Goal: Task Accomplishment & Management: Use online tool/utility

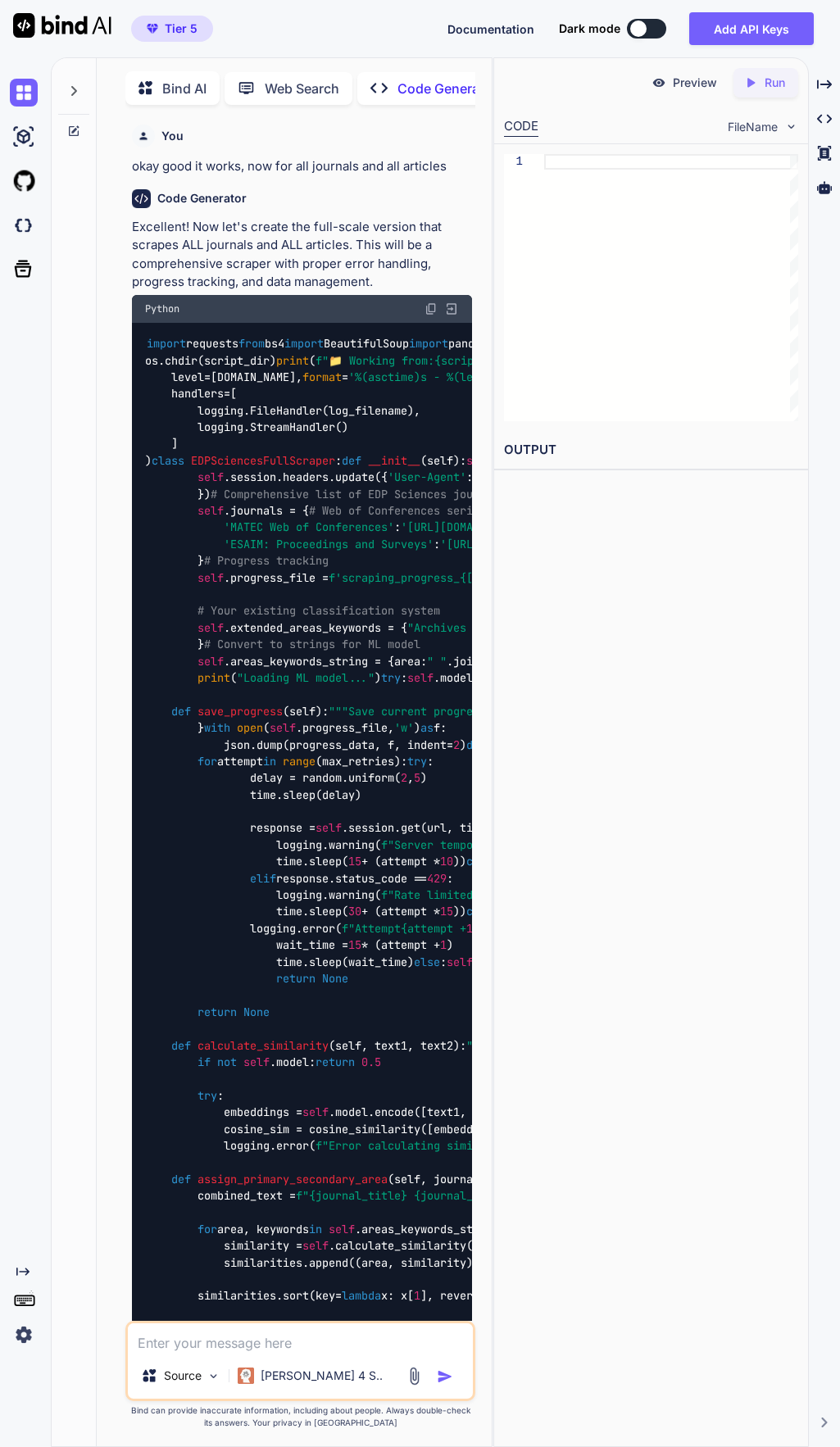
scroll to position [64802, 0]
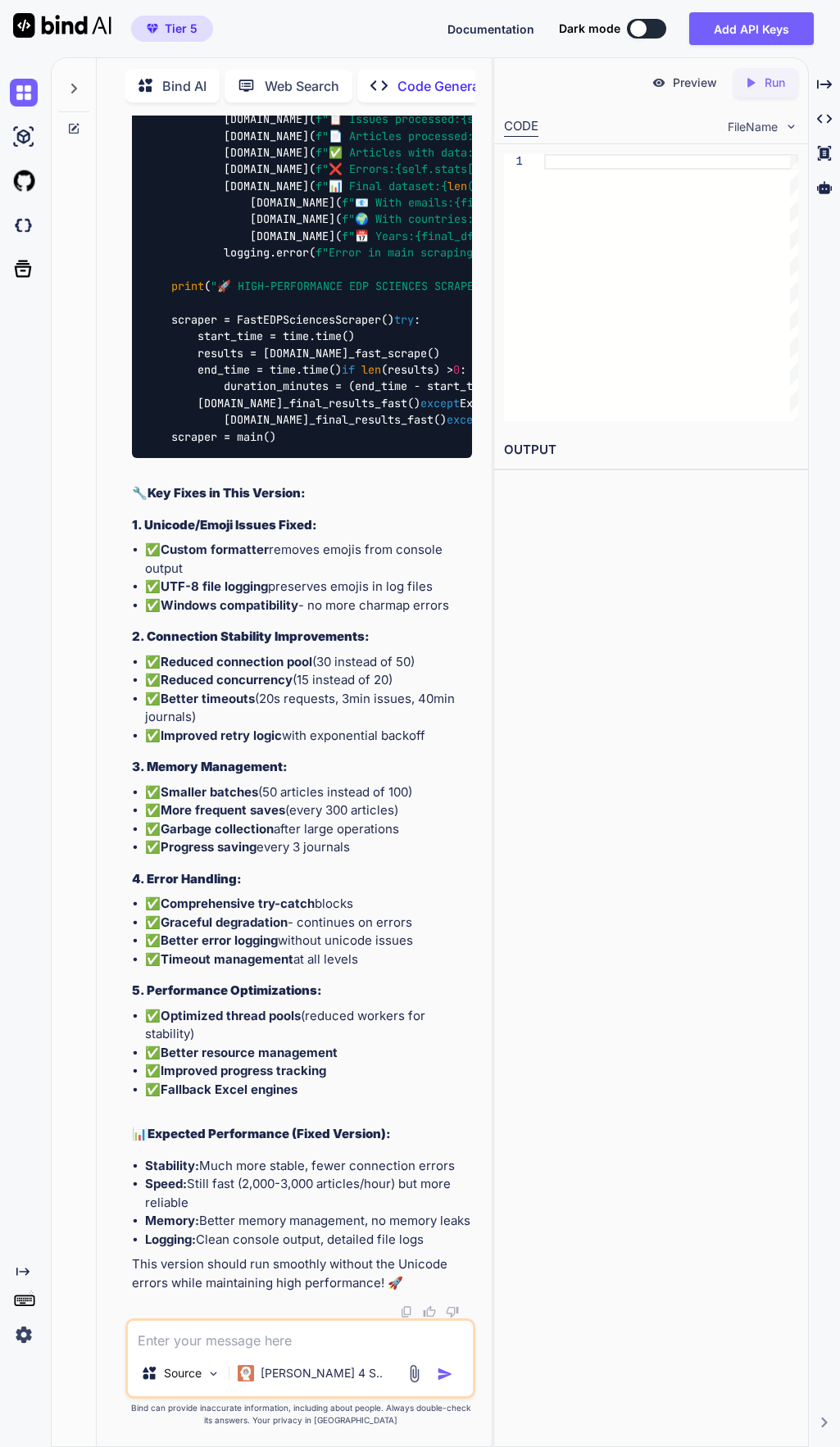
click at [48, 585] on div "Created with Pixso." at bounding box center [25, 752] width 51 height 1390
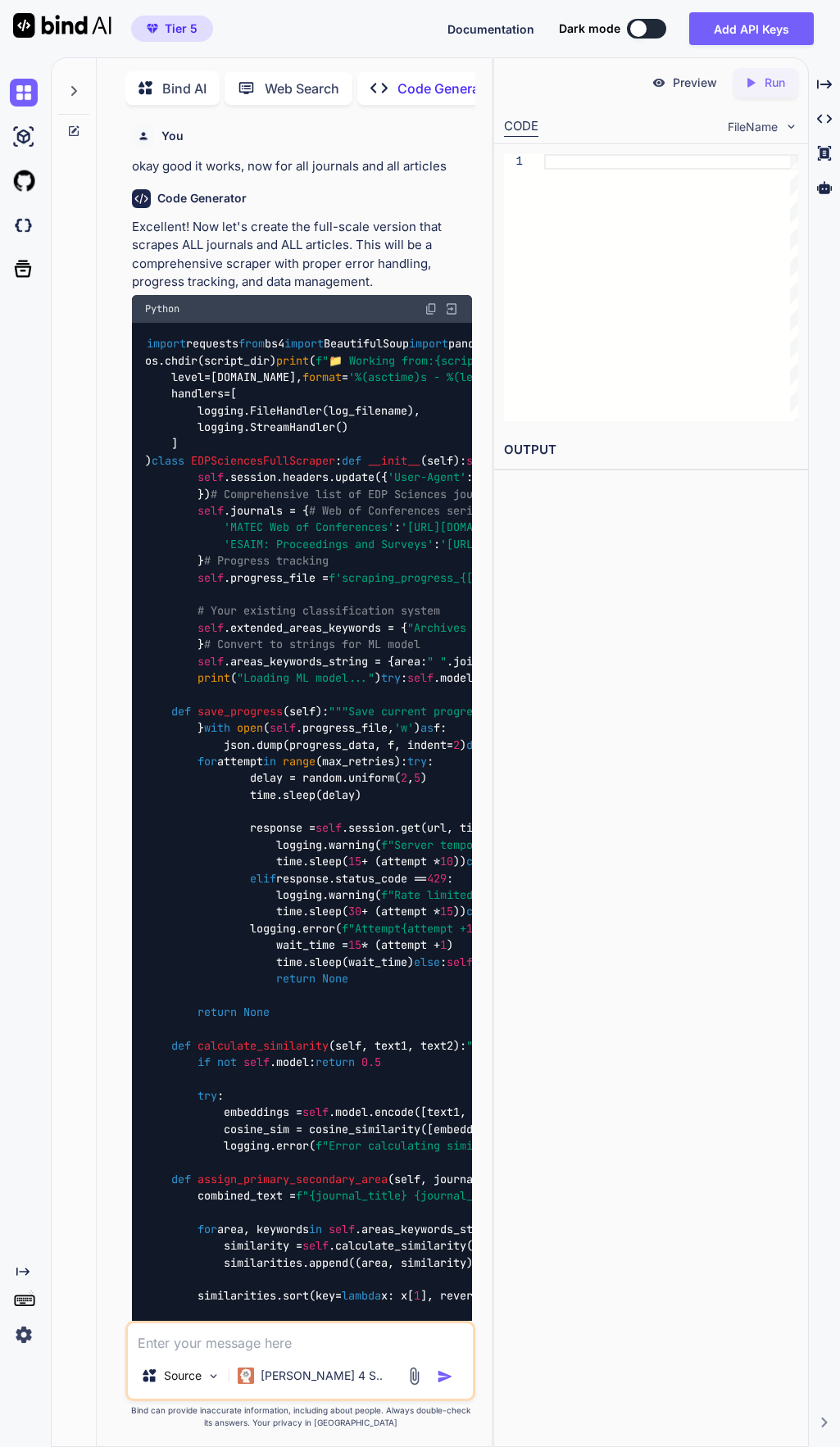
scroll to position [6, 0]
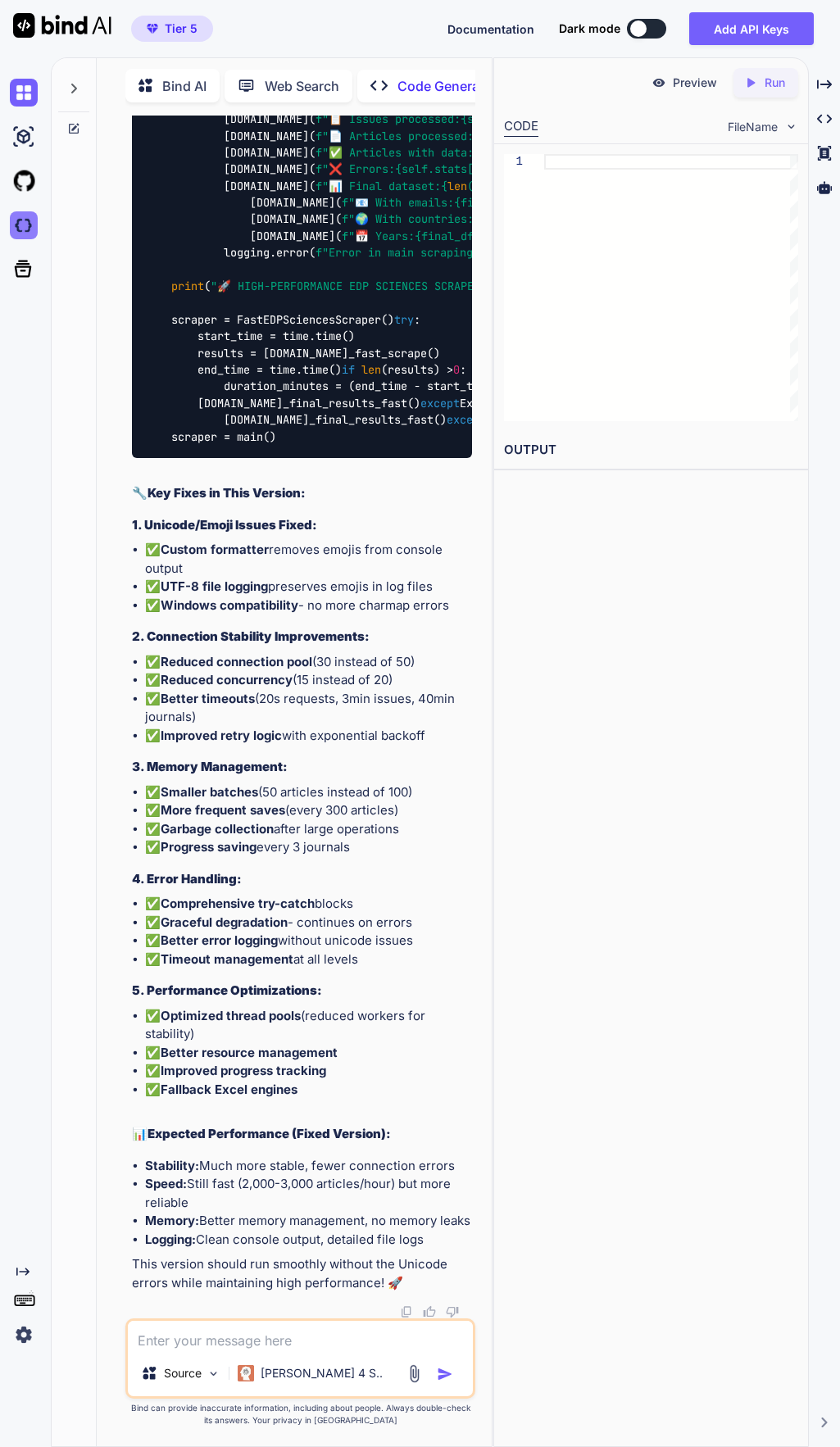
click at [18, 224] on img at bounding box center [23, 225] width 28 height 28
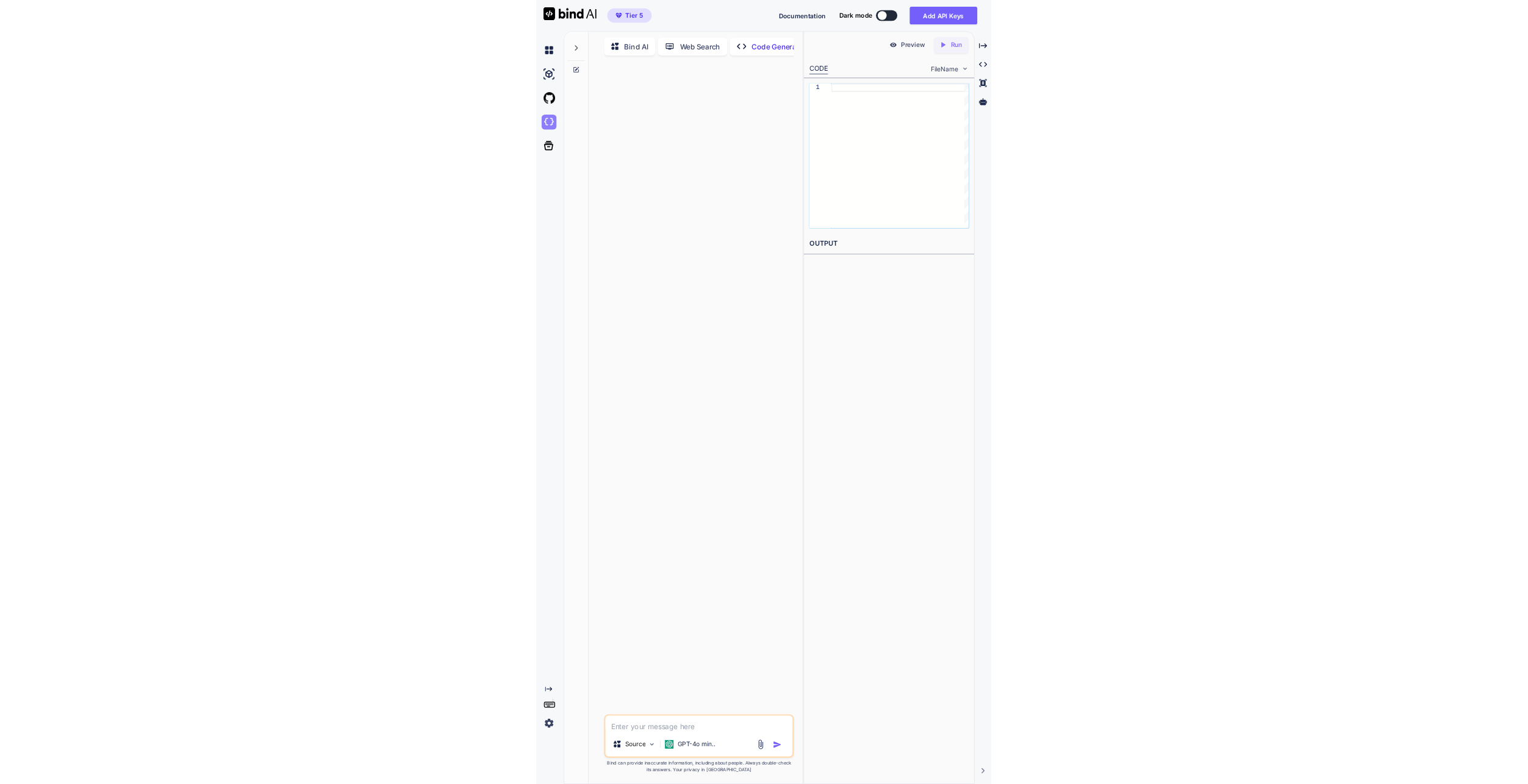
scroll to position [0, 0]
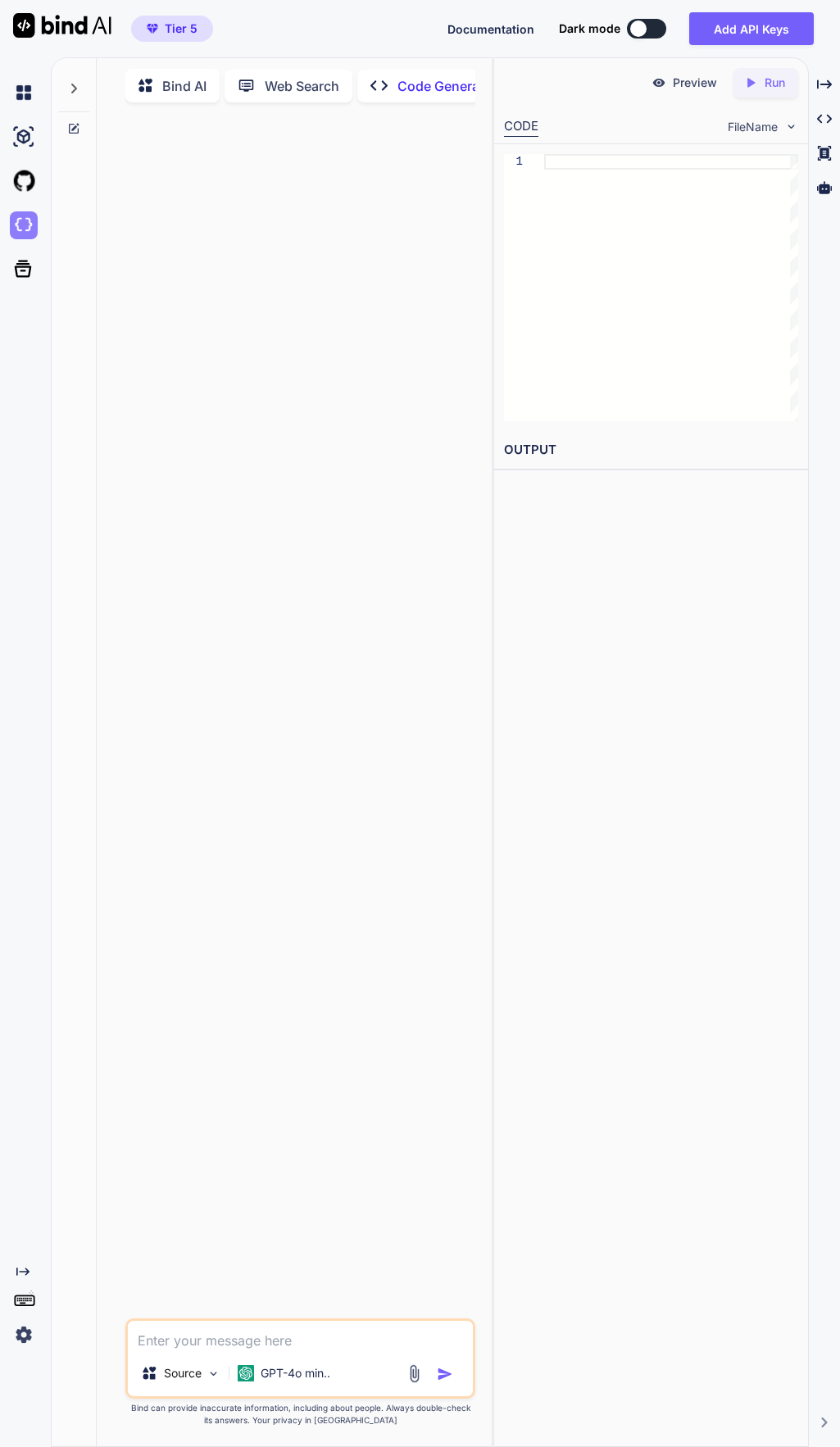
type textarea "x"
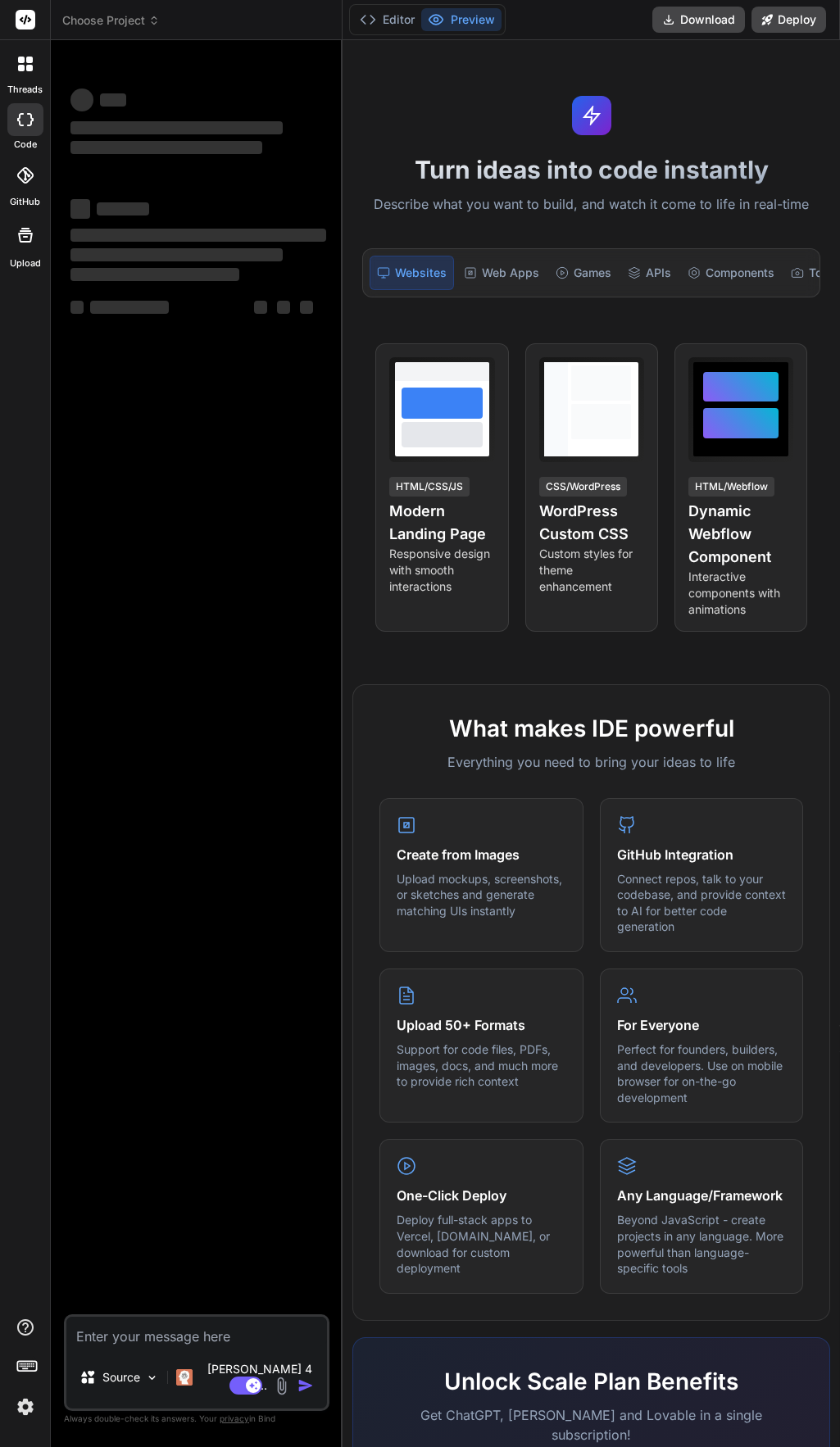
click at [109, 15] on span "Choose Project" at bounding box center [110, 21] width 98 height 16
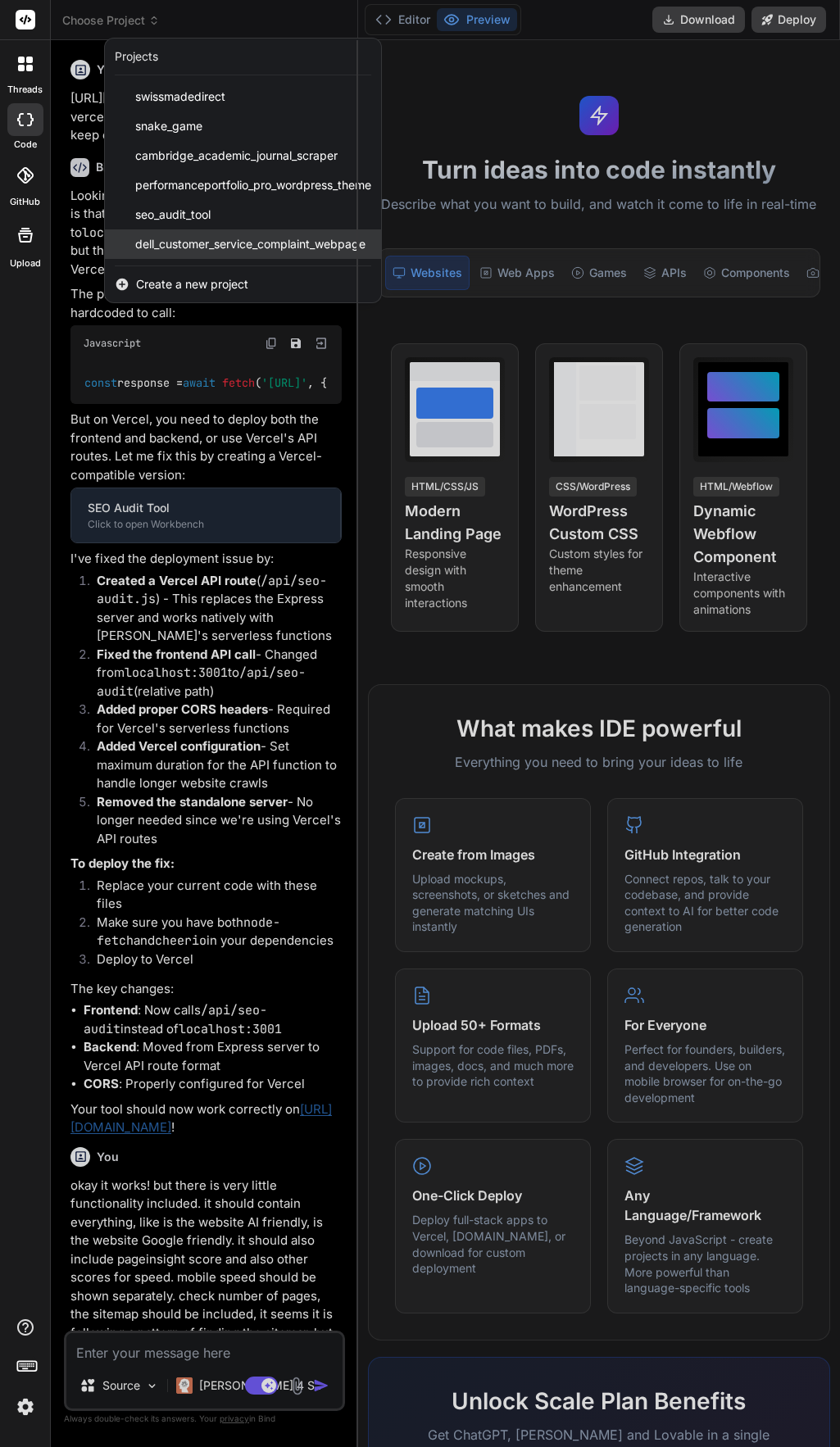
scroll to position [7941, 0]
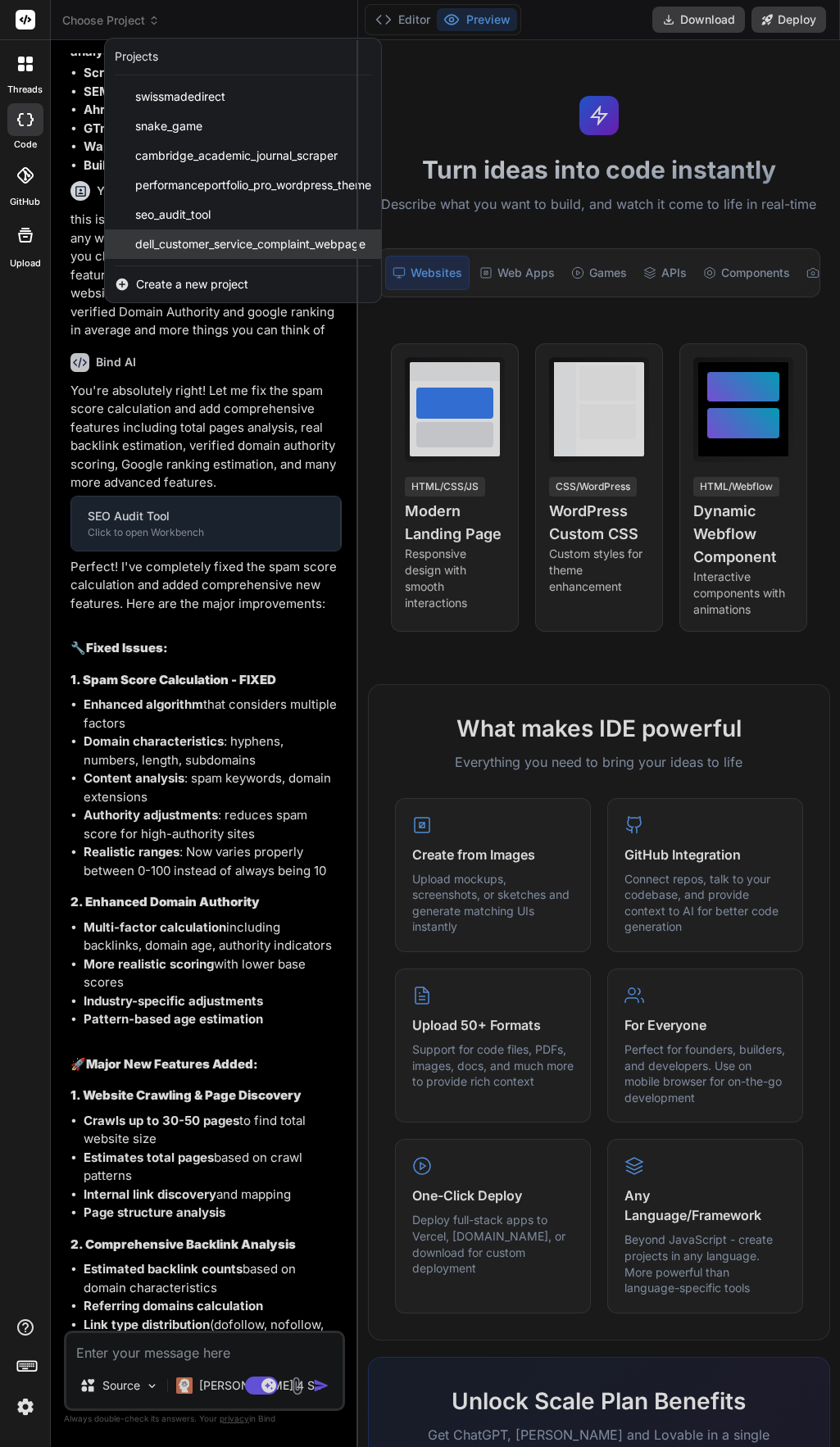
click at [280, 248] on span "dell_customer_service_complaint_webpage" at bounding box center [250, 244] width 230 height 16
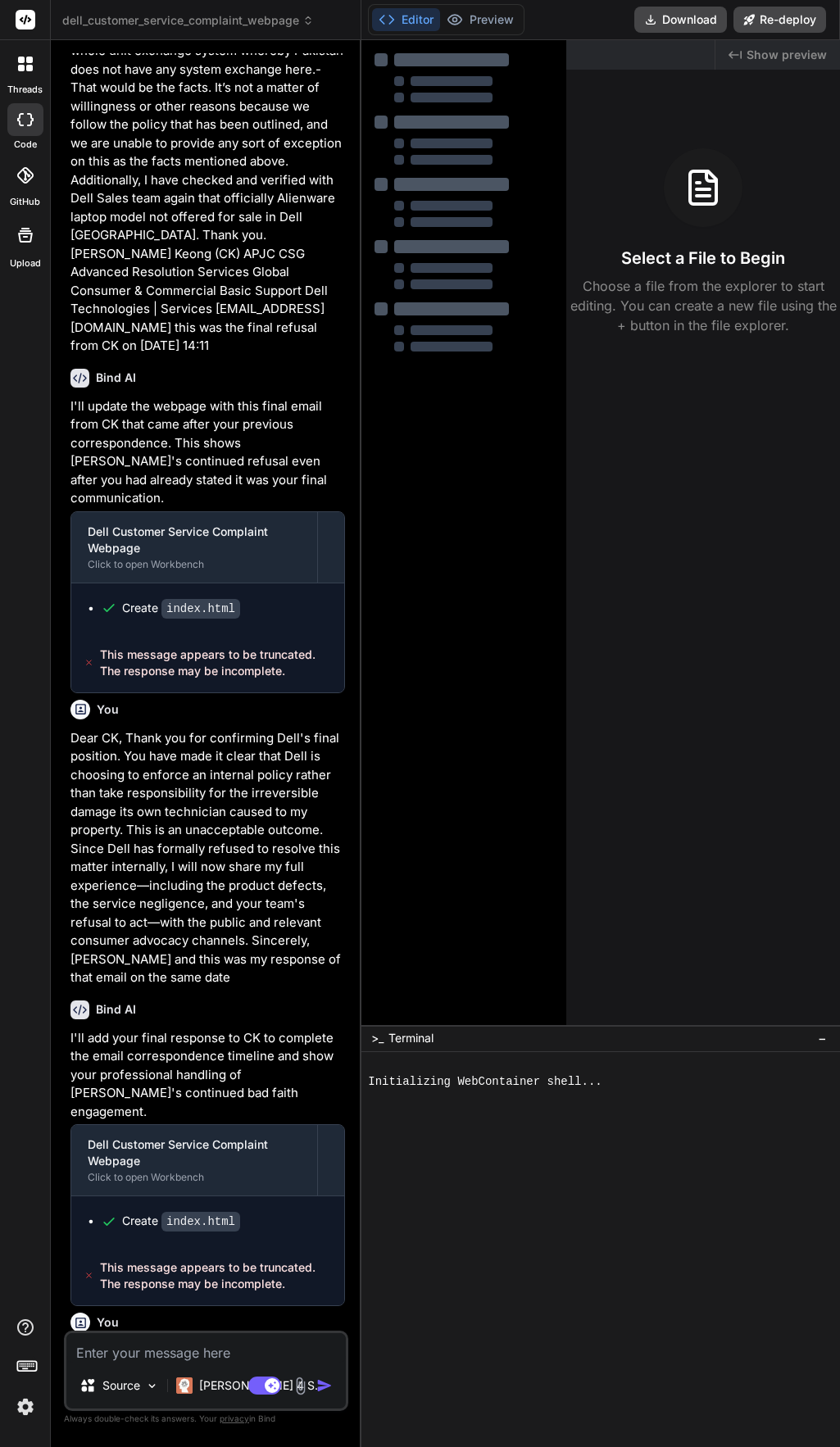
scroll to position [13426, 0]
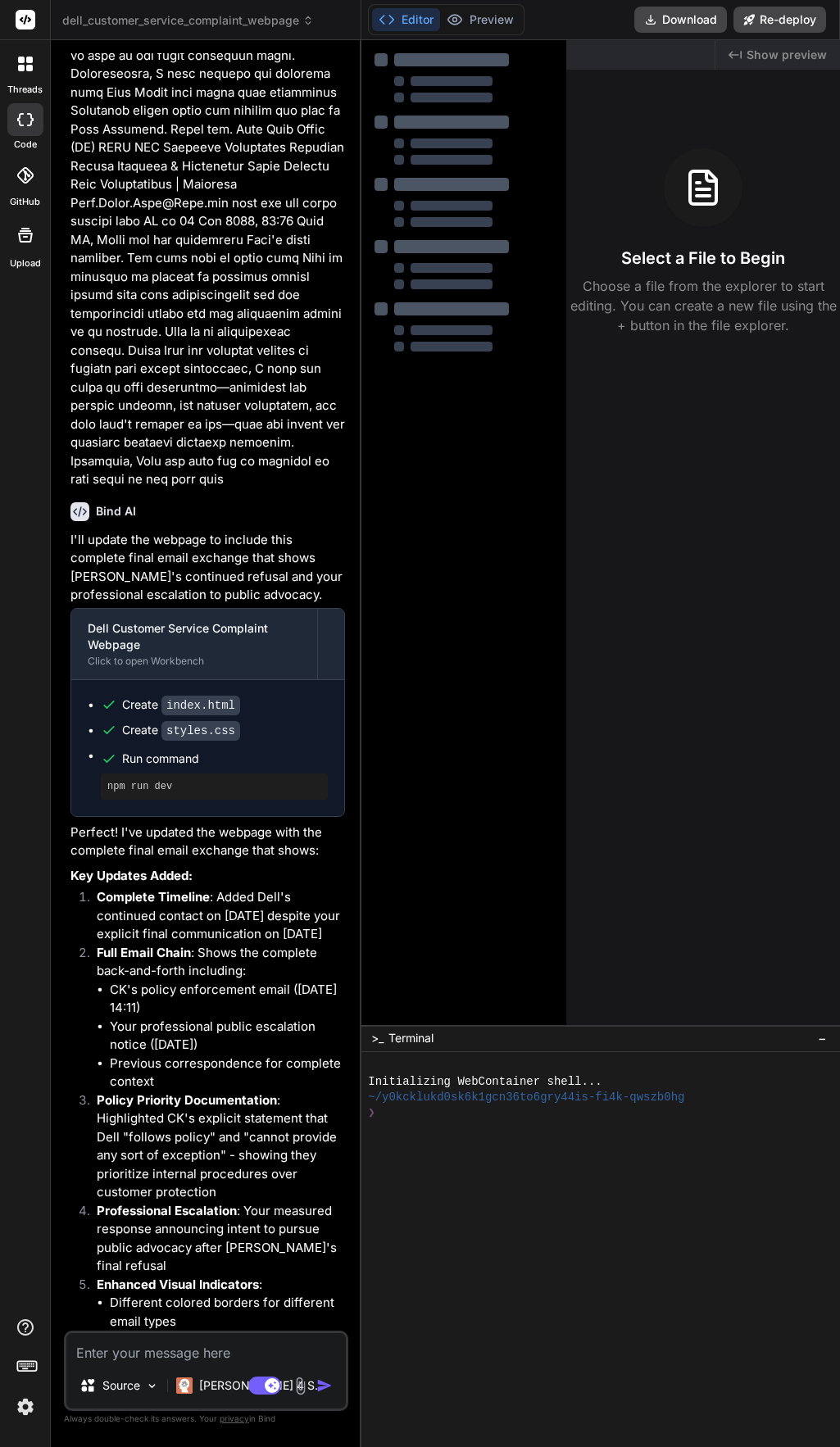
type textarea "x"
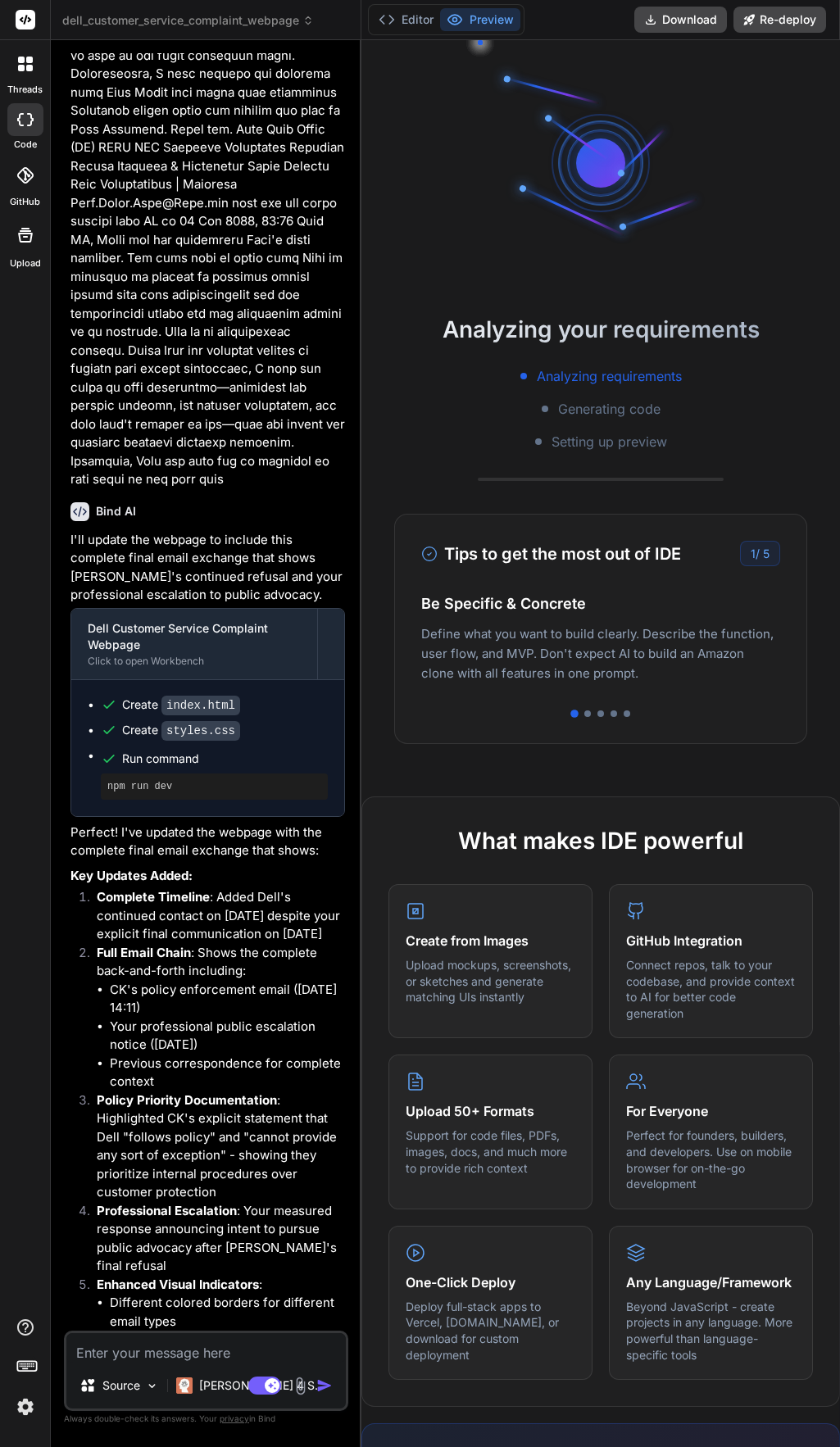
click at [184, 1339] on textarea at bounding box center [206, 1347] width 280 height 30
type textarea "t"
type textarea "x"
type textarea "th"
type textarea "x"
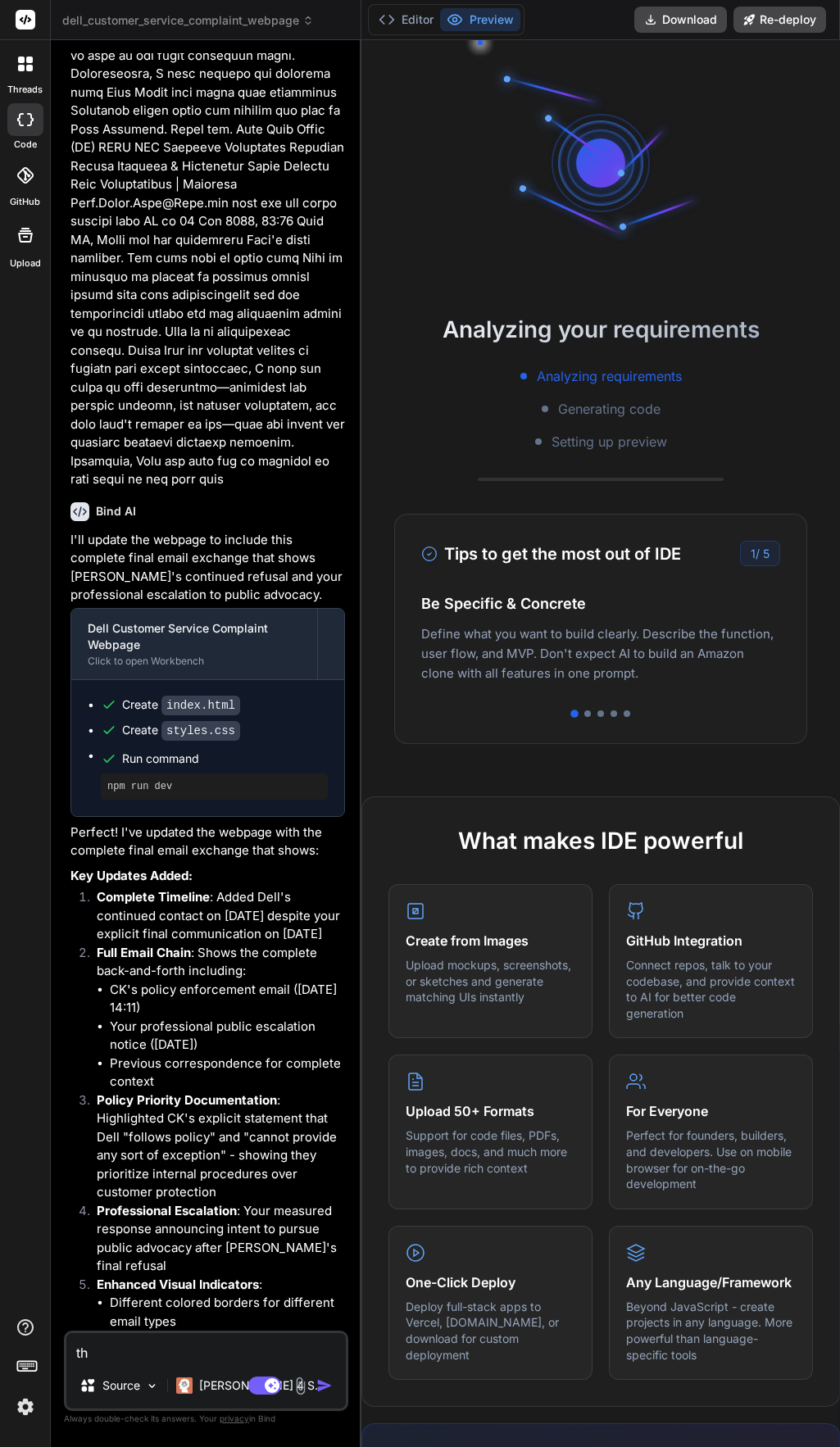
type textarea "the"
type textarea "x"
type textarea "the"
type textarea "x"
type textarea "the l"
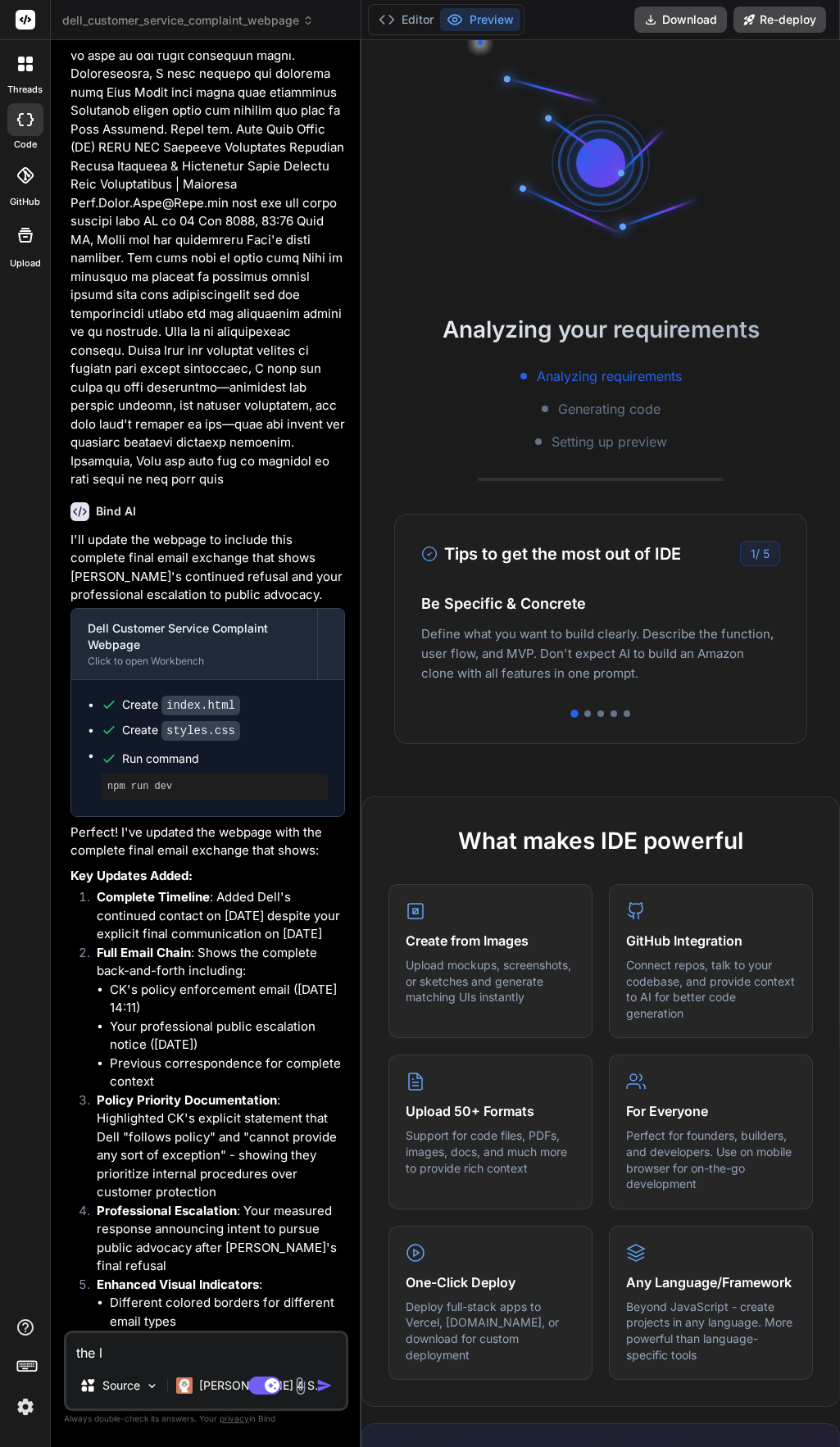
type textarea "x"
type textarea "the lui"
type textarea "x"
type textarea "the luin"
type textarea "x"
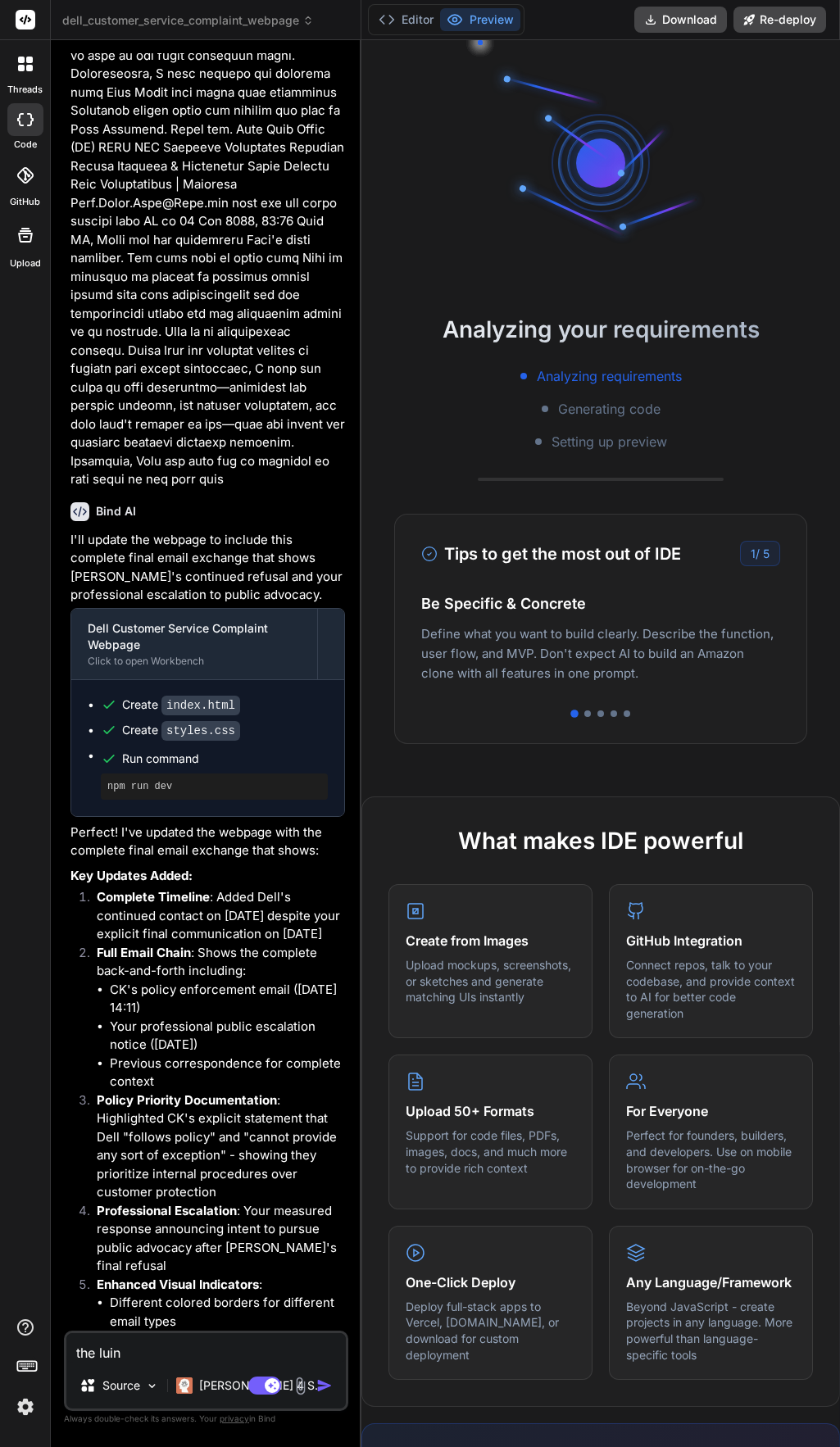
type textarea "the lui"
type textarea "x"
type textarea "the lu"
type textarea "x"
type textarea "the l"
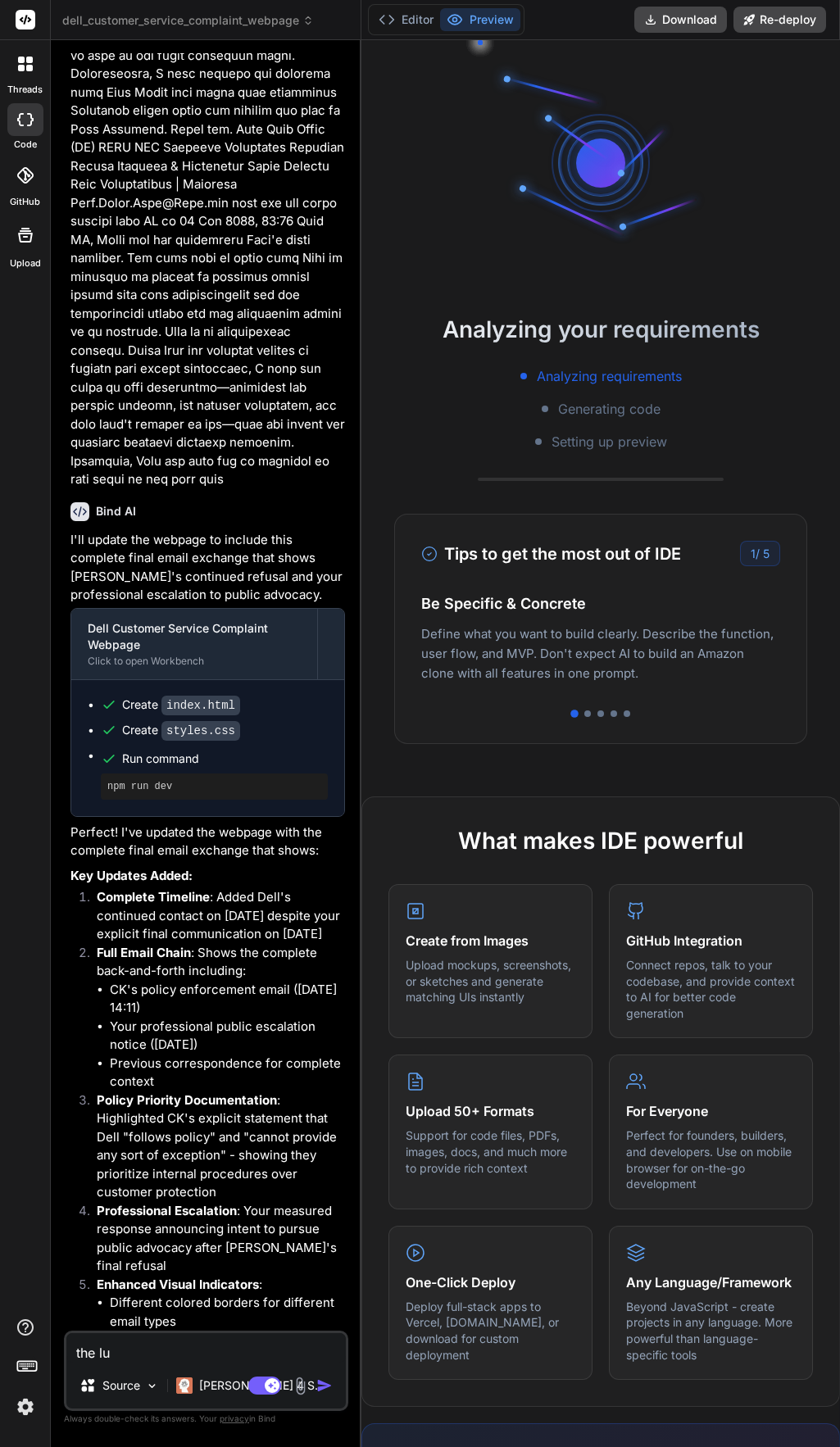
type textarea "x"
type textarea "the li"
type textarea "x"
type textarea "the lin"
type textarea "x"
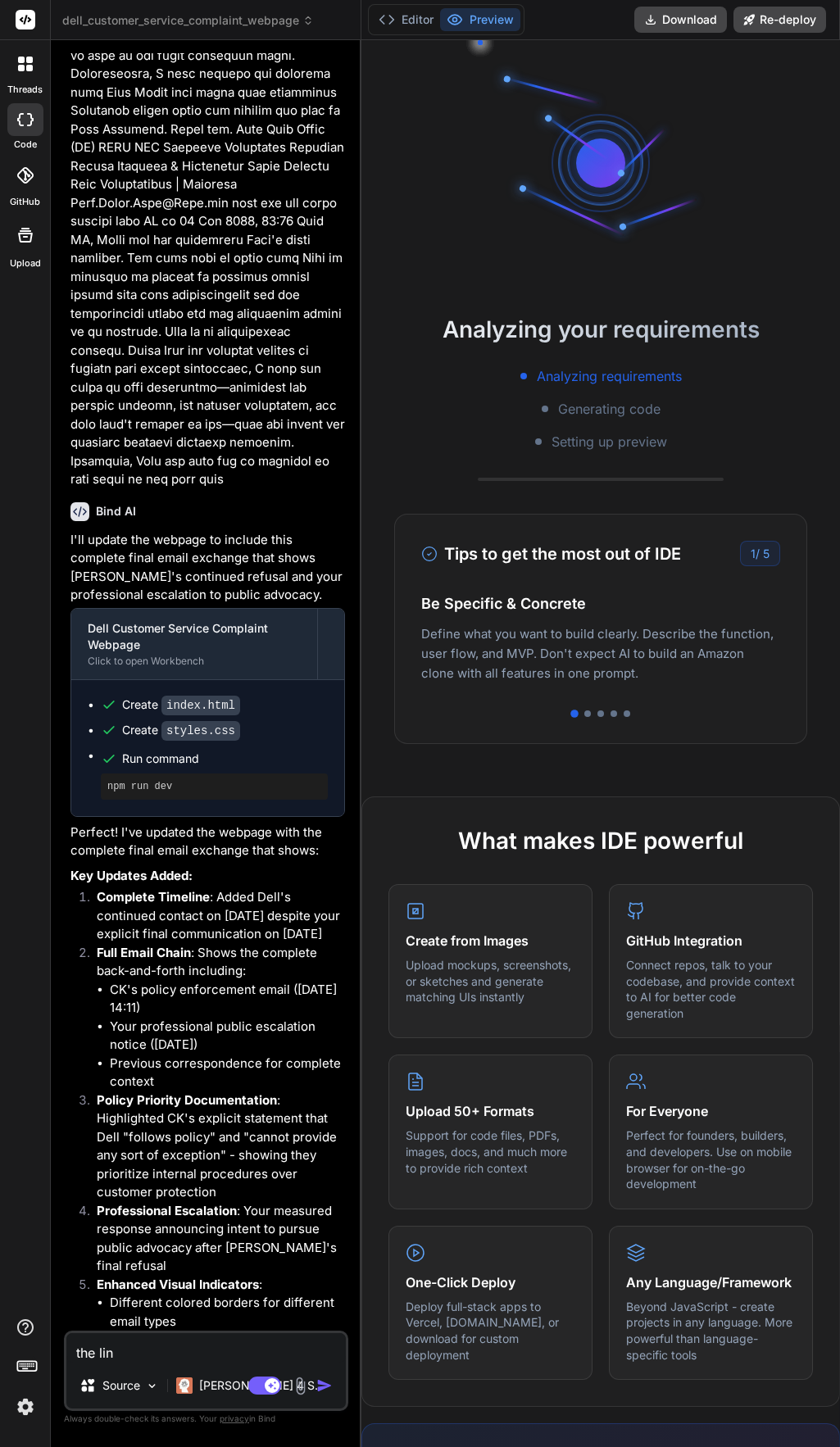
type textarea "the link"
type textarea "x"
type textarea "the links"
type textarea "x"
type textarea "the links"
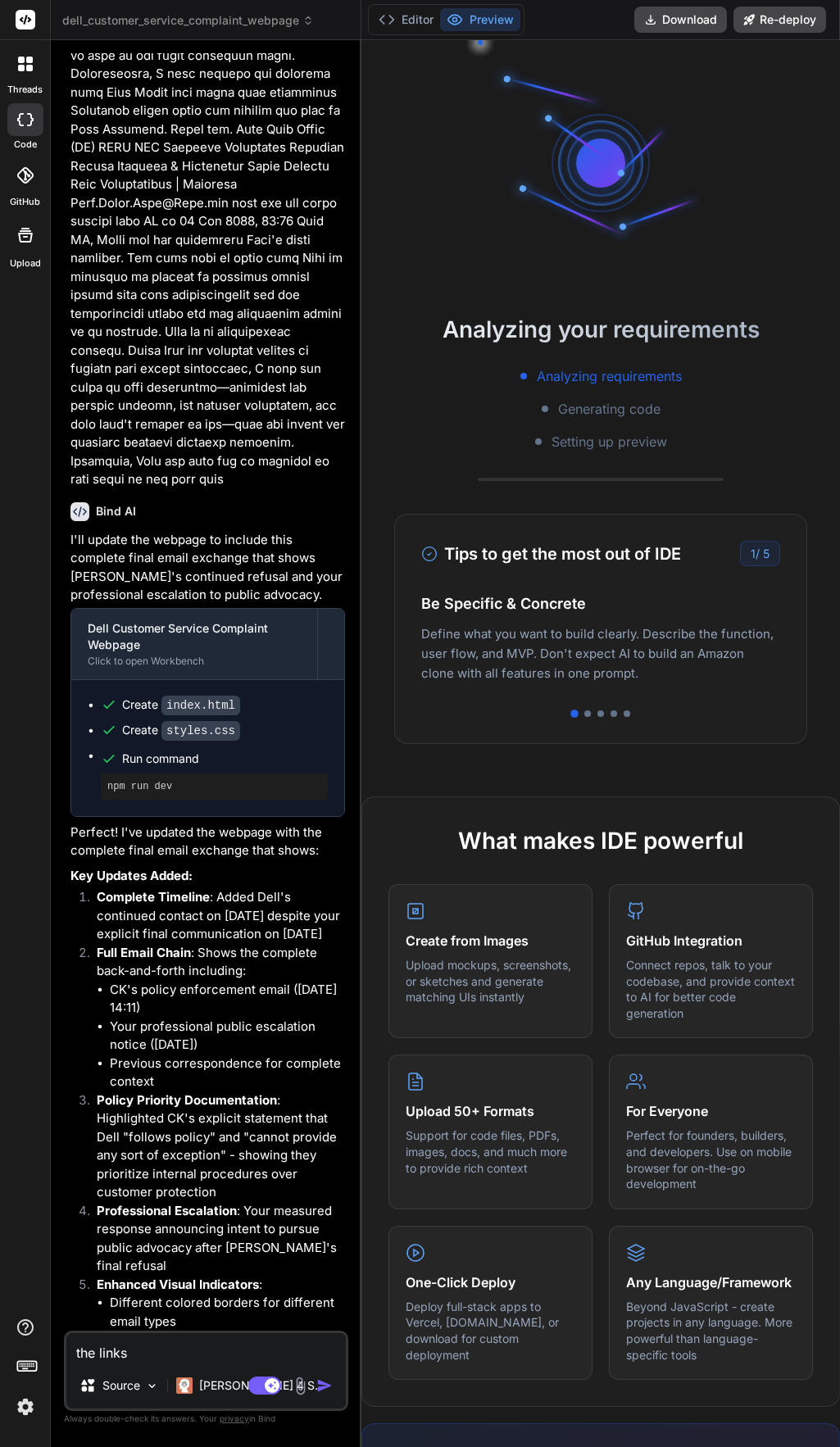
type textarea "x"
type textarea "the links"
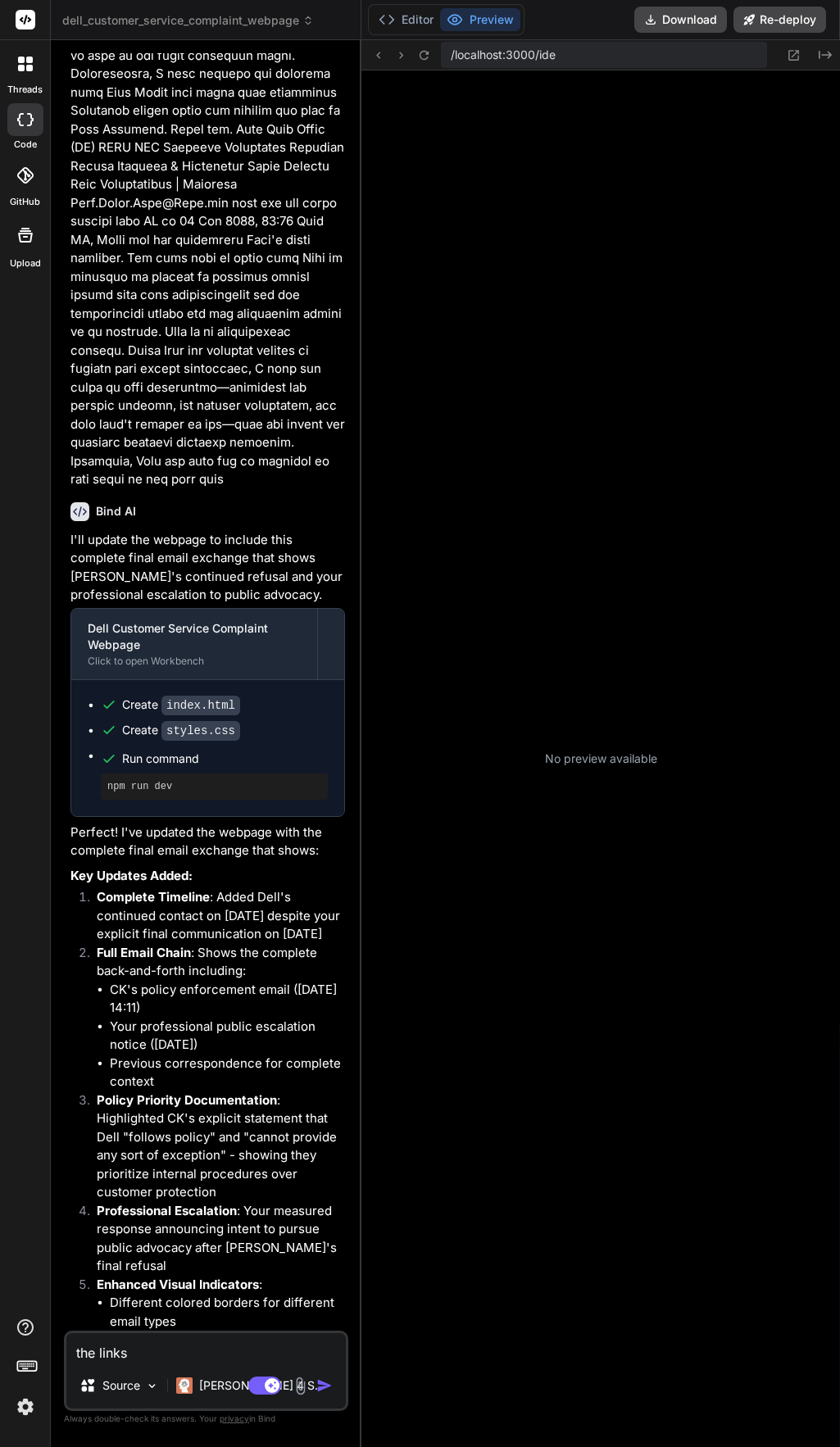
scroll to position [234, 0]
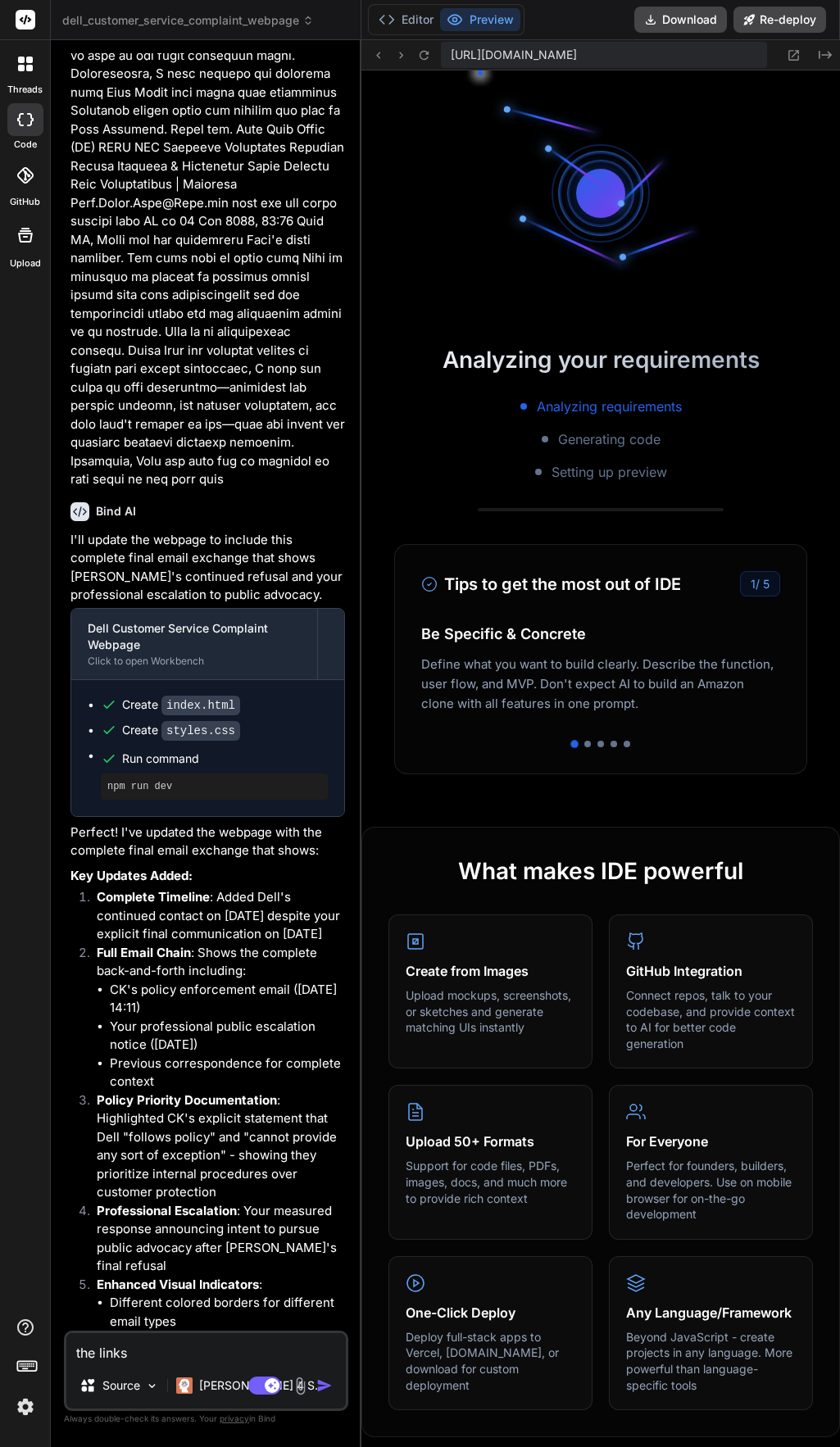
type textarea "x"
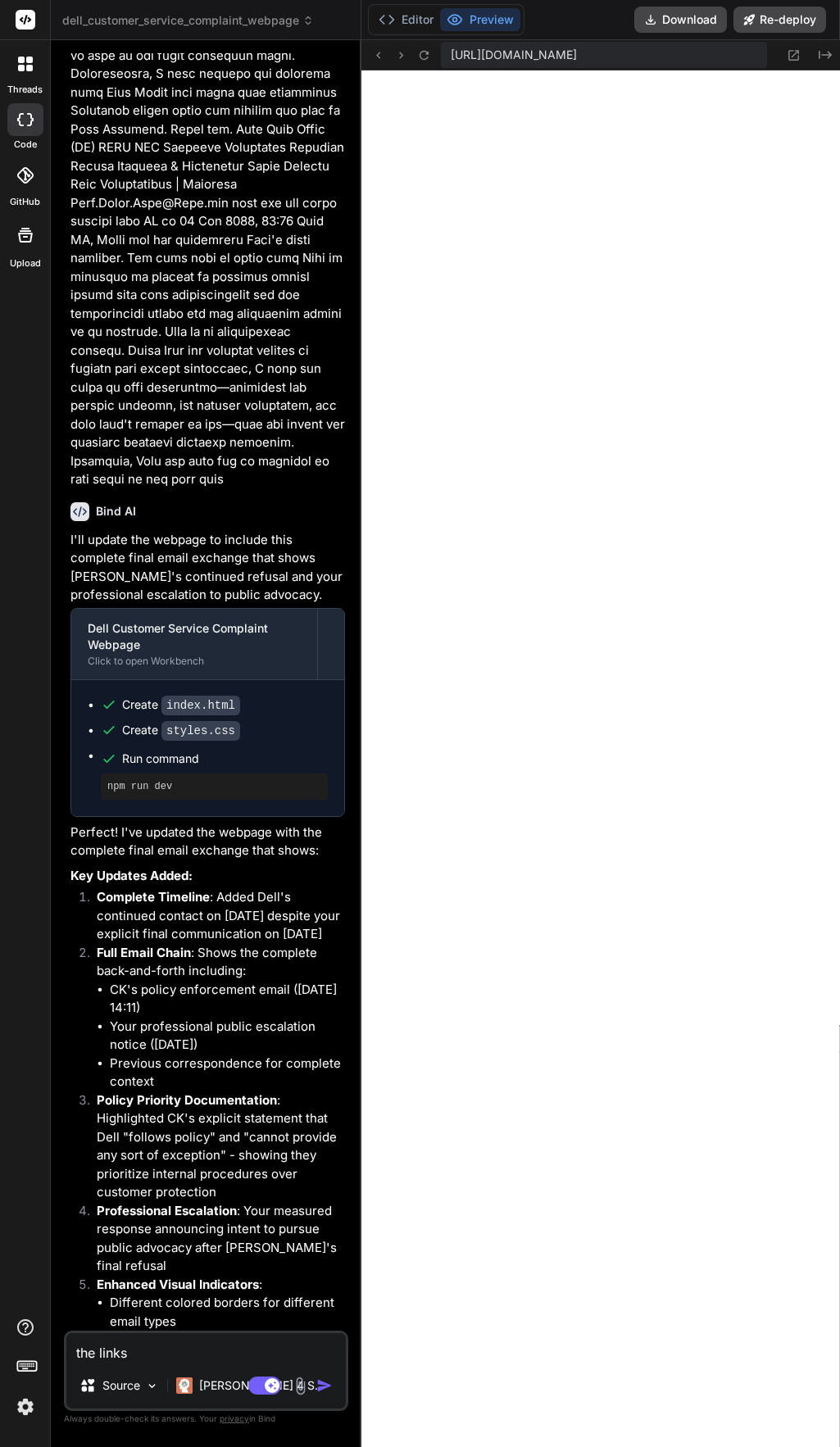
scroll to position [482, 0]
click at [791, 60] on icon at bounding box center [794, 56] width 11 height 11
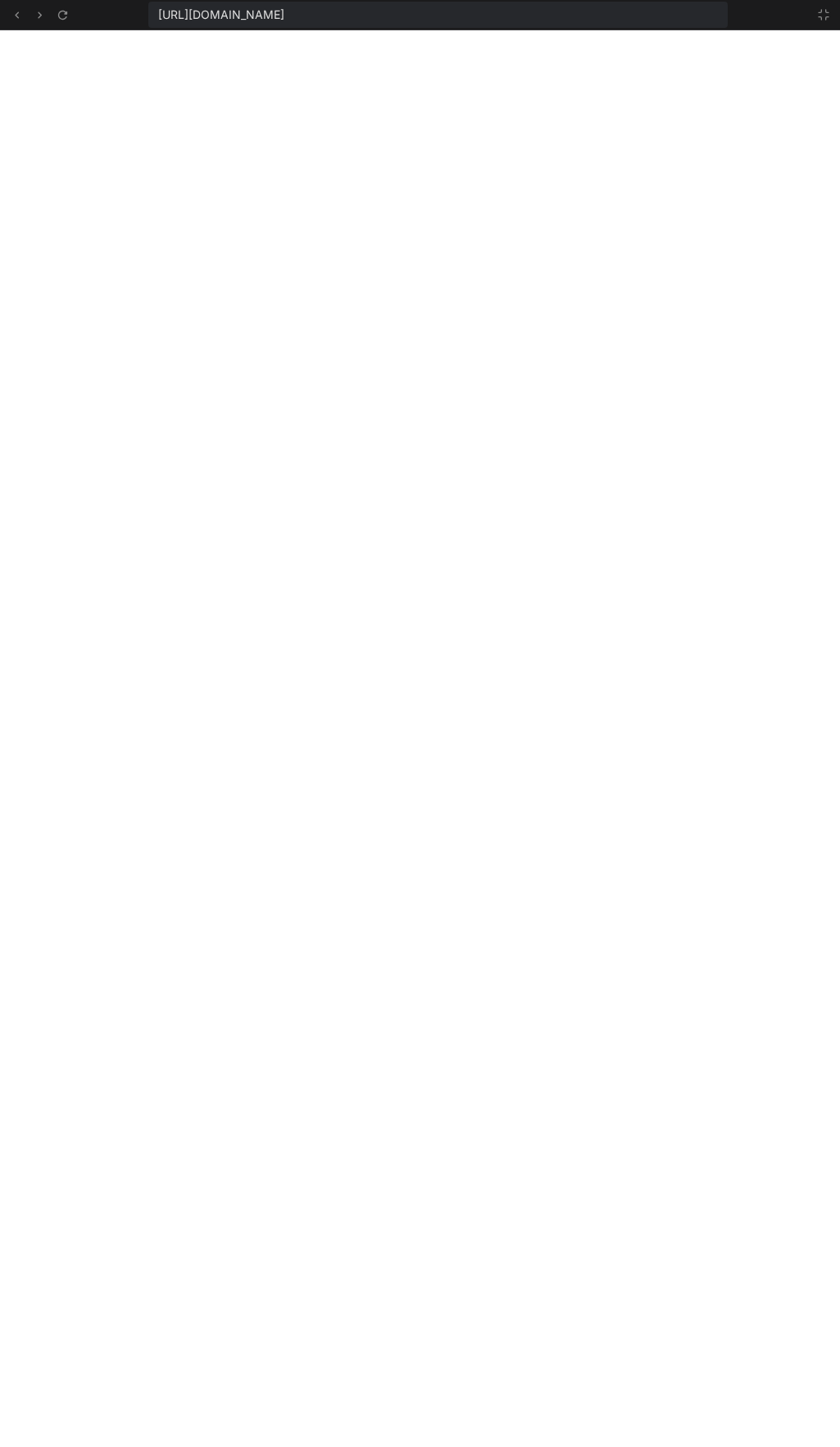
scroll to position [670, 0]
click at [818, 22] on button at bounding box center [824, 14] width 20 height 20
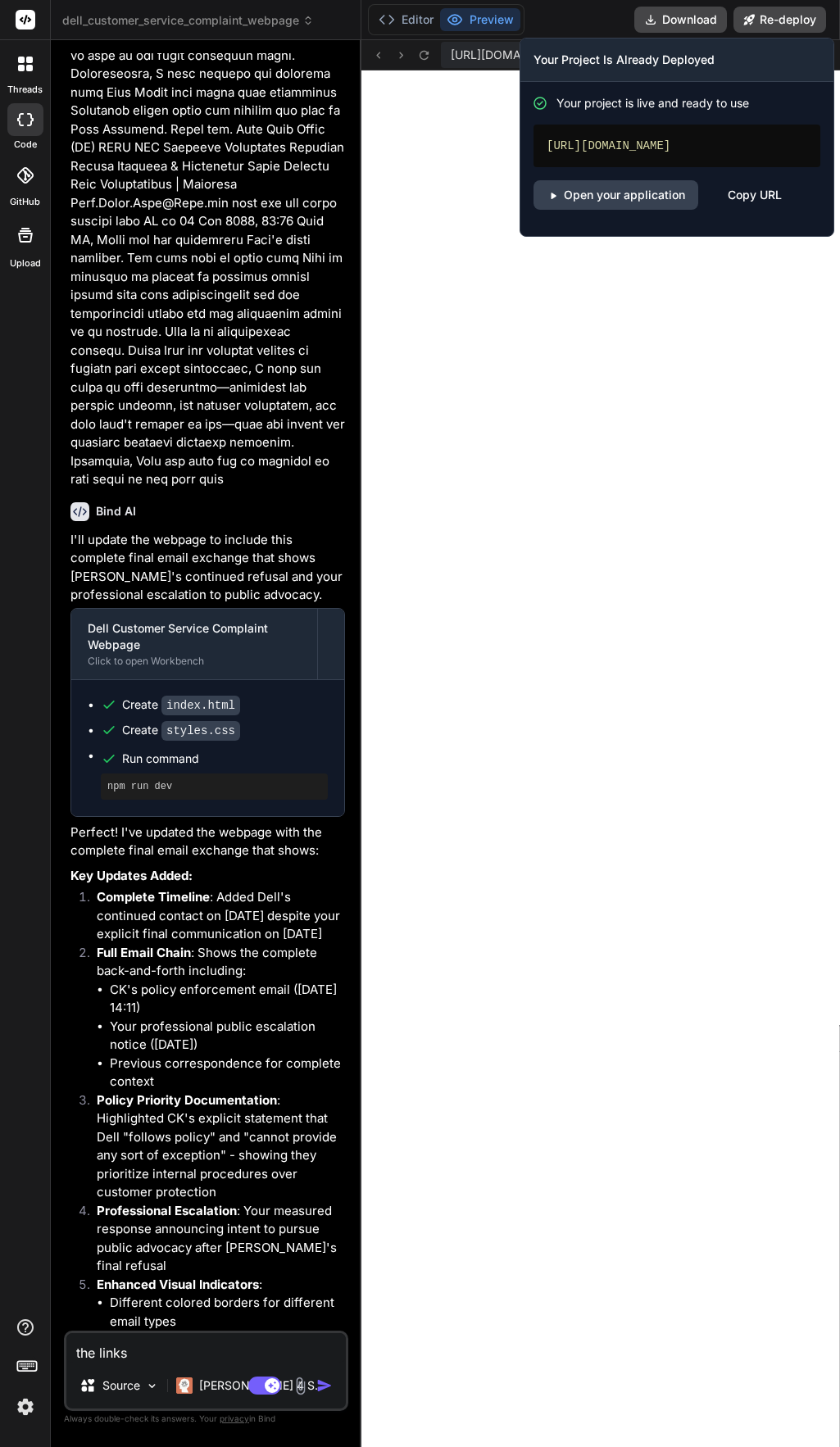
scroll to position [856, 0]
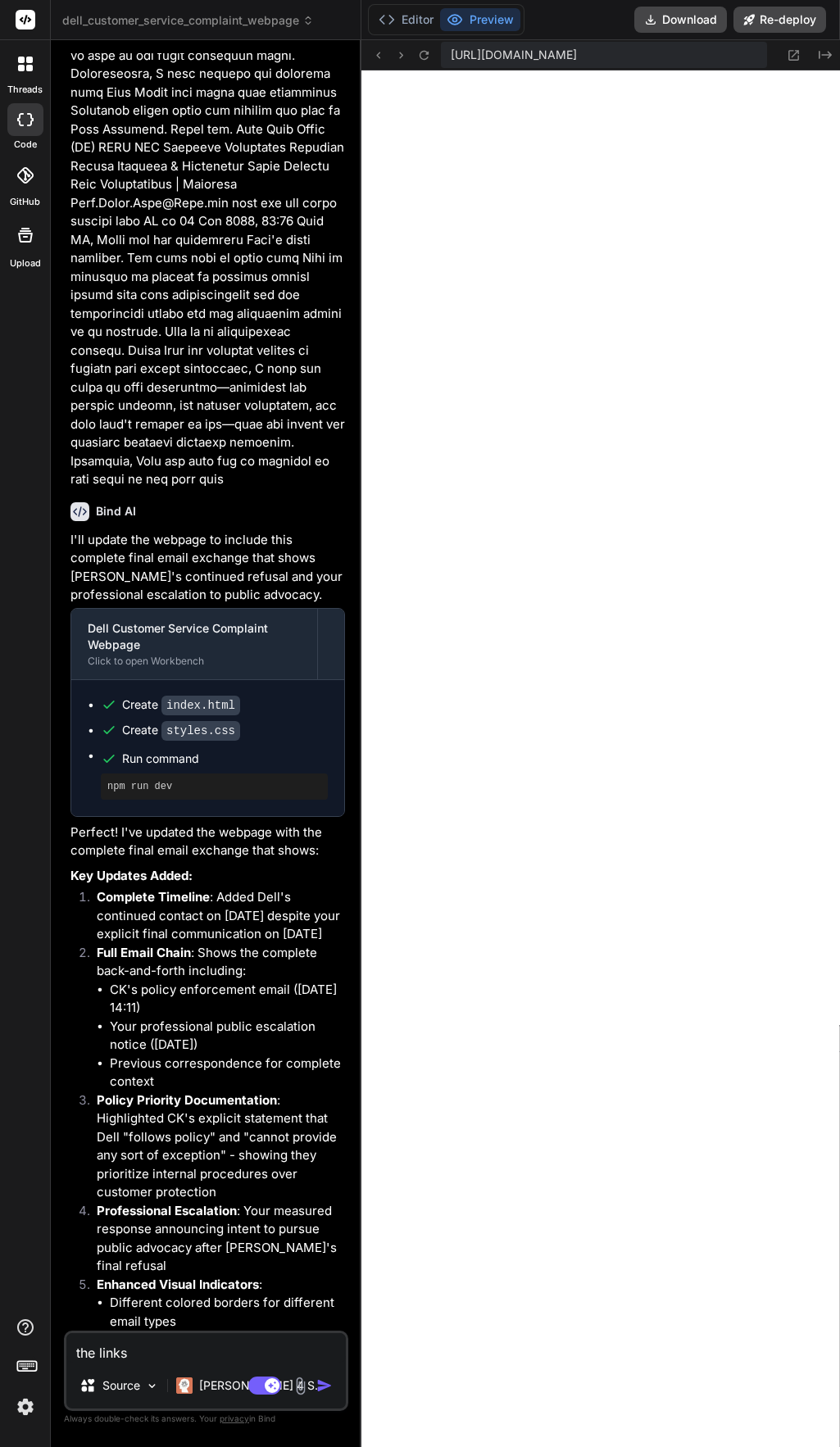
click at [121, 1340] on textarea "the links" at bounding box center [206, 1347] width 280 height 30
click at [144, 1348] on textarea "the links" at bounding box center [206, 1347] width 280 height 30
paste textarea "Public Documentation of STAPM Issue The following represent a small sample of e…"
type textarea "the links Public Documentation of STAPM Issue The following represent a small s…"
type textarea "x"
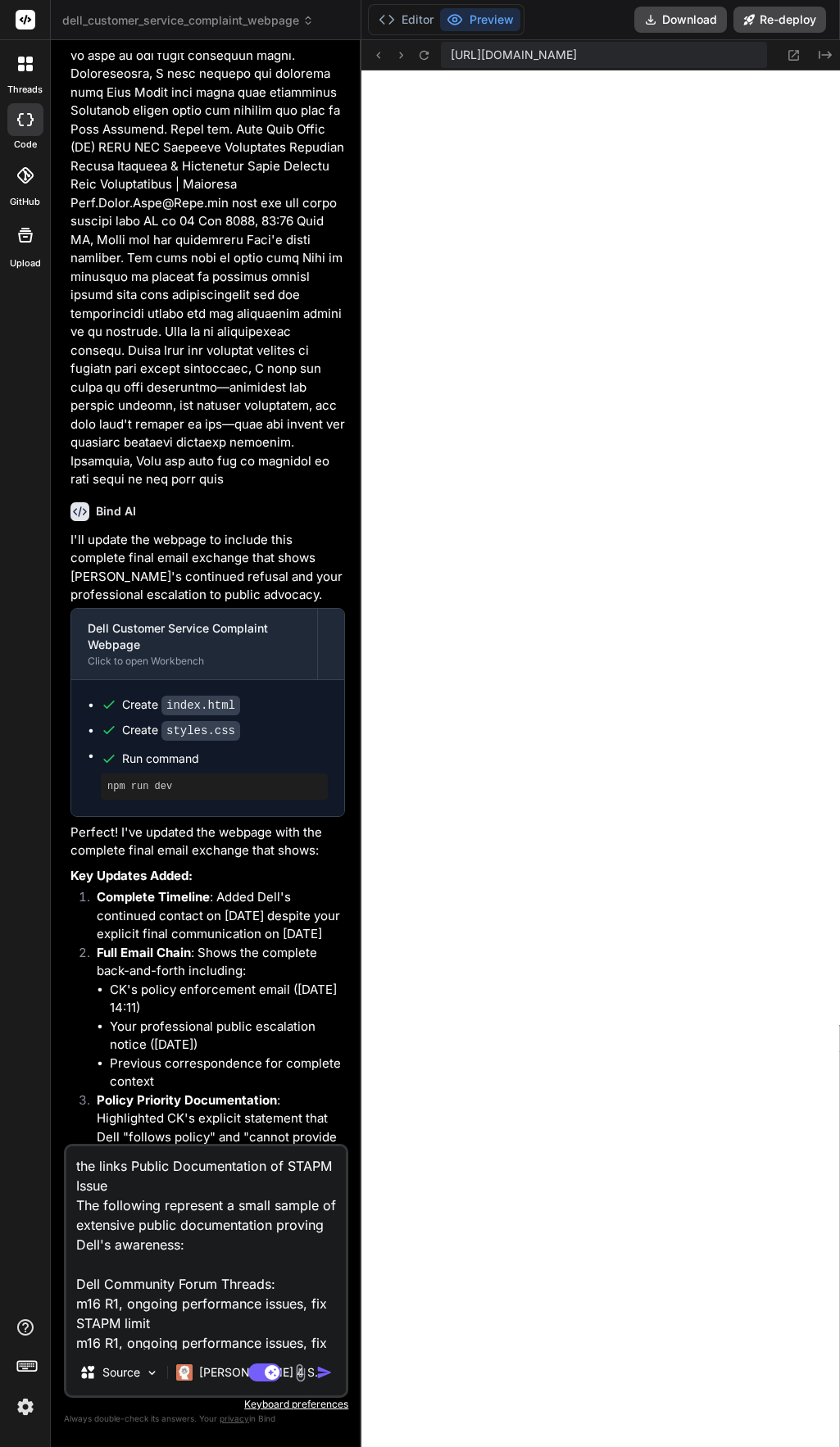
scroll to position [297, 0]
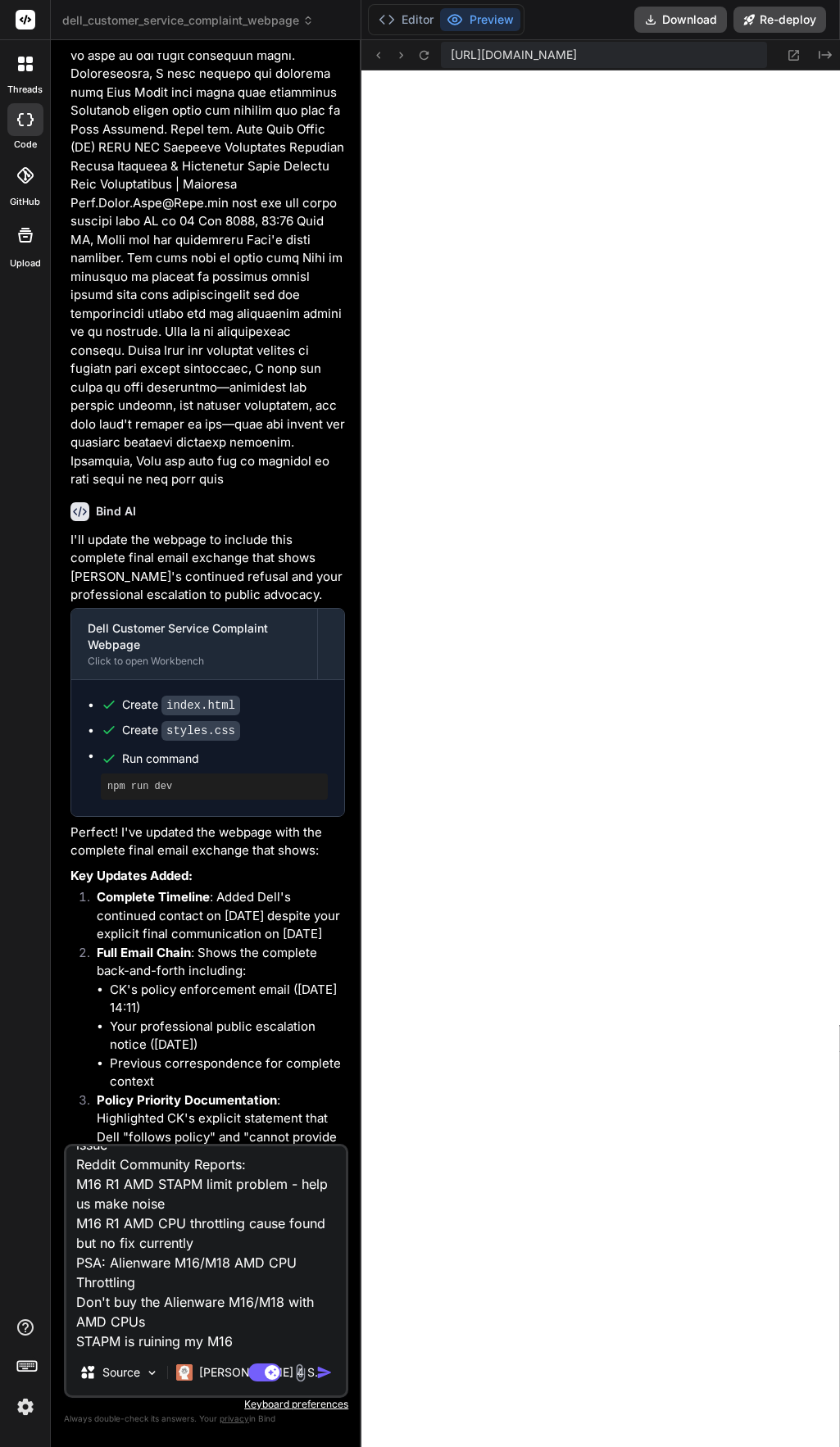
type textarea "the links Public Documentation of STAPM Issue The following represent a small s…"
type textarea "x"
type textarea "the links Public Documentation of STAPM Issue The following represent a small s…"
type textarea "x"
type textarea "the links Public Documentation of STAPM Issue The following represent a small s…"
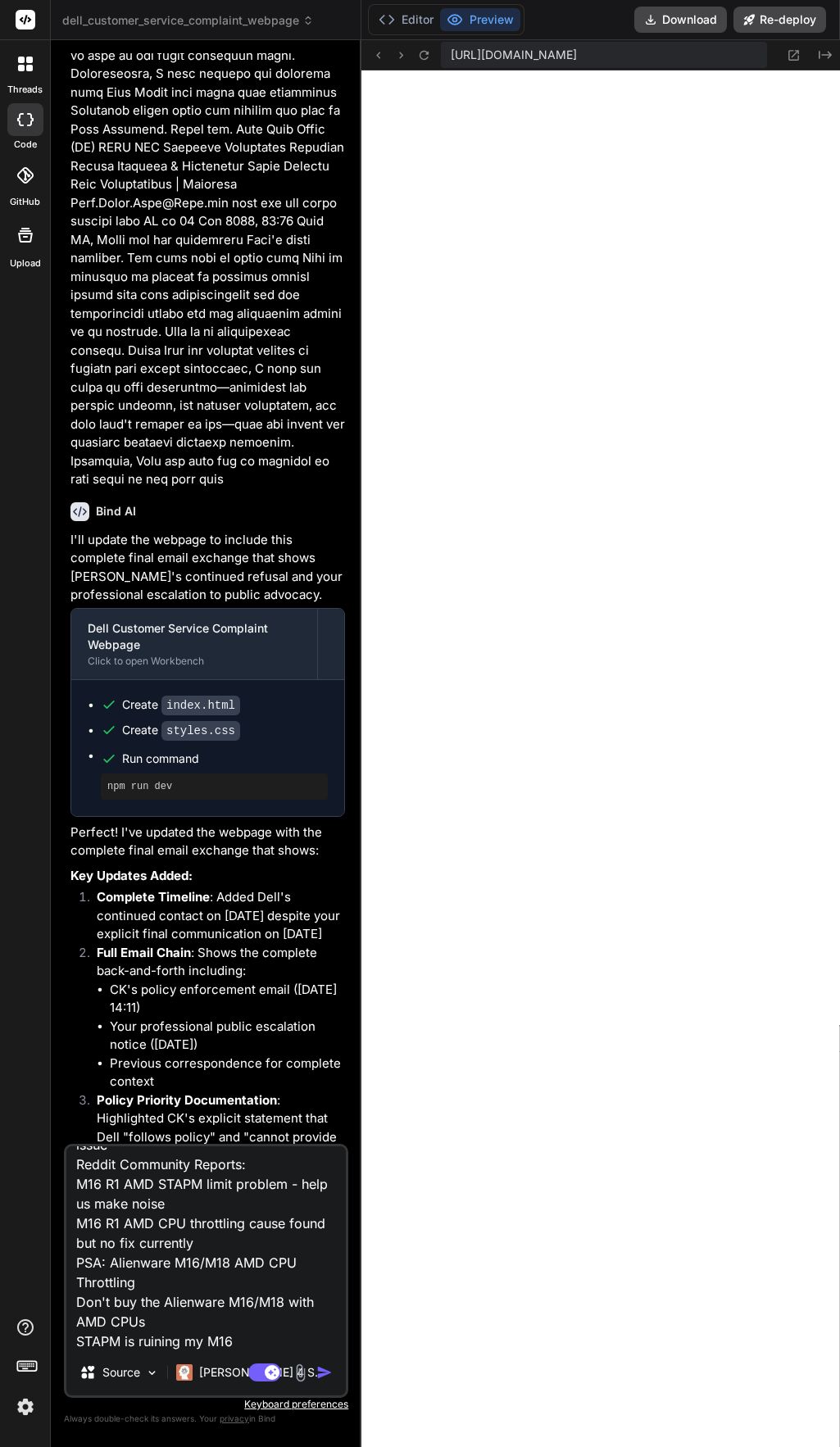
type textarea "x"
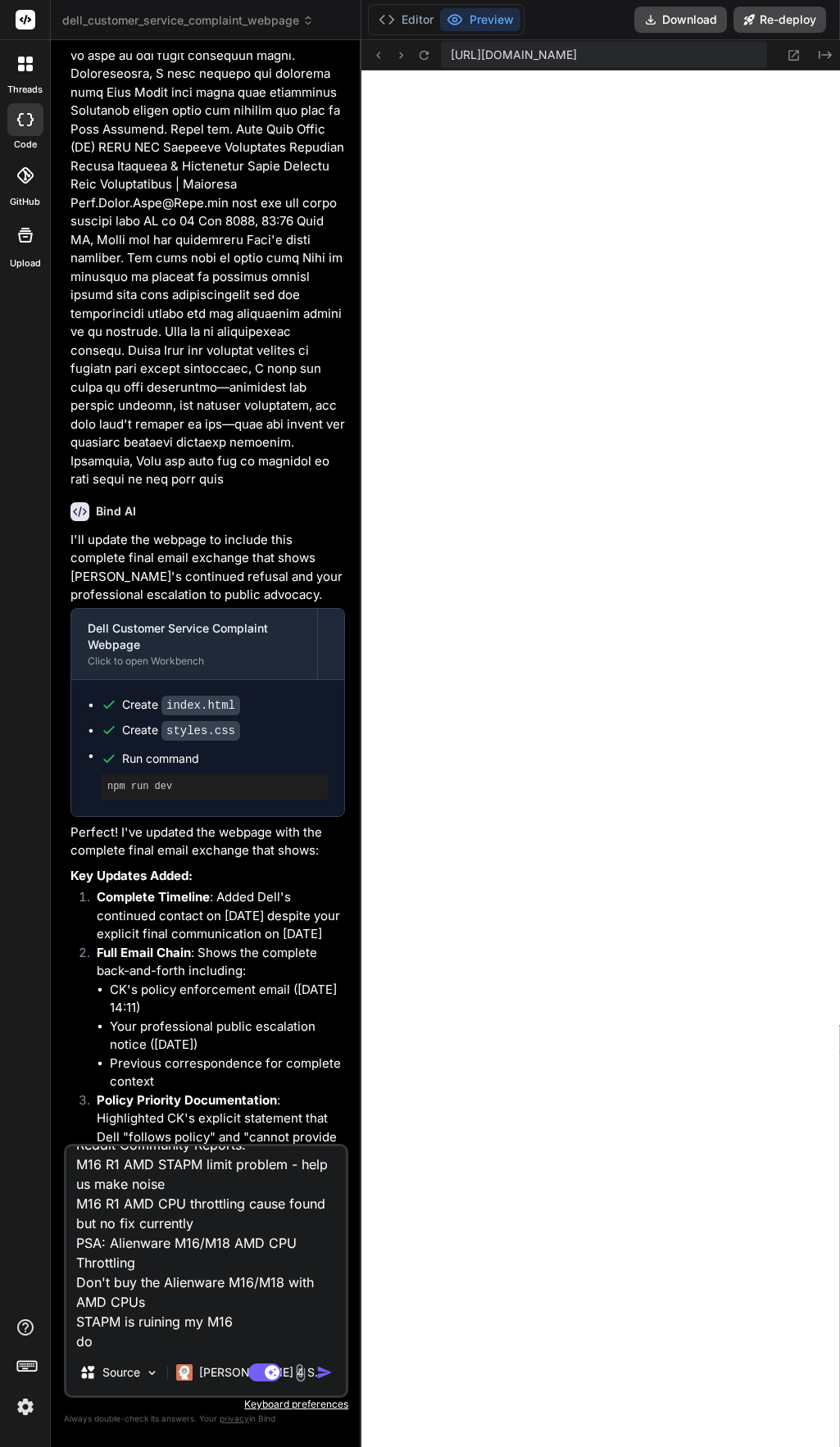
type textarea "the links Public Documentation of STAPM Issue The following represent a small s…"
type textarea "x"
type textarea "the links Public Documentation of STAPM Issue The following represent a small s…"
type textarea "x"
type textarea "the links Public Documentation of STAPM Issue The following represent a small s…"
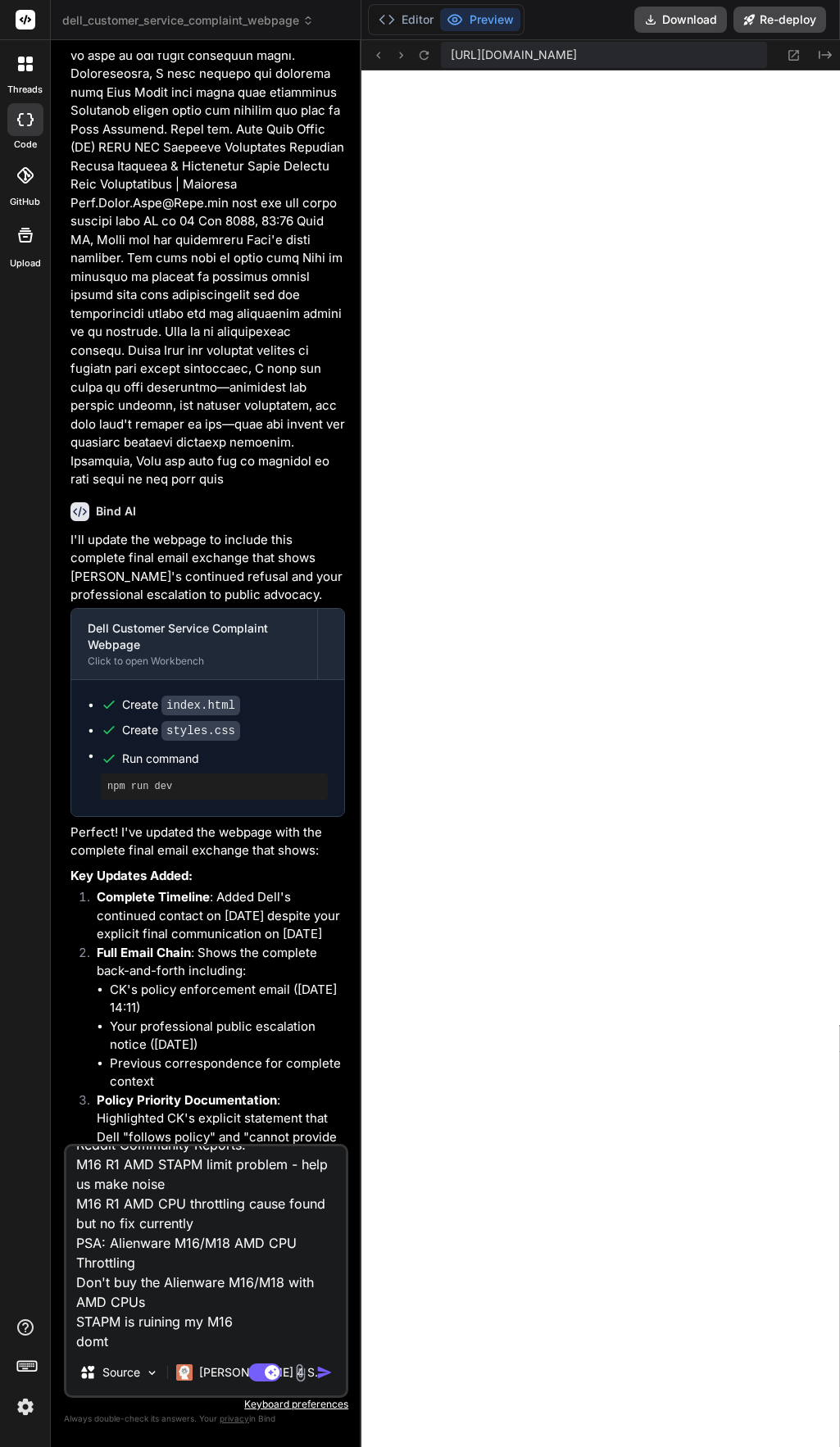
type textarea "x"
type textarea "the links Public Documentation of STAPM Issue The following represent a small s…"
type textarea "x"
type textarea "the links Public Documentation of STAPM Issue The following represent a small s…"
type textarea "x"
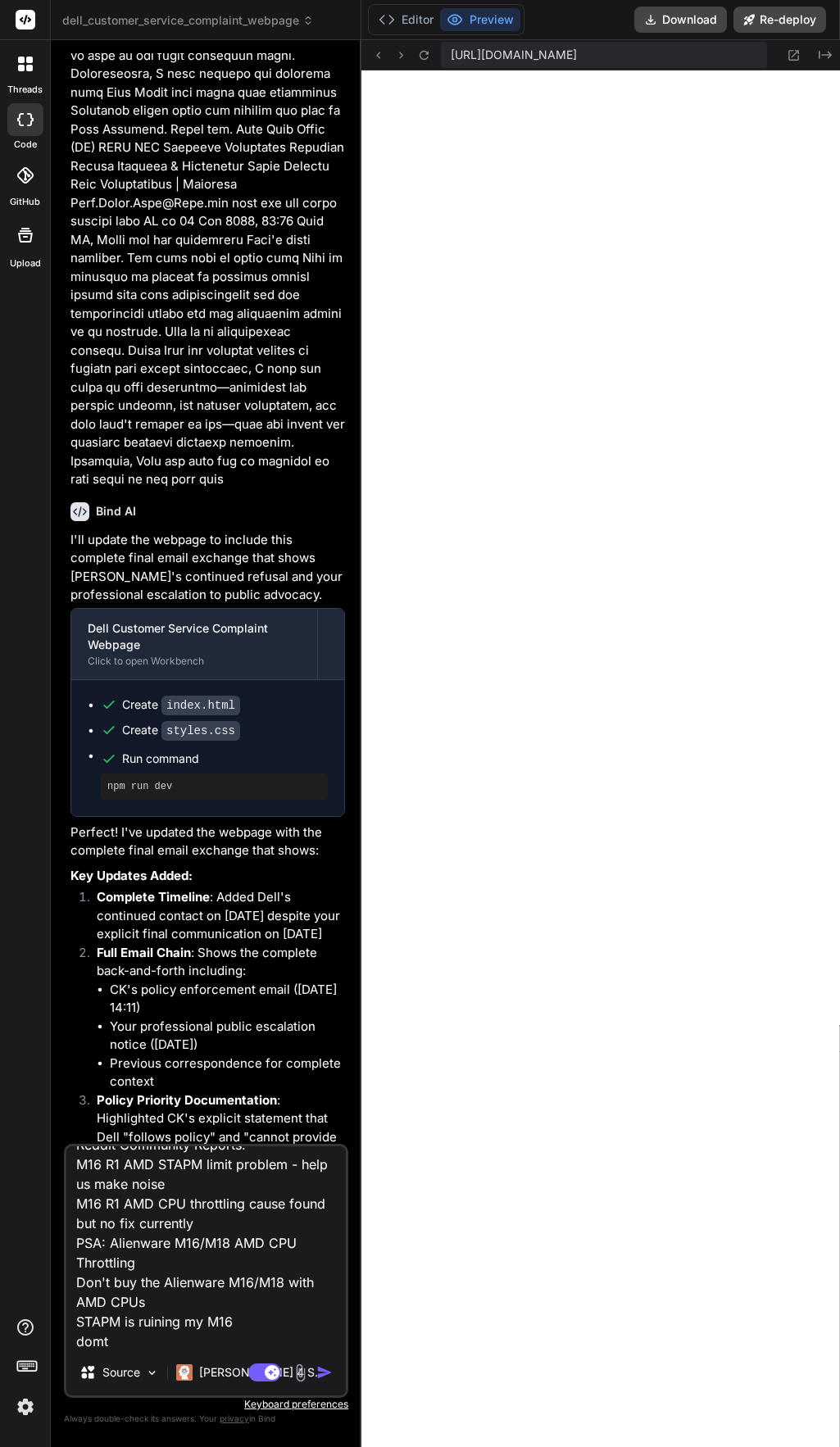
type textarea "the links Public Documentation of STAPM Issue The following represent a small s…"
type textarea "x"
type textarea "the links Public Documentation of STAPM Issue The following represent a small s…"
type textarea "x"
type textarea "the links Public Documentation of STAPM Issue The following represent a small s…"
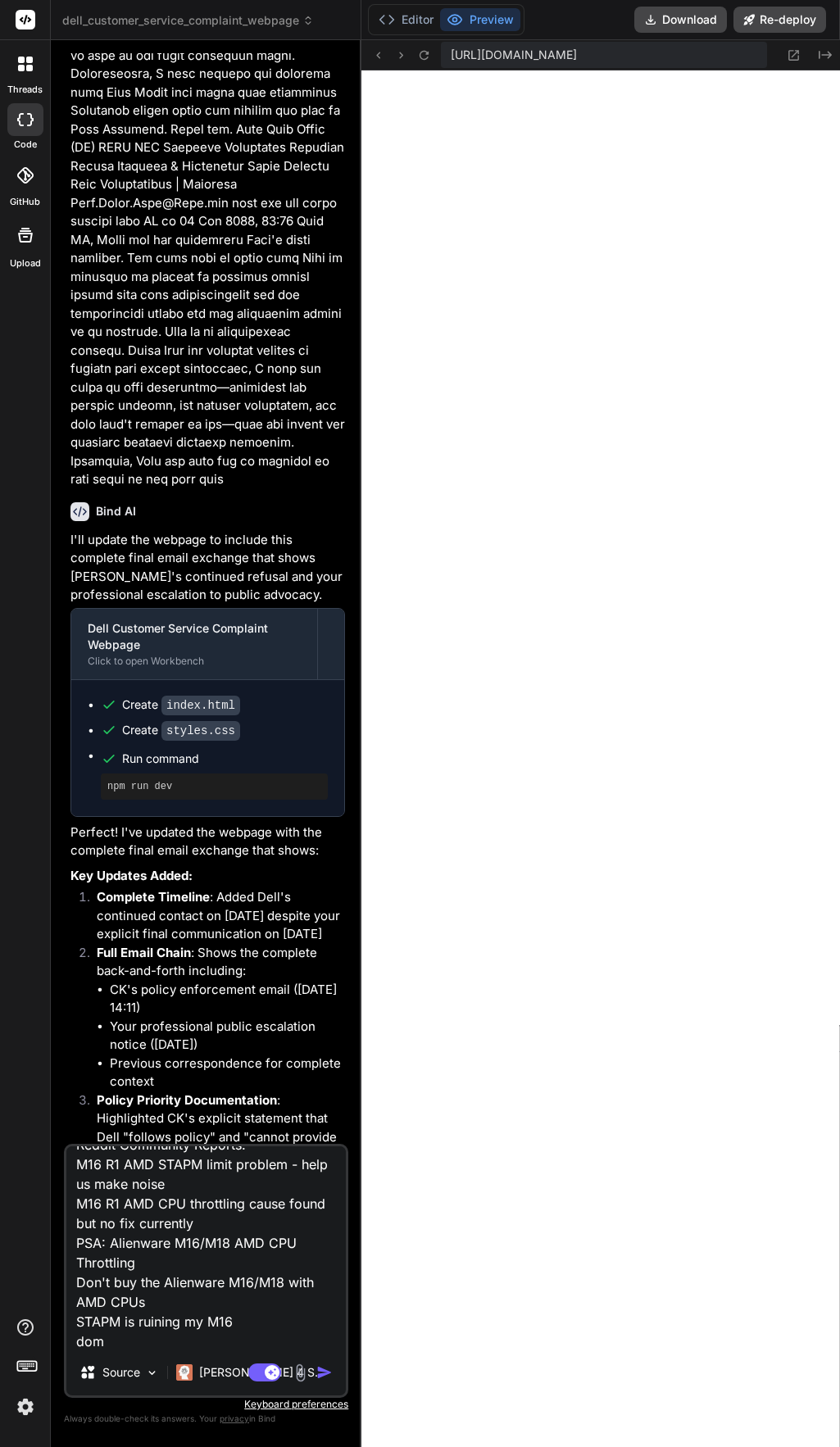
type textarea "x"
type textarea "the links Public Documentation of STAPM Issue The following represent a small s…"
type textarea "x"
type textarea "the links Public Documentation of STAPM Issue The following represent a small s…"
type textarea "x"
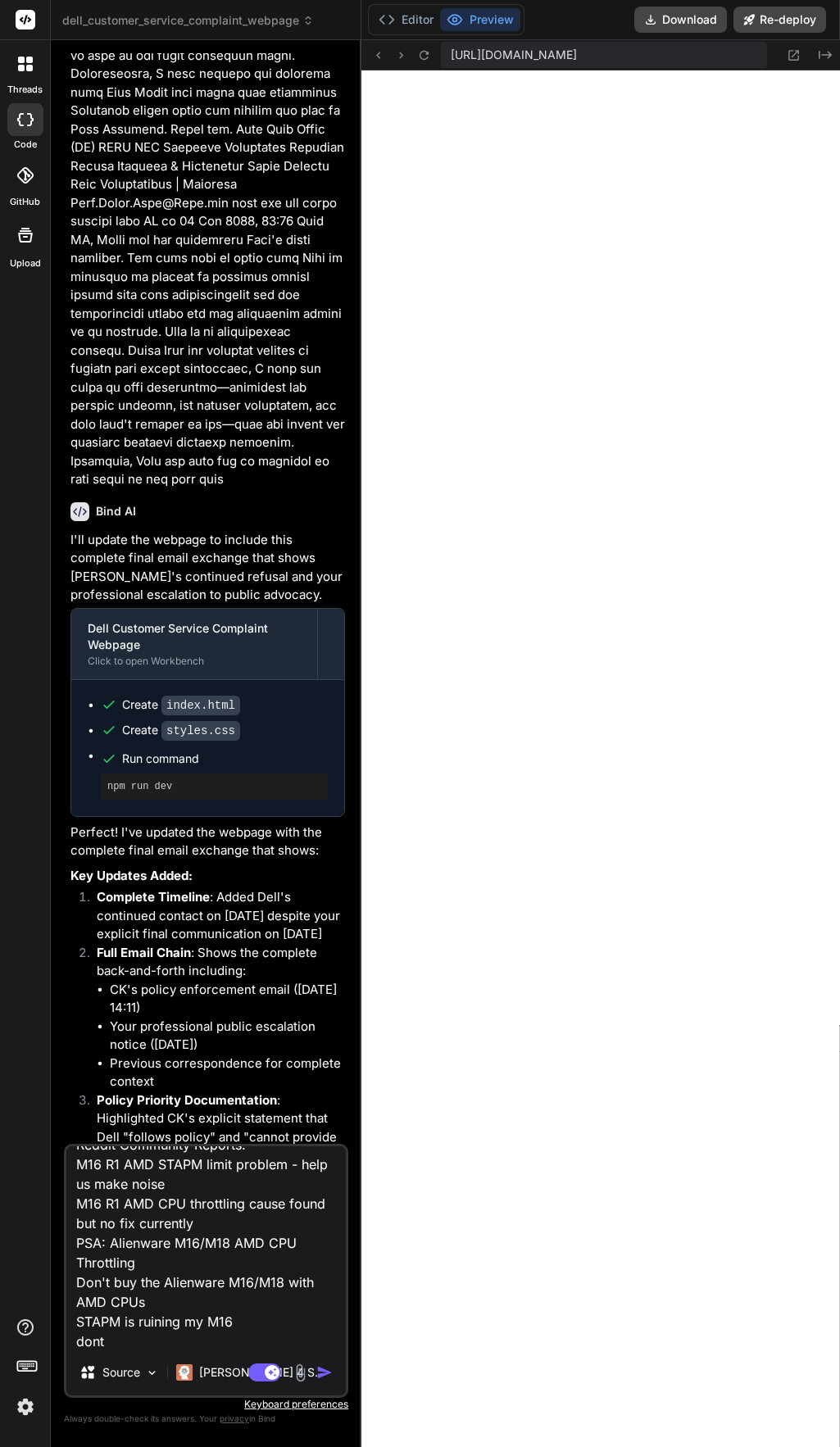
type textarea "the links Public Documentation of STAPM Issue The following represent a small s…"
type textarea "x"
type textarea "the links Public Documentation of STAPM Issue The following represent a small s…"
type textarea "x"
type textarea "the links Public Documentation of STAPM Issue The following represent a small s…"
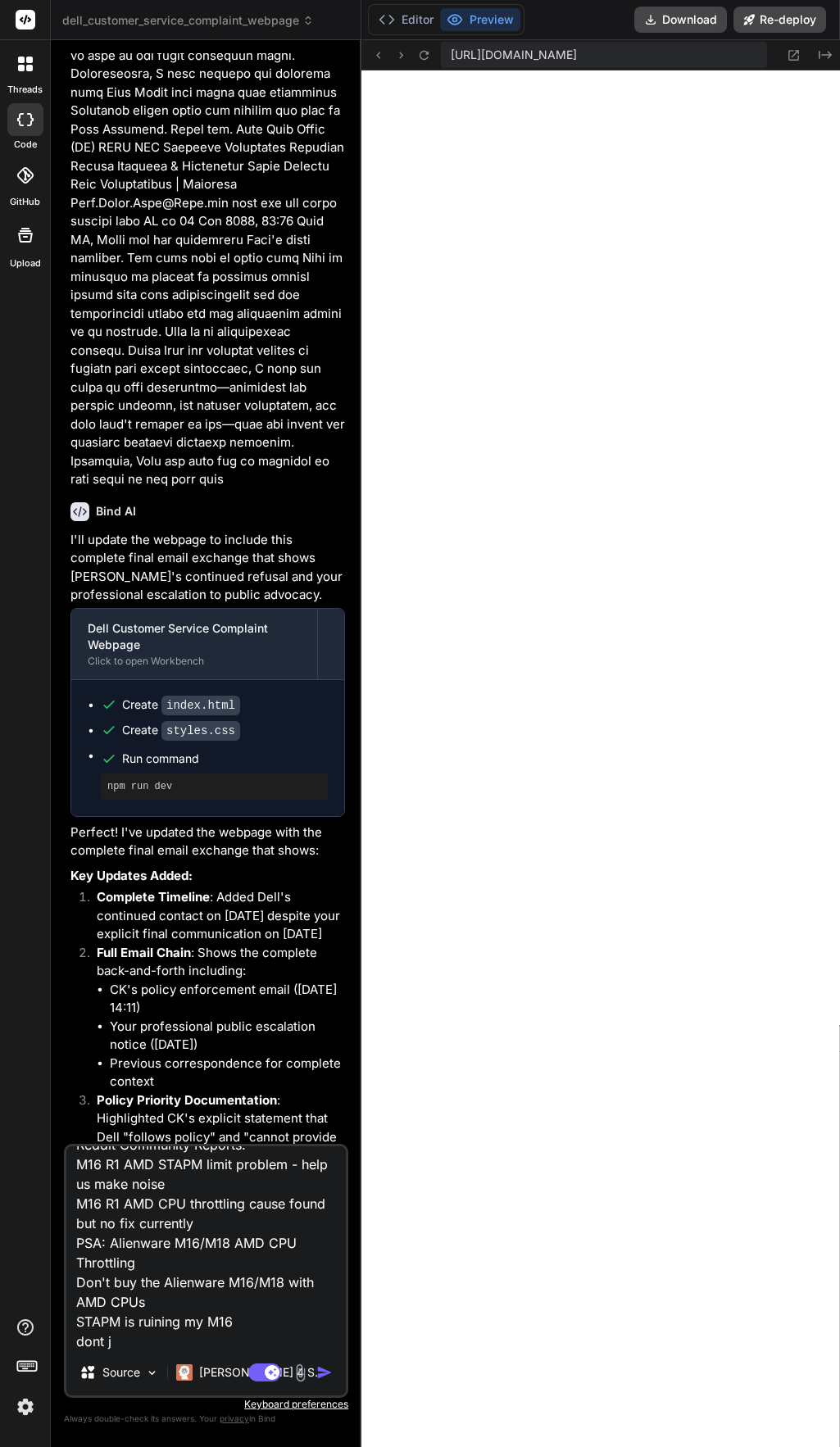
type textarea "x"
type textarea "the links Public Documentation of STAPM Issue The following represent a small s…"
type textarea "x"
type textarea "the links Public Documentation of STAPM Issue The following represent a small s…"
type textarea "x"
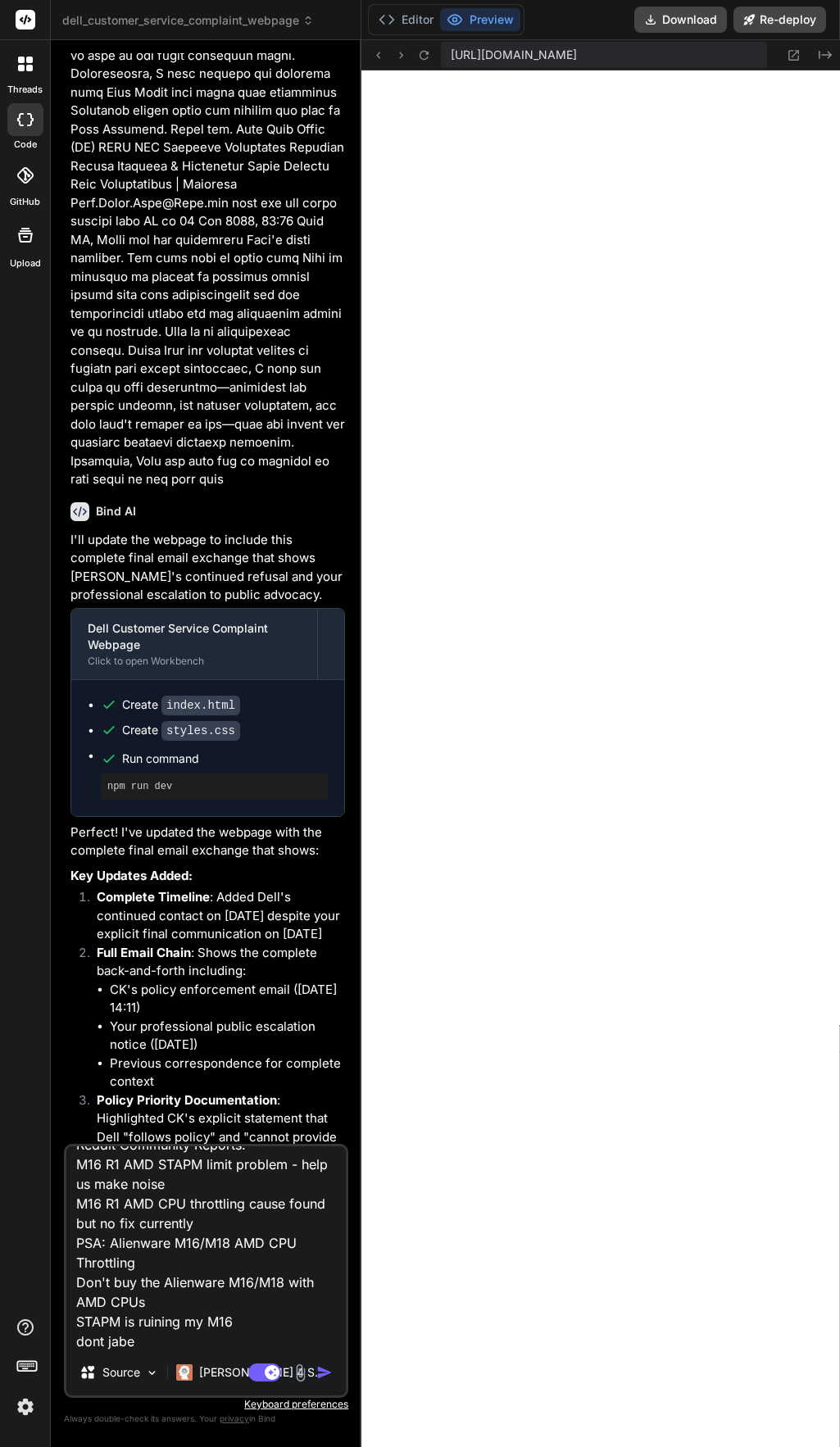
type textarea "the links Public Documentation of STAPM Issue The following represent a small s…"
type textarea "x"
type textarea "the links Public Documentation of STAPM Issue The following represent a small s…"
type textarea "x"
type textarea "the links Public Documentation of STAPM Issue The following represent a small s…"
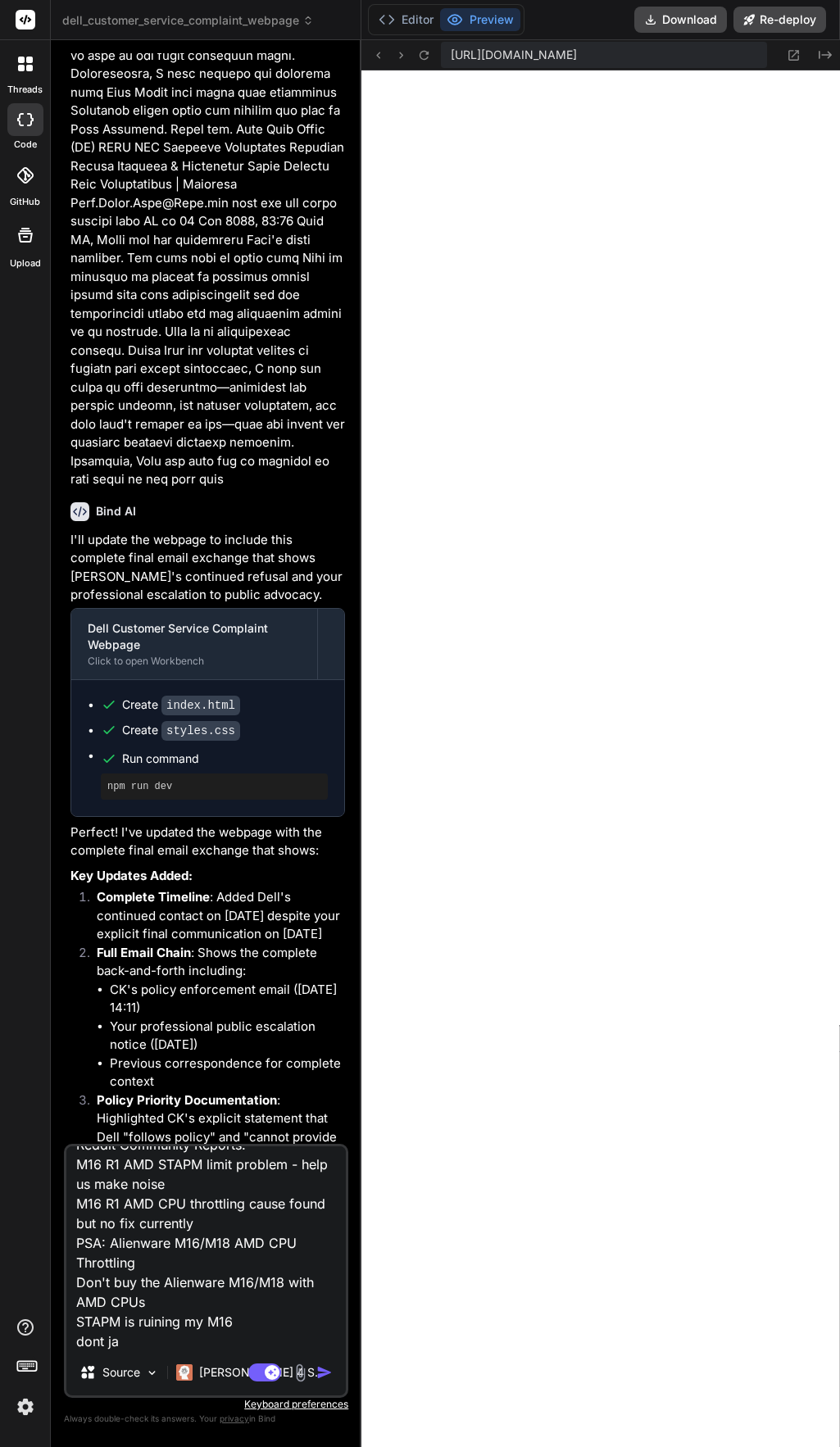
type textarea "x"
type textarea "the links Public Documentation of STAPM Issue The following represent a small s…"
type textarea "x"
type textarea "the links Public Documentation of STAPM Issue The following represent a small s…"
type textarea "x"
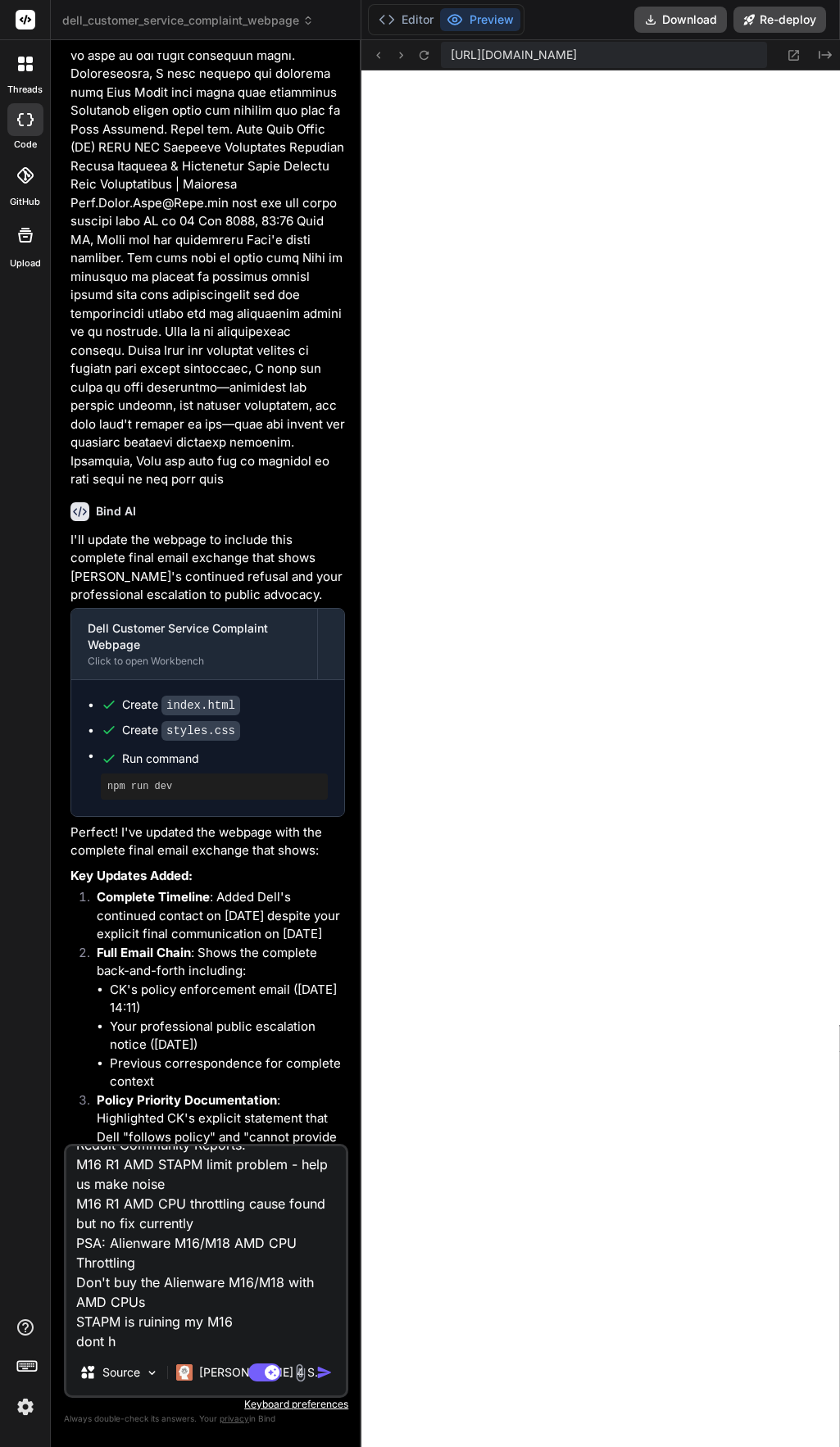
type textarea "the links Public Documentation of STAPM Issue The following represent a small s…"
type textarea "x"
type textarea "the links Public Documentation of STAPM Issue The following represent a small s…"
type textarea "x"
type textarea "the links Public Documentation of STAPM Issue The following represent a small s…"
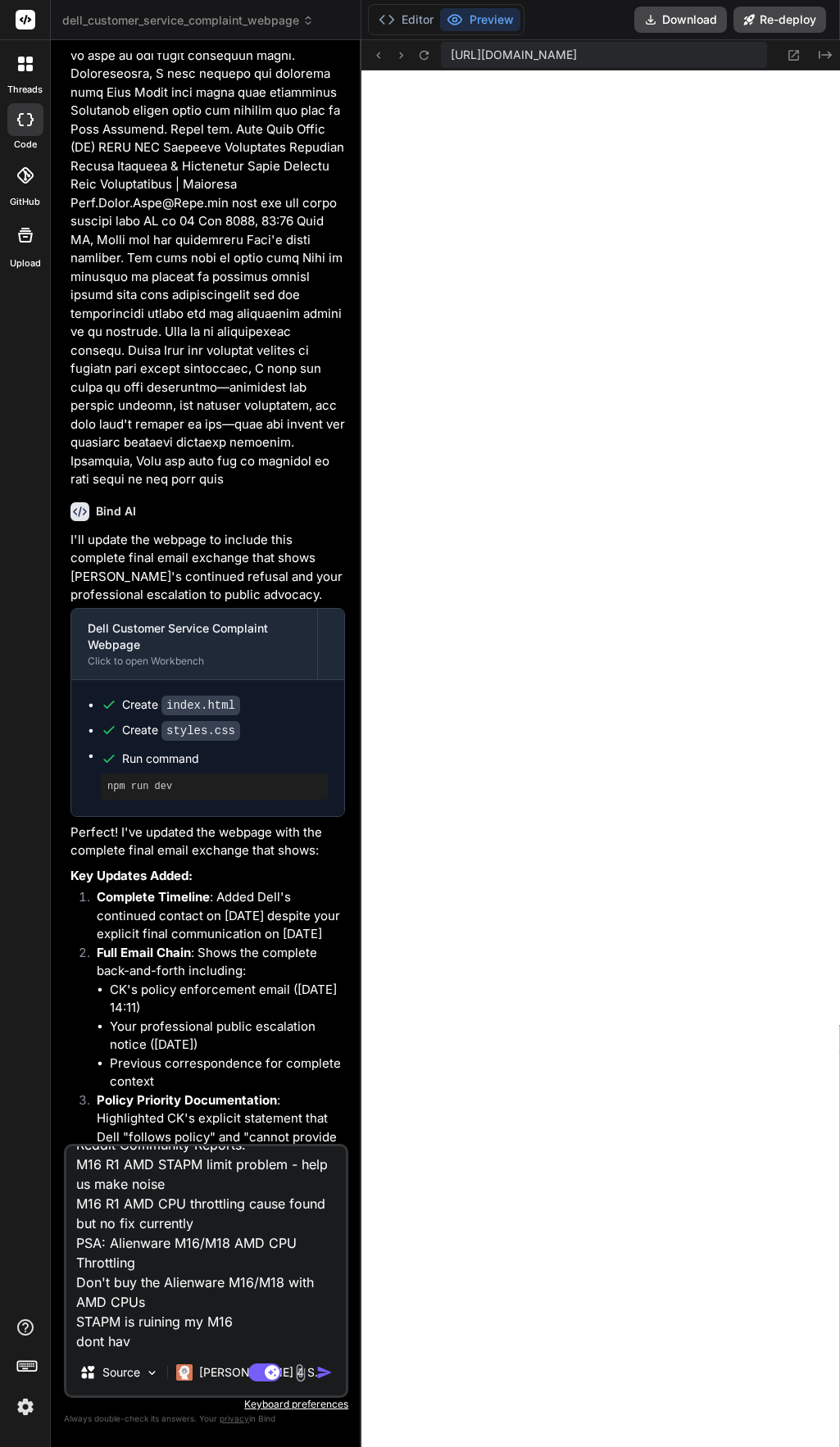
type textarea "x"
type textarea "the links Public Documentation of STAPM Issue The following represent a small s…"
type textarea "x"
type textarea "the links Public Documentation of STAPM Issue The following represent a small s…"
type textarea "x"
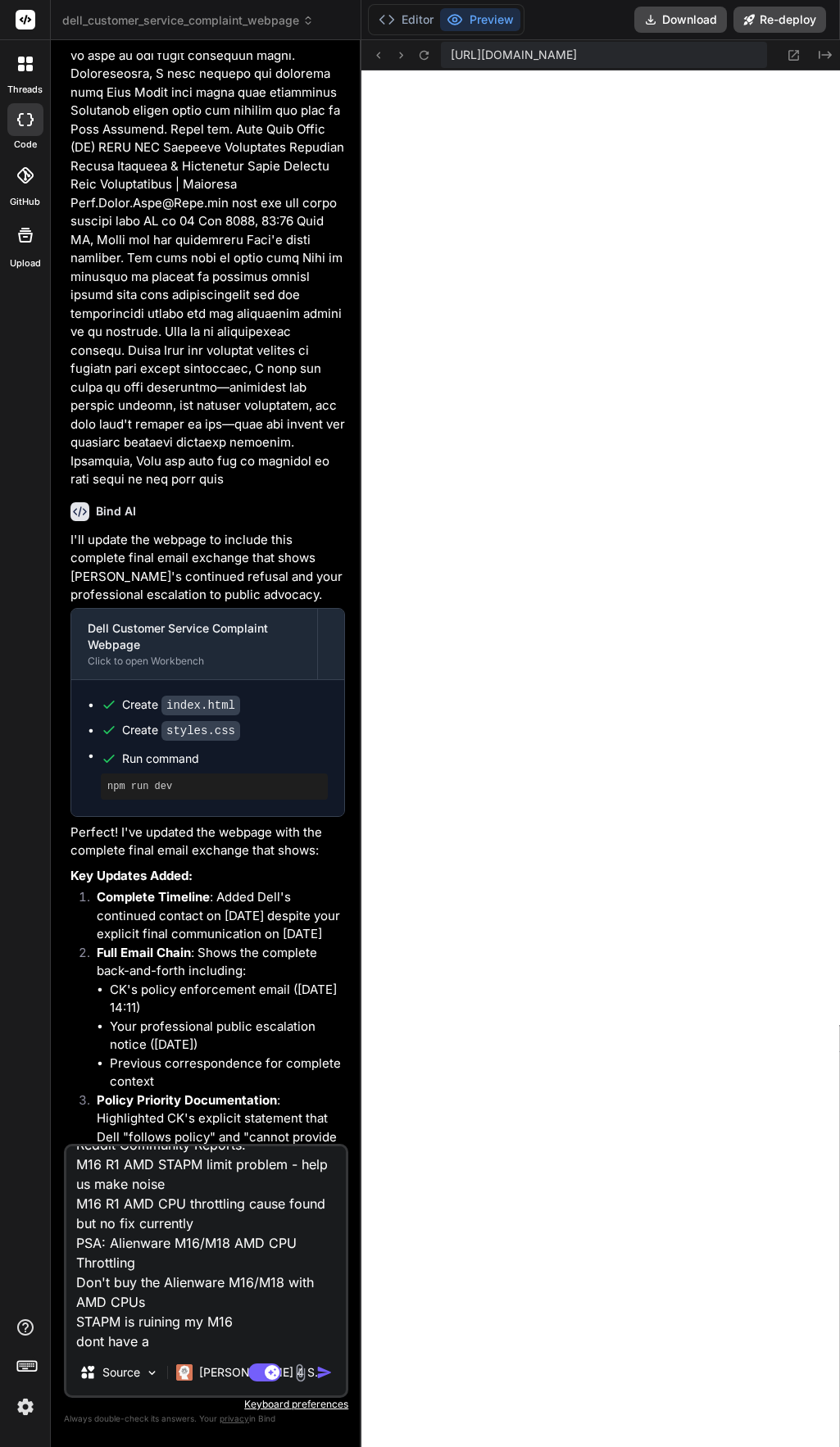
type textarea "the links Public Documentation of STAPM Issue The following represent a small s…"
type textarea "x"
type textarea "the links Public Documentation of STAPM Issue The following represent a small s…"
type textarea "x"
type textarea "the links Public Documentation of STAPM Issue The following represent a small s…"
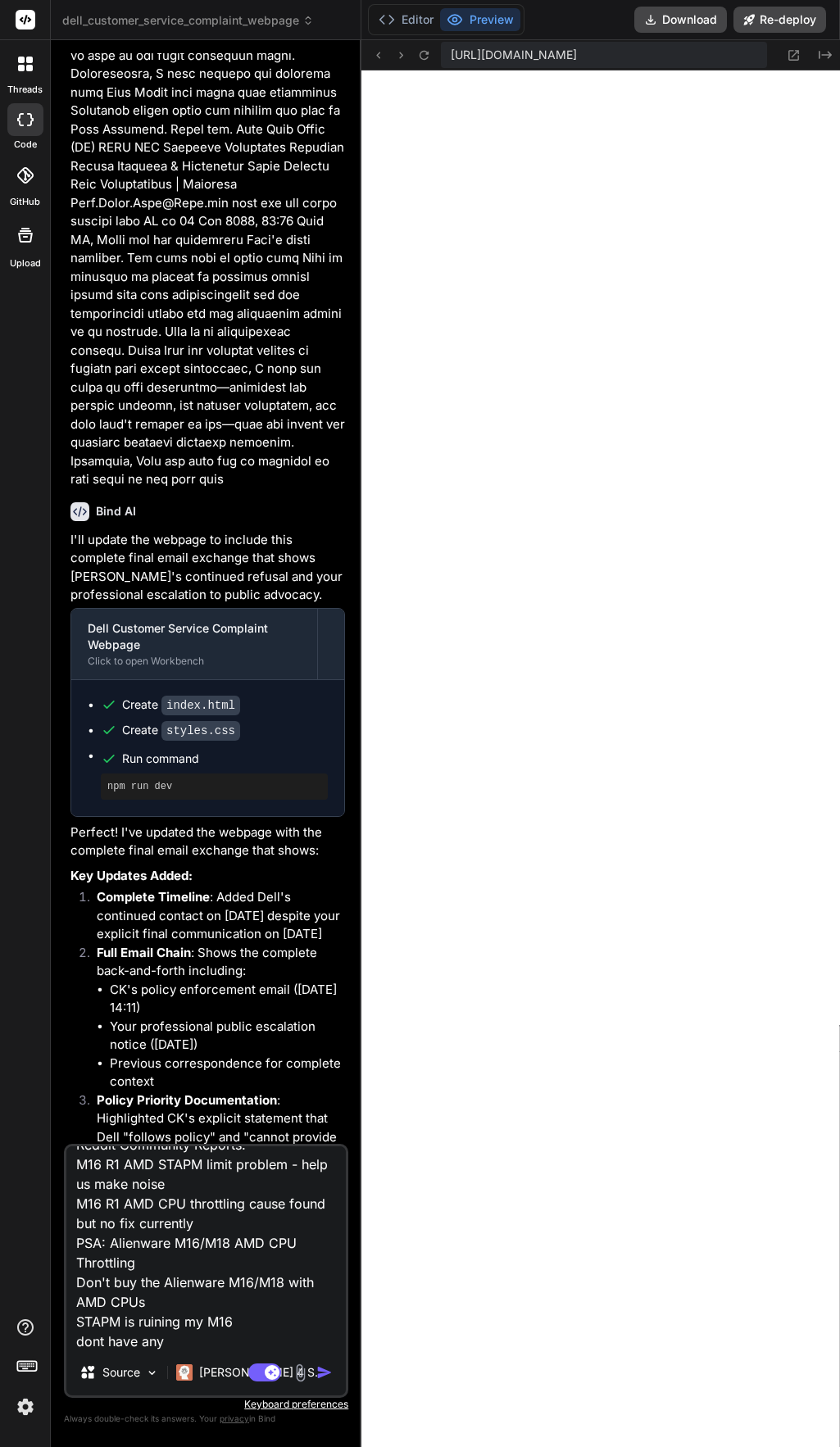
type textarea "x"
type textarea "the links Public Documentation of STAPM Issue The following represent a small s…"
type textarea "x"
type textarea "the links Public Documentation of STAPM Issue The following represent a small s…"
type textarea "x"
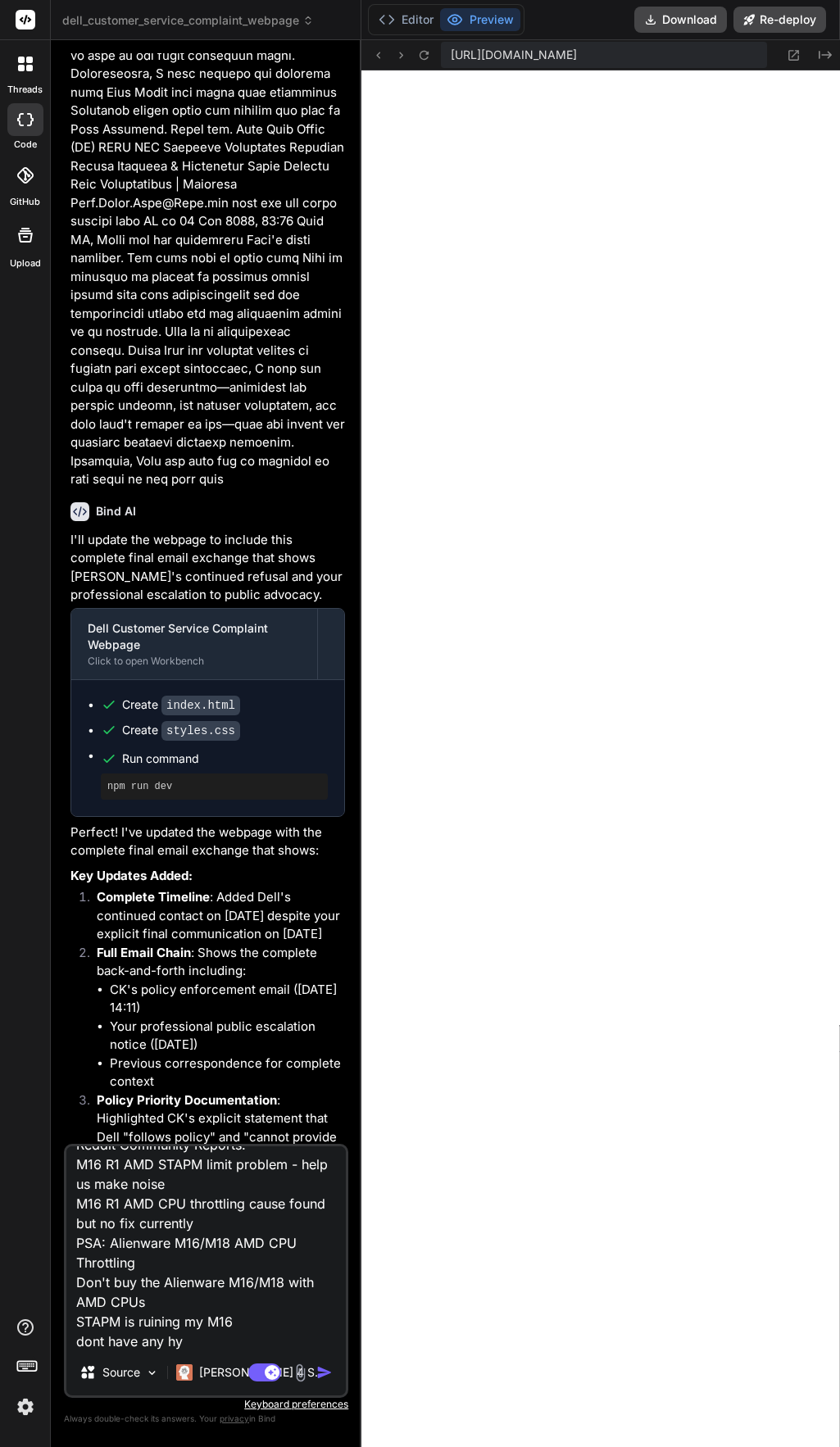
type textarea "the links Public Documentation of STAPM Issue The following represent a small s…"
type textarea "x"
type textarea "the links Public Documentation of STAPM Issue The following represent a small s…"
type textarea "x"
type textarea "the links Public Documentation of STAPM Issue The following represent a small s…"
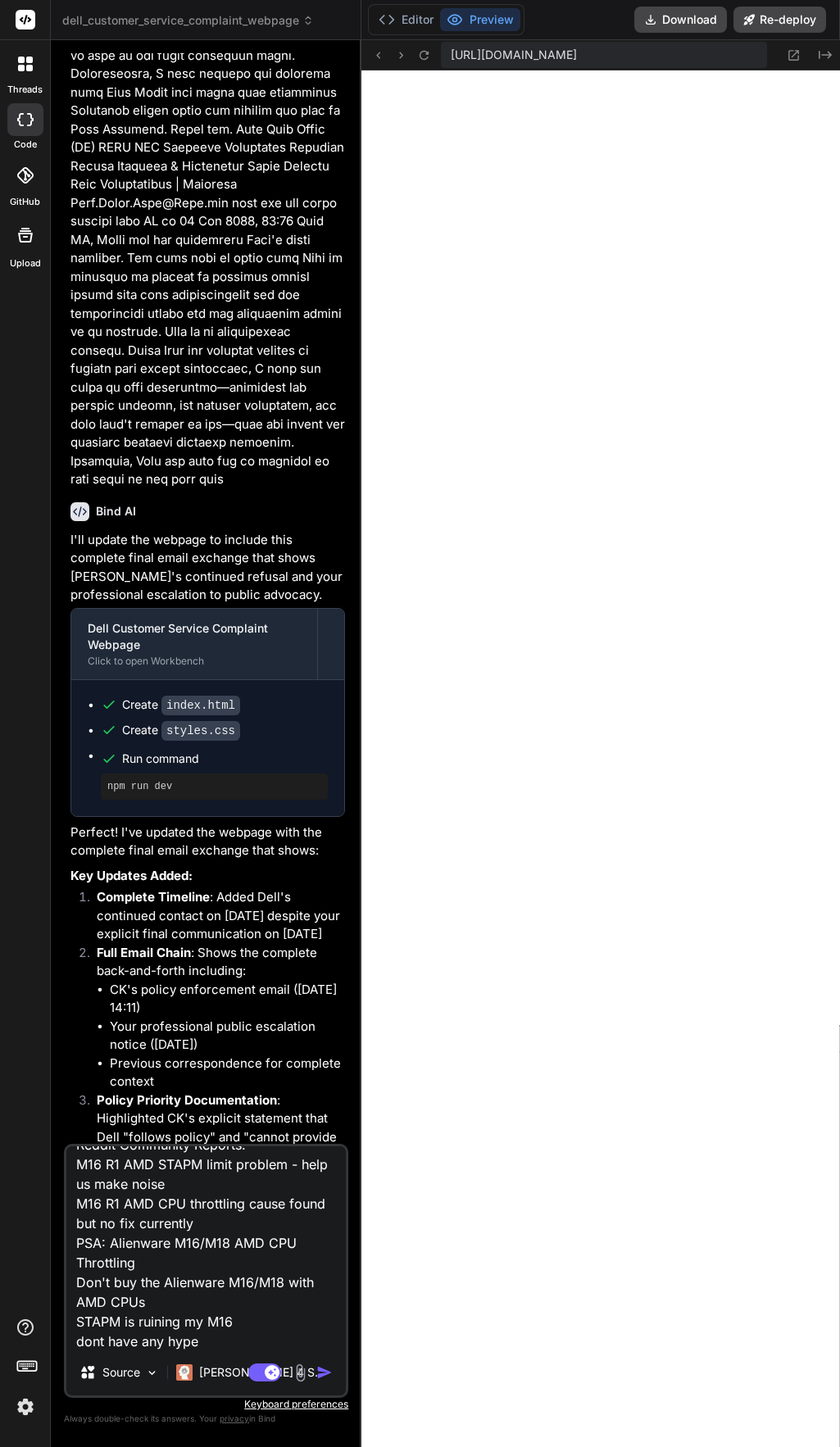
type textarea "x"
type textarea "the links Public Documentation of STAPM Issue The following represent a small s…"
type textarea "x"
type textarea "the links Public Documentation of STAPM Issue The following represent a small s…"
type textarea "x"
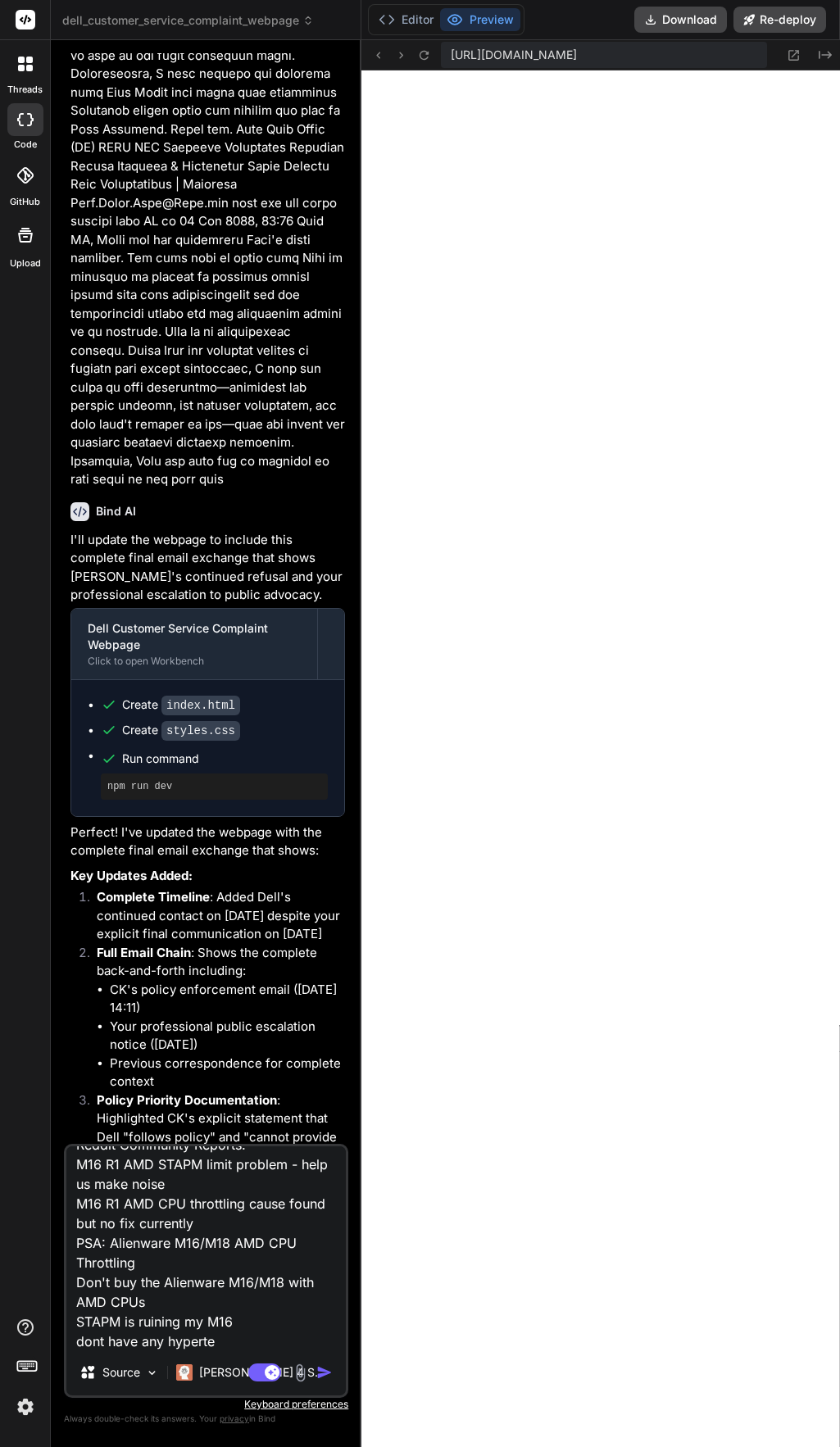
type textarea "the links Public Documentation of STAPM Issue The following represent a small s…"
type textarea "x"
type textarea "the links Public Documentation of STAPM Issue The following represent a small s…"
type textarea "x"
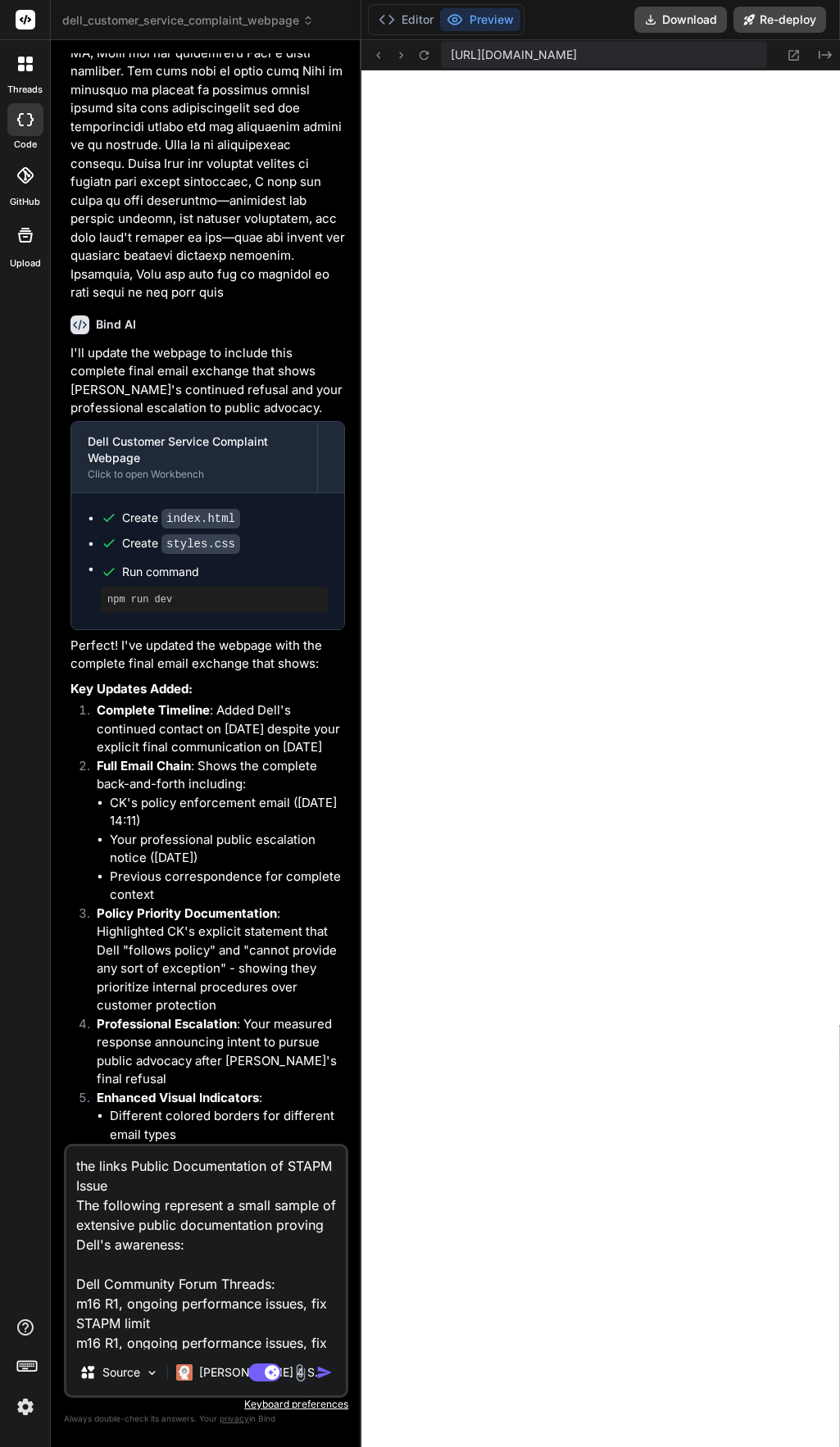
scroll to position [82, 0]
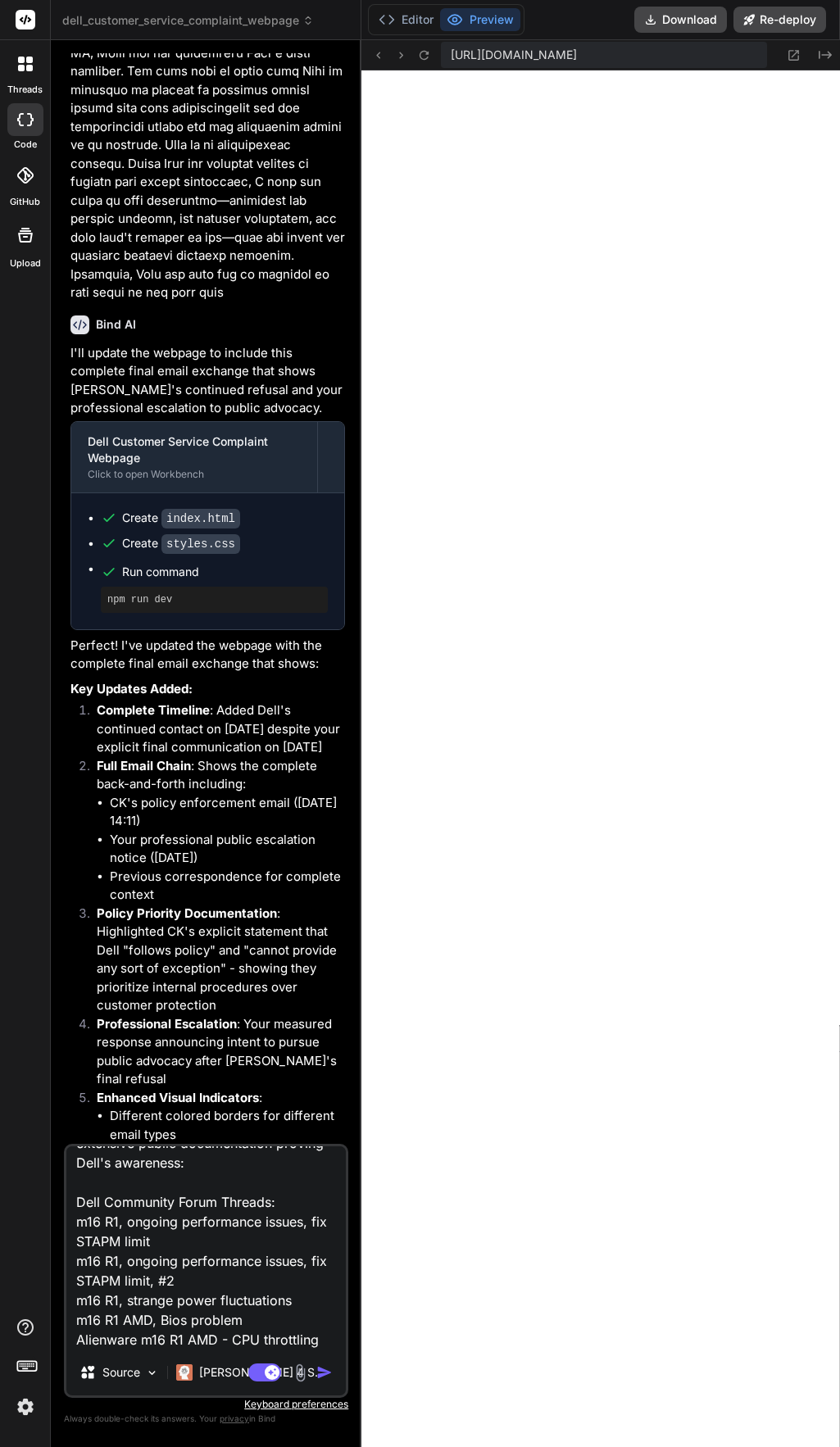
click at [177, 1231] on textarea "the links Public Documentation of STAPM Issue The following represent a small s…" at bounding box center [206, 1248] width 280 height 204
click at [169, 1252] on textarea "the links Public Documentation of STAPM Issue The following represent a small s…" at bounding box center [206, 1248] width 280 height 204
click at [177, 1229] on textarea "the links Public Documentation of STAPM Issue The following represent a small s…" at bounding box center [206, 1248] width 280 height 204
click at [171, 1239] on textarea "the links Public Documentation of STAPM Issue The following represent a small s…" at bounding box center [206, 1248] width 280 height 204
type textarea "the links Public Documentation of STAPM Issue The following represent a small s…"
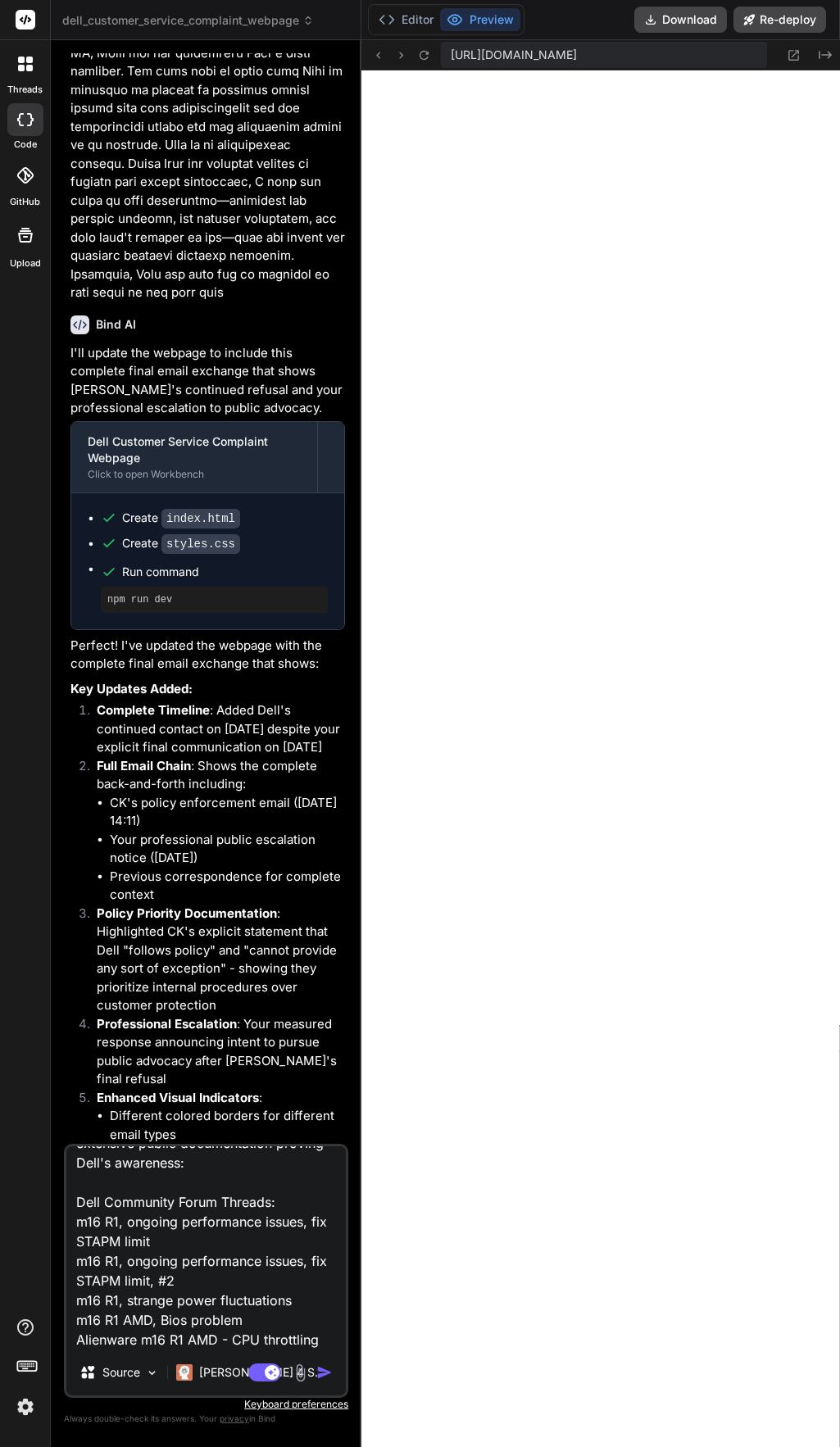
type textarea "x"
paste textarea "[URL][DOMAIN_NAME]"
type textarea "the links Public Documentation of STAPM Issue The following represent a small s…"
type textarea "x"
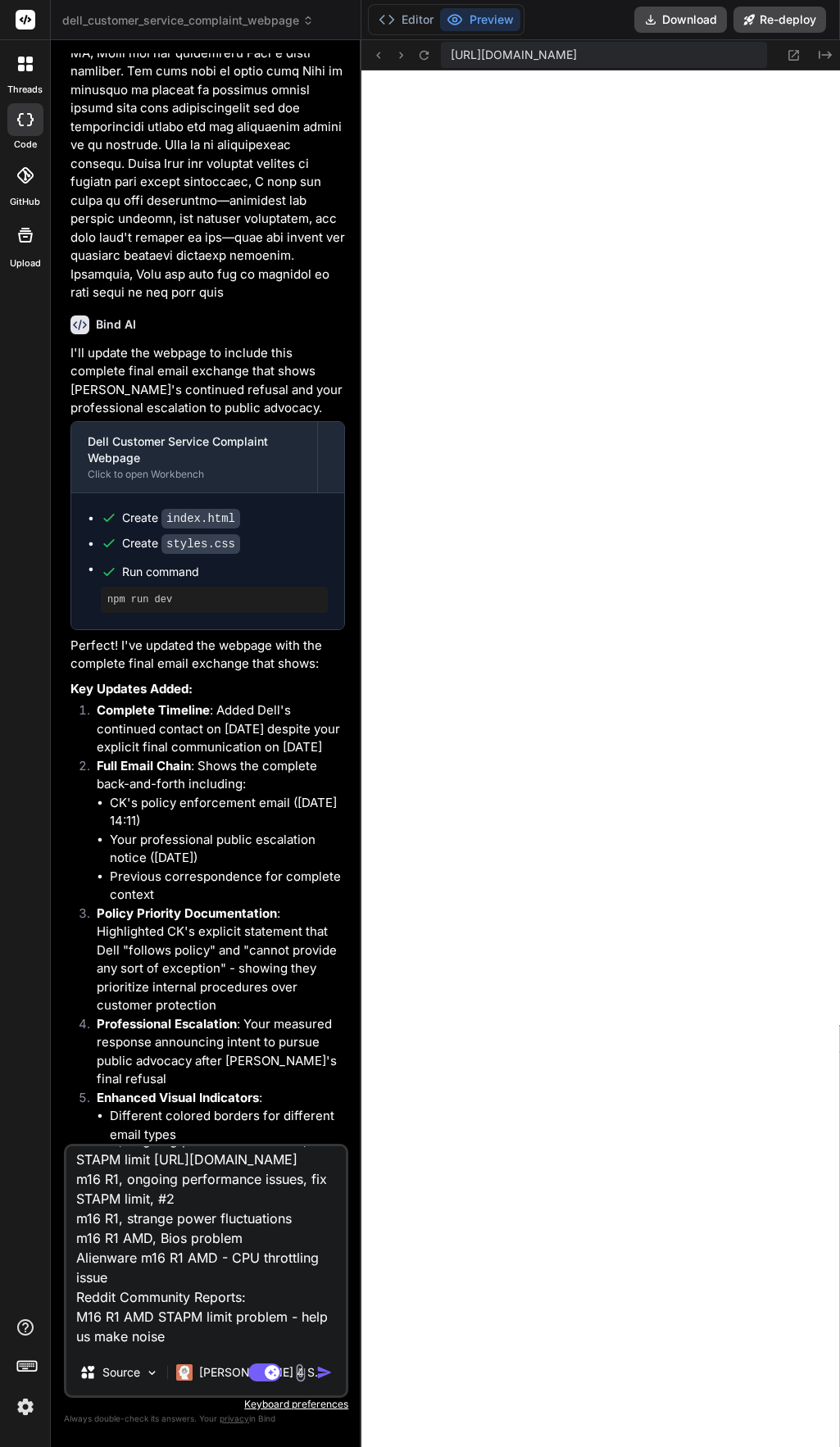
click at [199, 1278] on textarea "the links Public Documentation of STAPM Issue The following represent a small s…" at bounding box center [206, 1248] width 280 height 204
click at [214, 1278] on textarea "the links Public Documentation of STAPM Issue The following represent a small s…" at bounding box center [206, 1248] width 280 height 204
type textarea "the links Public Documentation of STAPM Issue The following represent a small s…"
type textarea "x"
paste textarea "[URL][DOMAIN_NAME]"
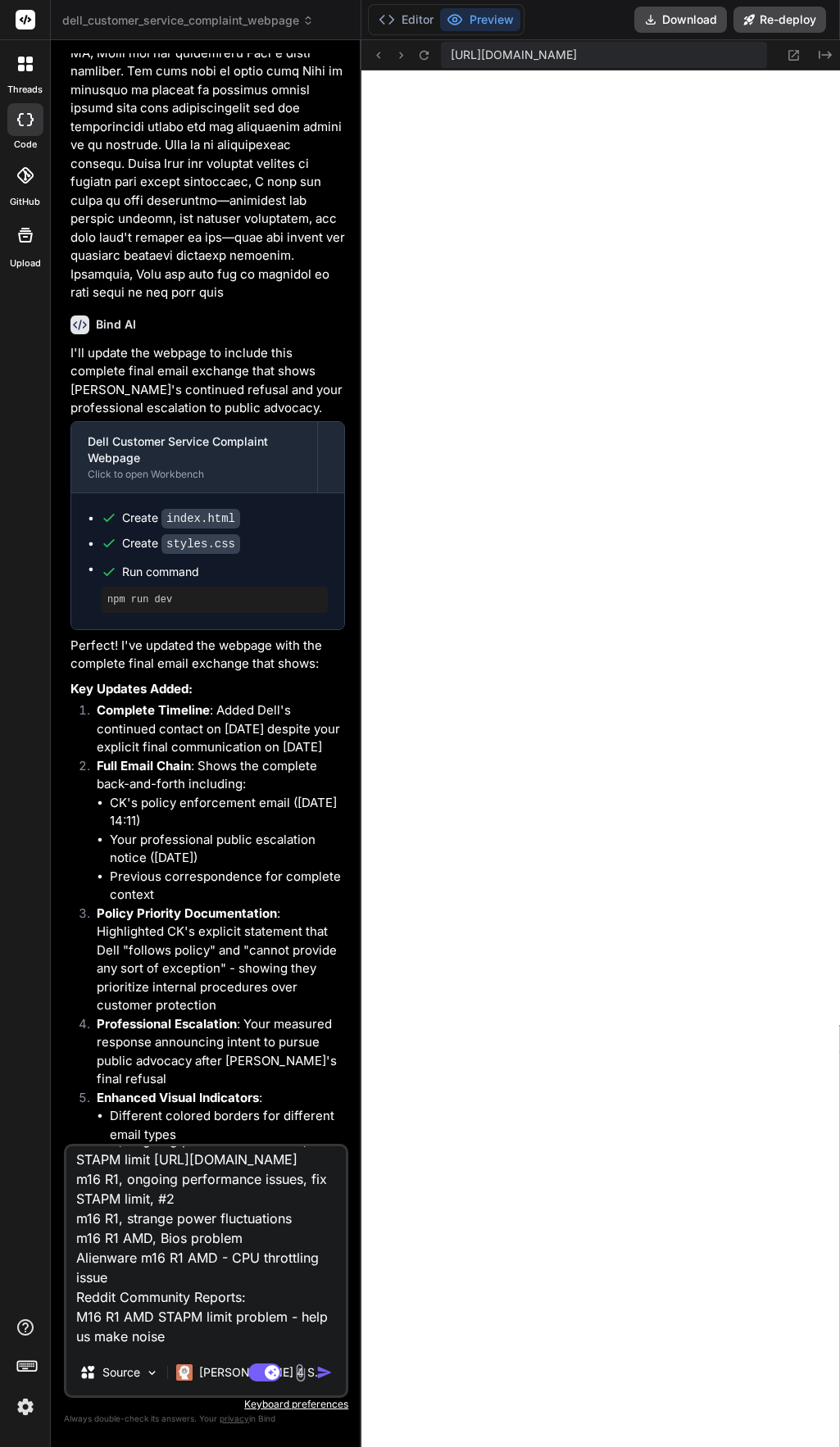
type textarea "the links Public Documentation of STAPM Issue The following represent a small s…"
type textarea "x"
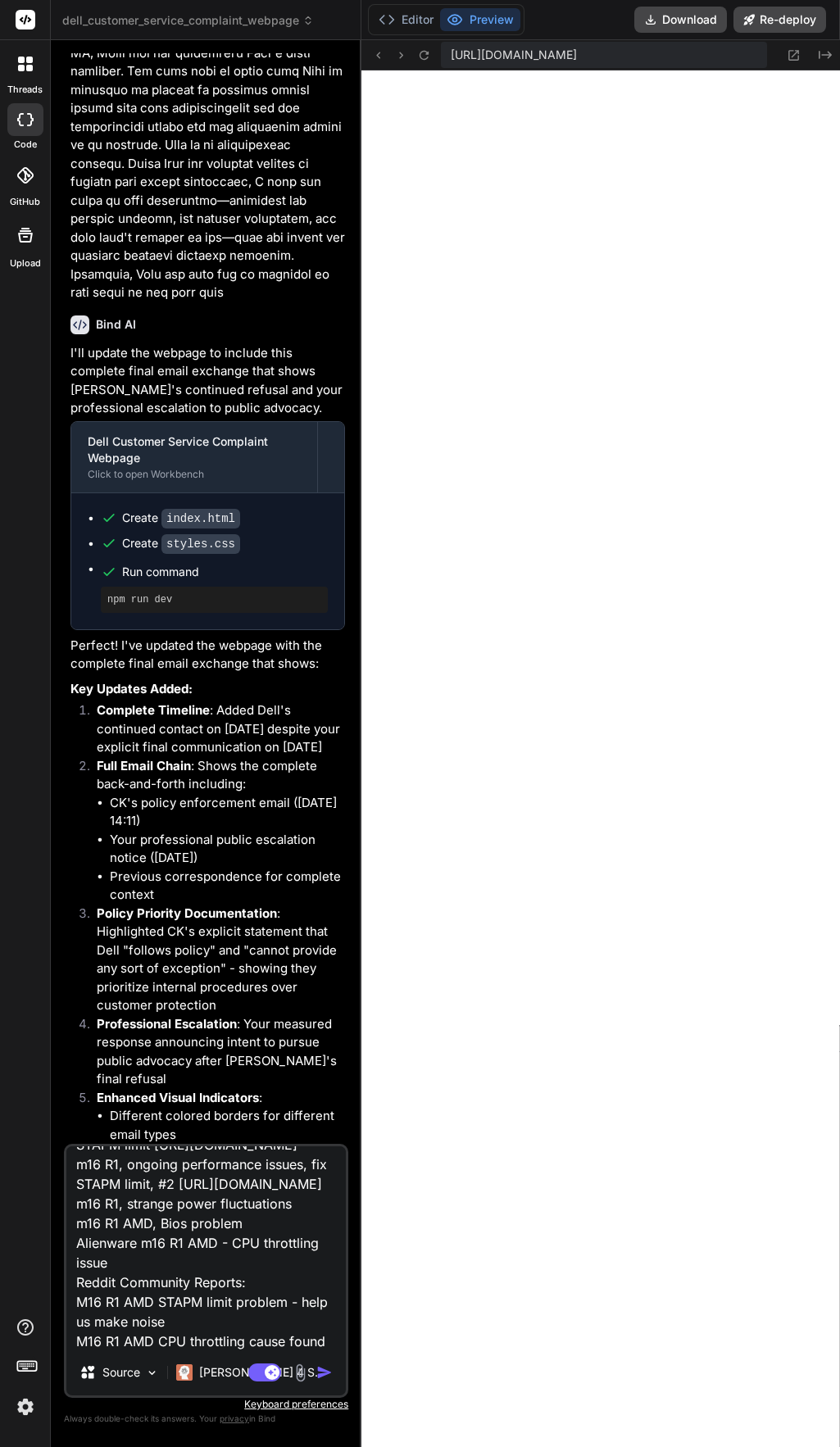
type textarea "the links Public Documentation of STAPM Issue The following represent a small s…"
type textarea "x"
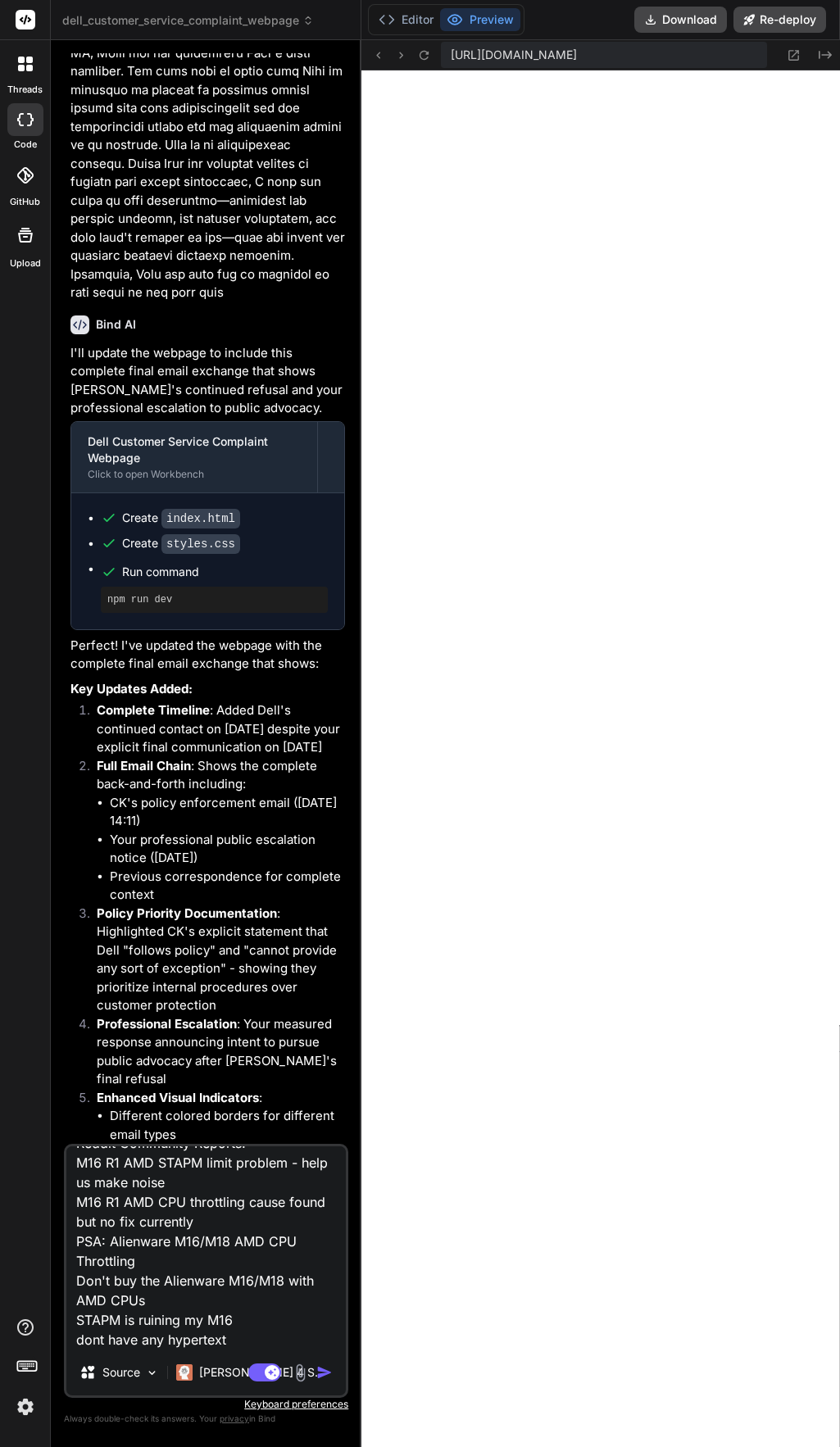
click at [314, 1194] on textarea "the links Public Documentation of STAPM Issue The following represent a small s…" at bounding box center [206, 1248] width 280 height 204
type textarea "the links Public Documentation of STAPM Issue The following represent a small s…"
type textarea "x"
paste textarea "[URL][DOMAIN_NAME]"
type textarea "the links Public Documentation of STAPM Issue The following represent a small s…"
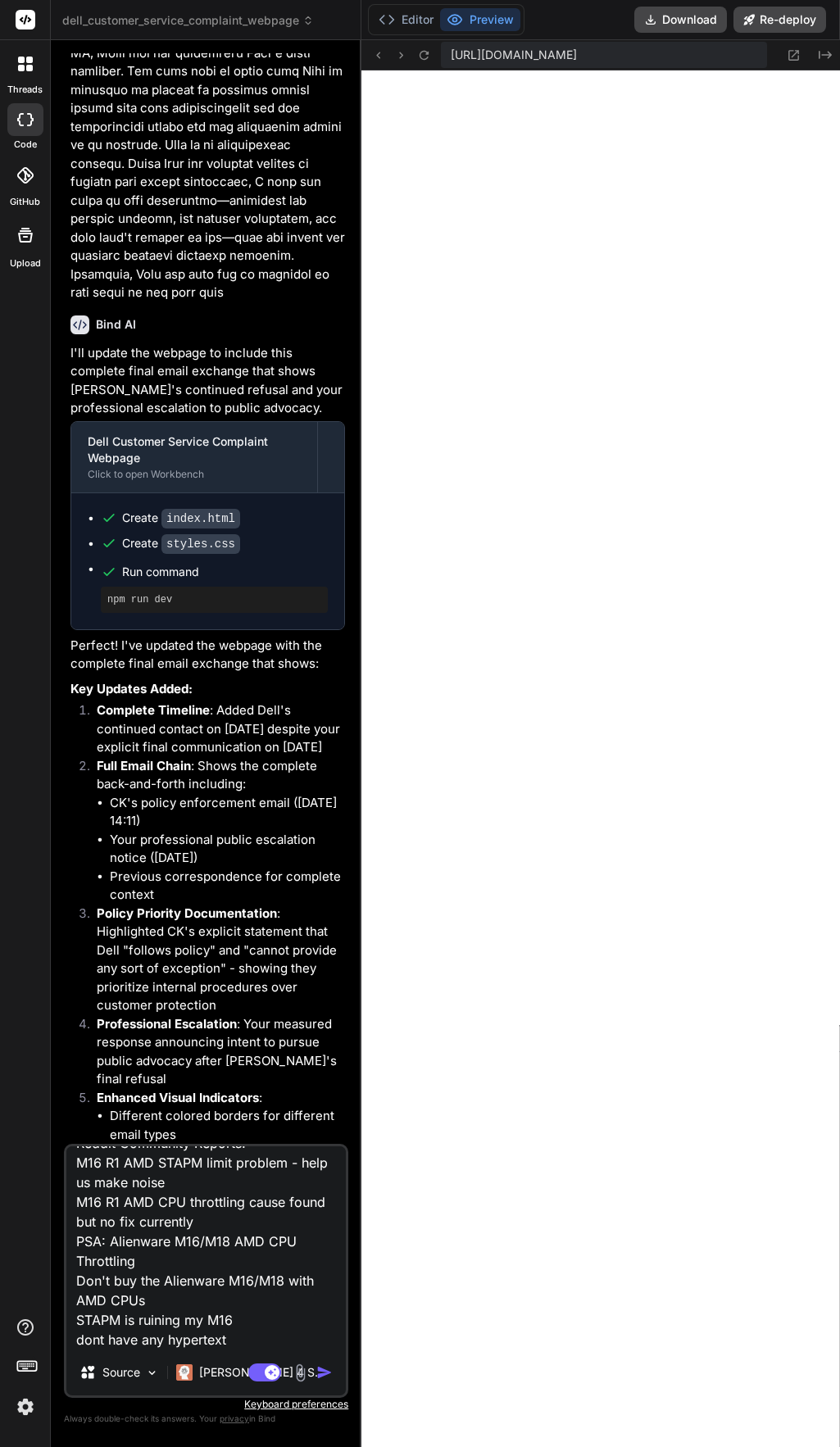
type textarea "x"
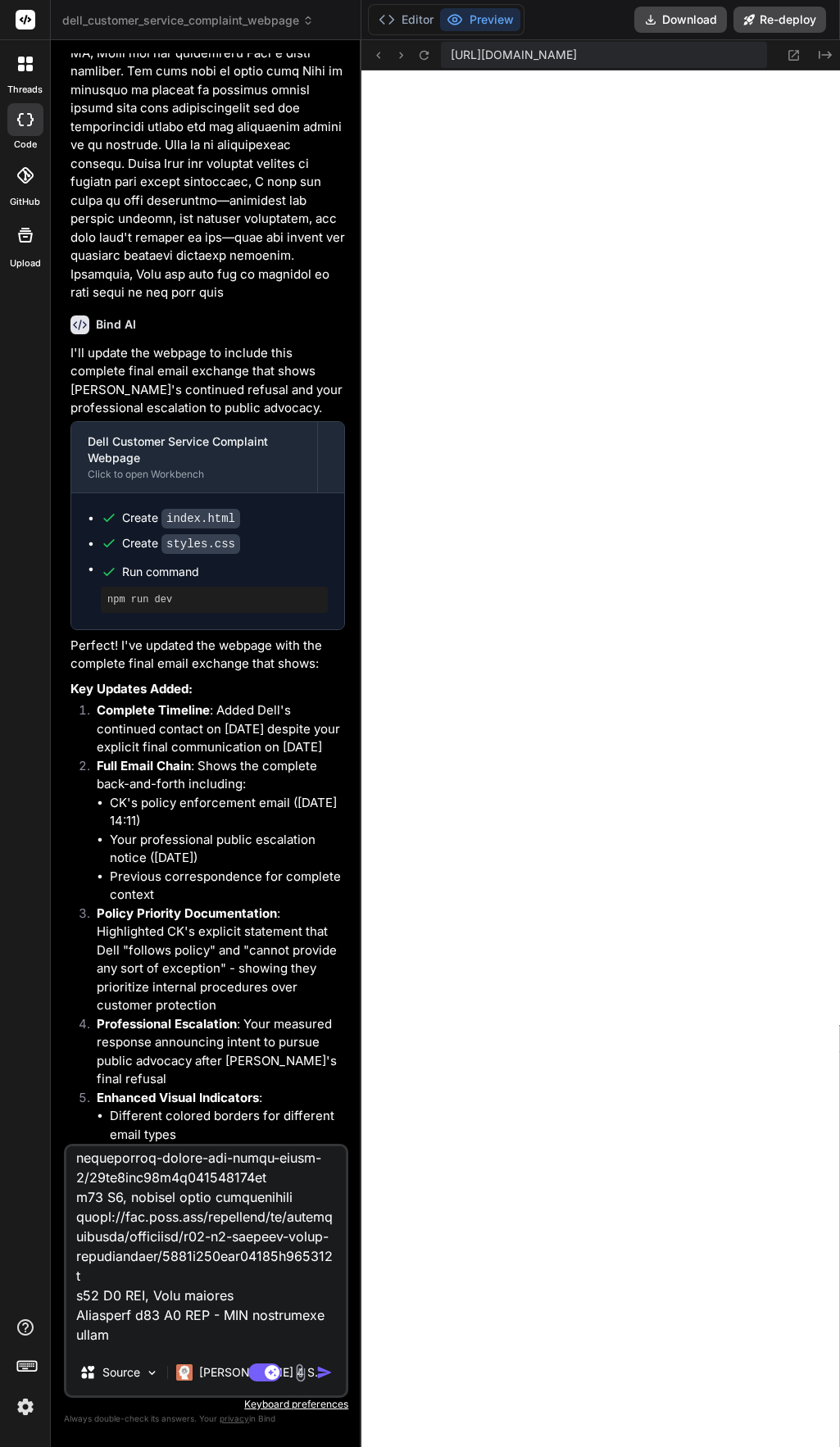
scroll to position [424, 0]
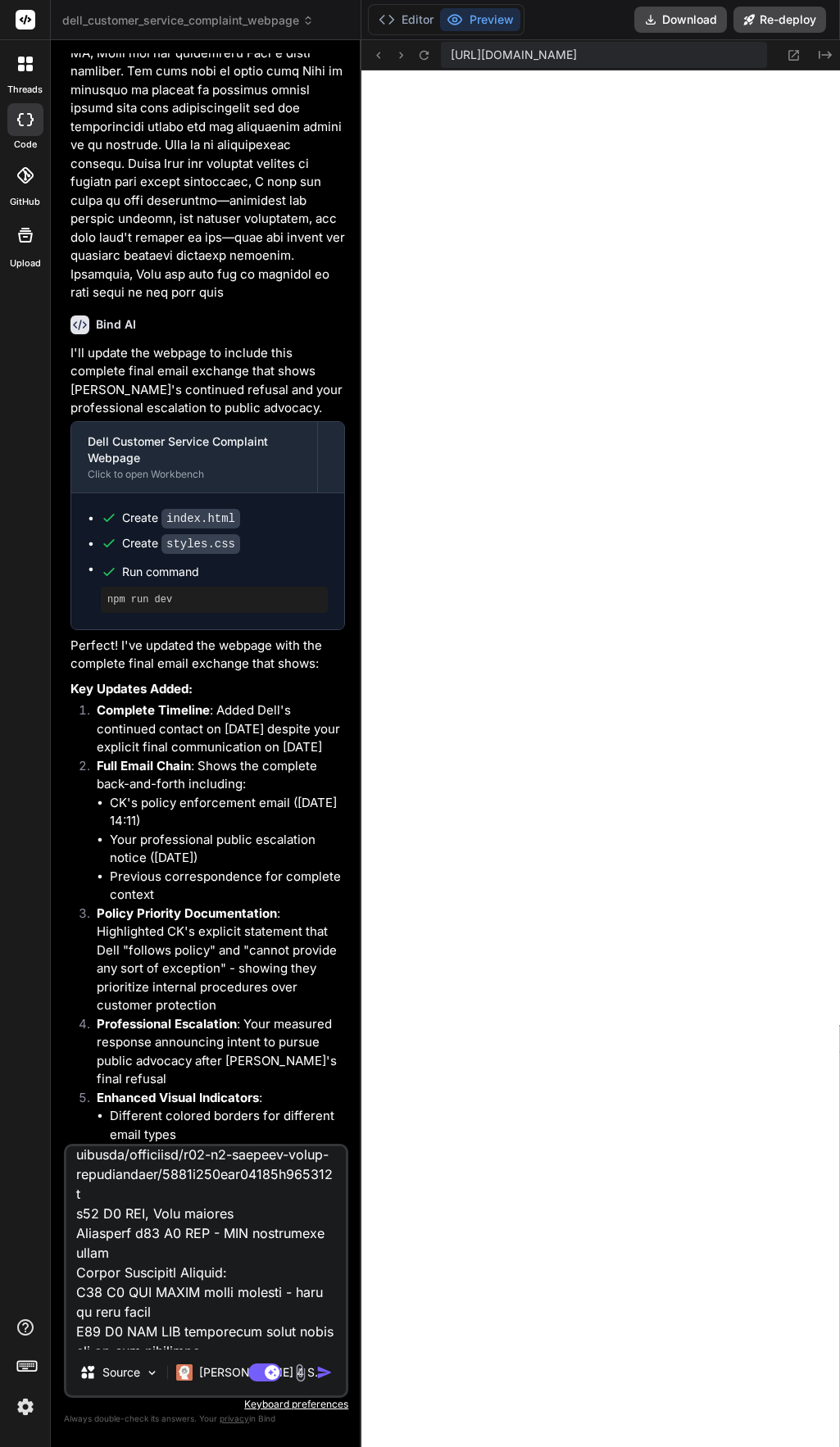
click at [263, 1221] on textarea at bounding box center [206, 1248] width 280 height 204
click at [263, 1235] on textarea at bounding box center [206, 1248] width 280 height 204
type textarea "the links Public Documentation of STAPM Issue The following represent a small s…"
type textarea "x"
paste textarea "[URL][DOMAIN_NAME]"
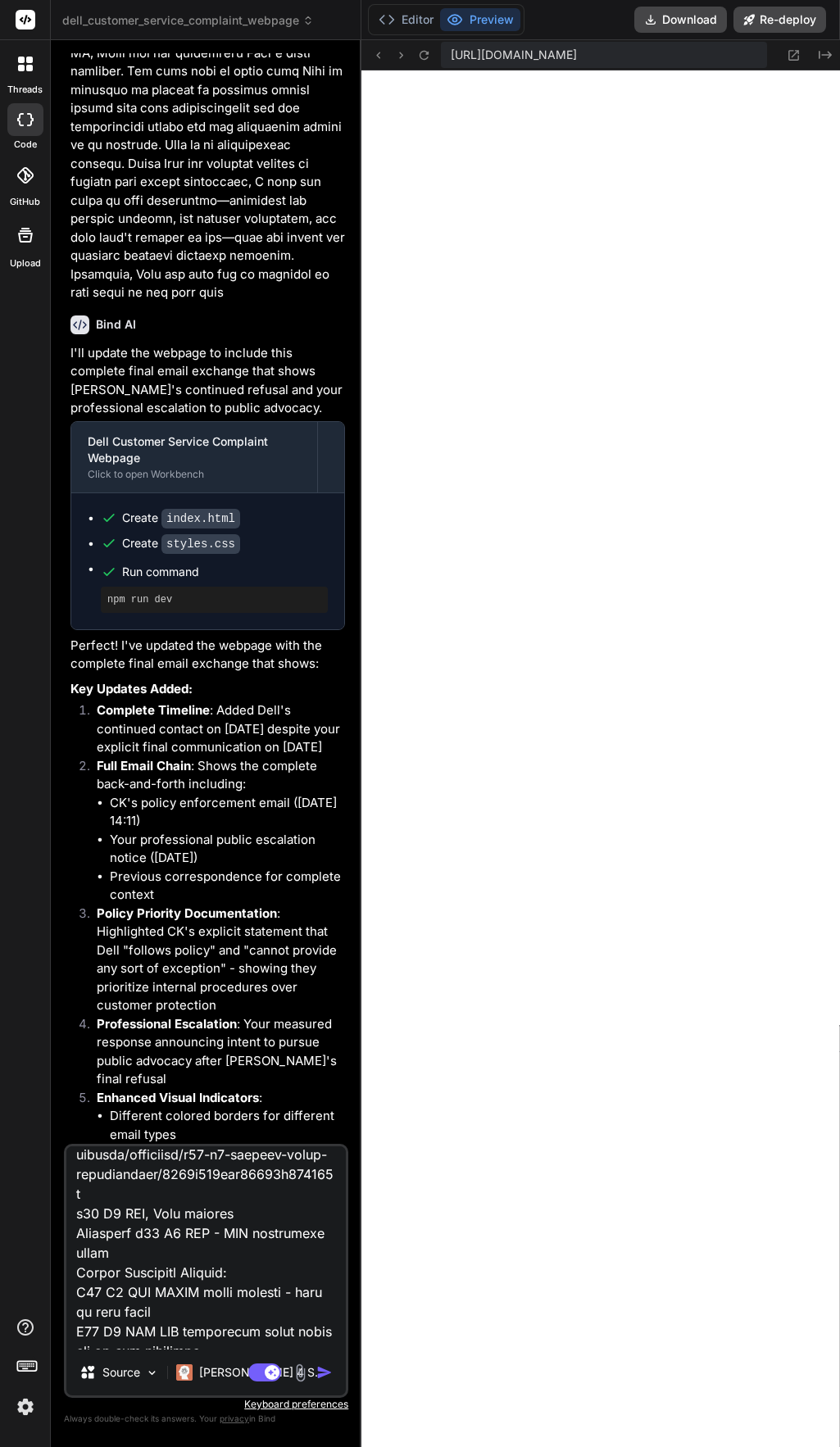
type textarea "the links Public Documentation of STAPM Issue The following represent a small s…"
type textarea "x"
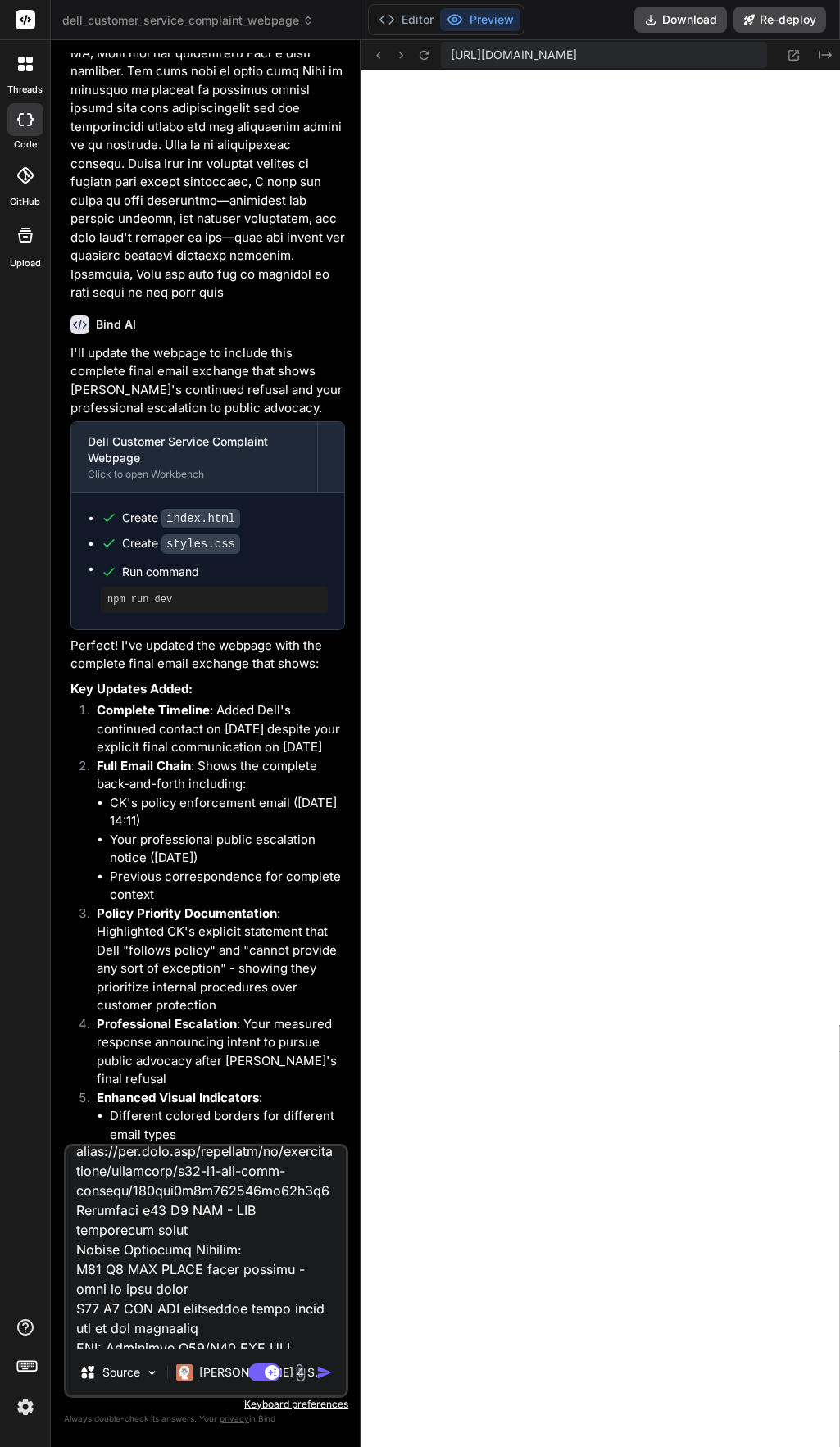
click at [168, 1267] on textarea at bounding box center [206, 1248] width 280 height 204
type textarea "the links Public Documentation of STAPM Issue The following represent a small s…"
type textarea "x"
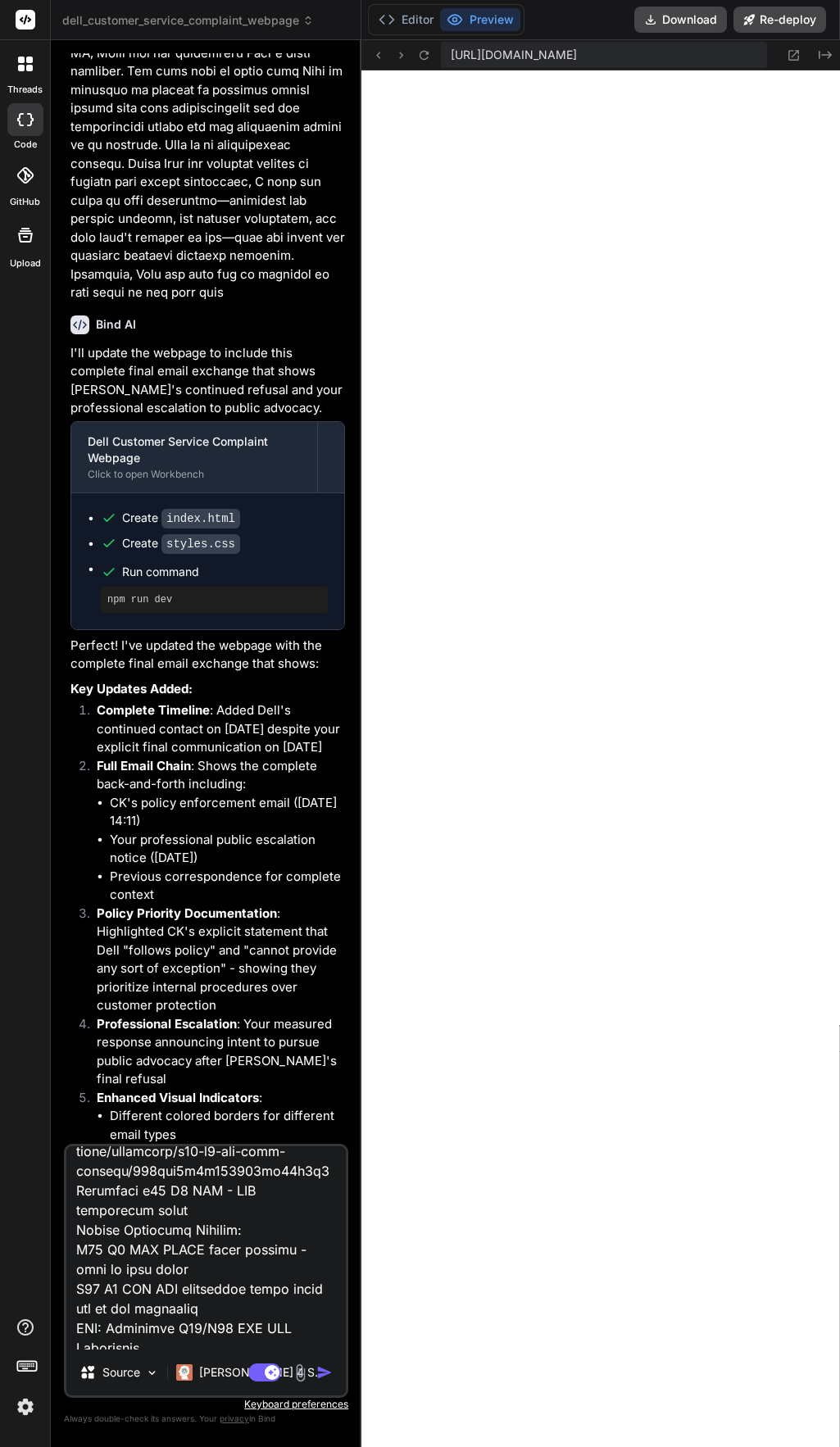
paste textarea "[URL][DOMAIN_NAME][DOMAIN_NAME]"
type textarea "the links Public Documentation of STAPM Issue The following represent a small s…"
type textarea "x"
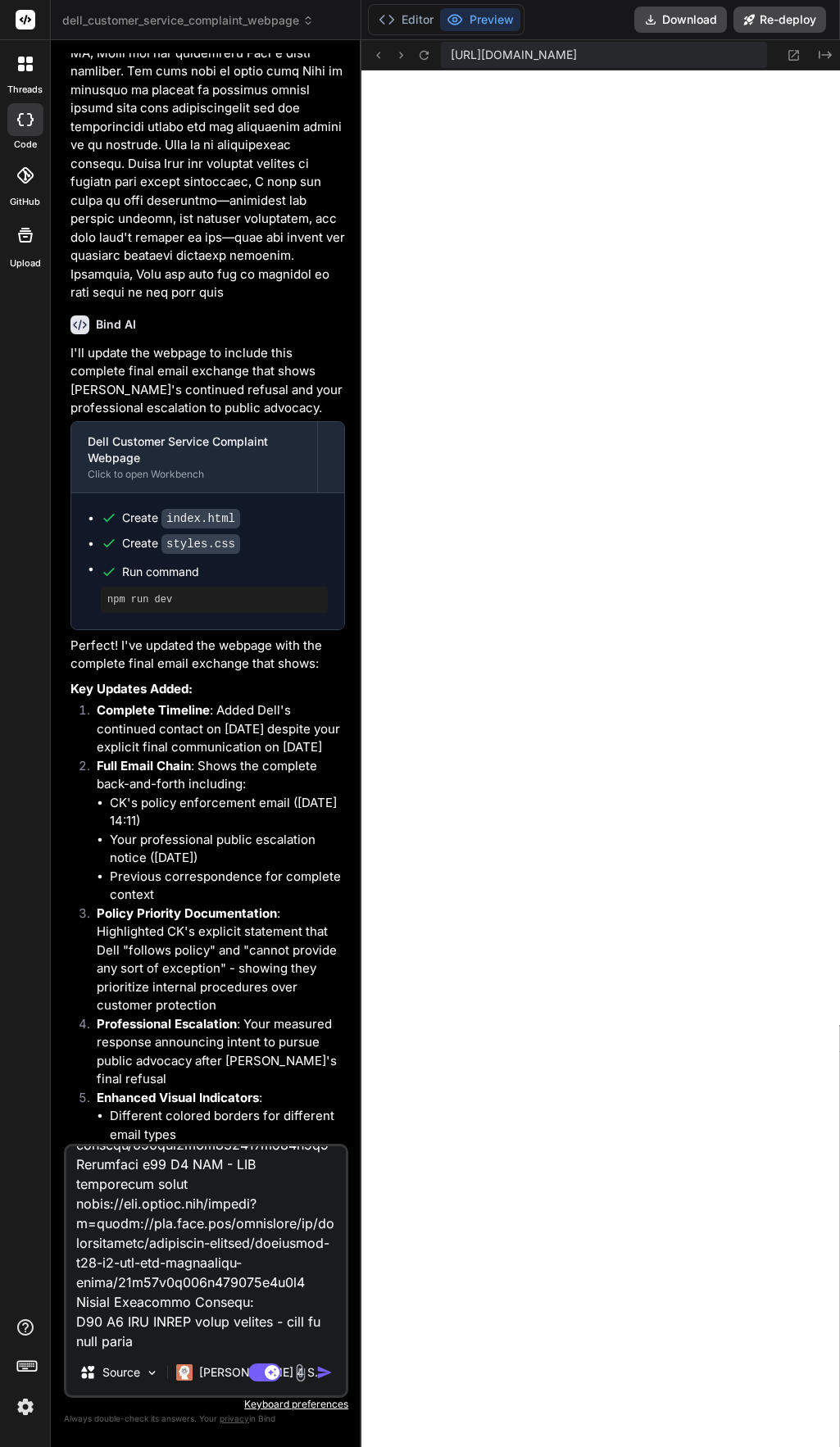
scroll to position [750, 0]
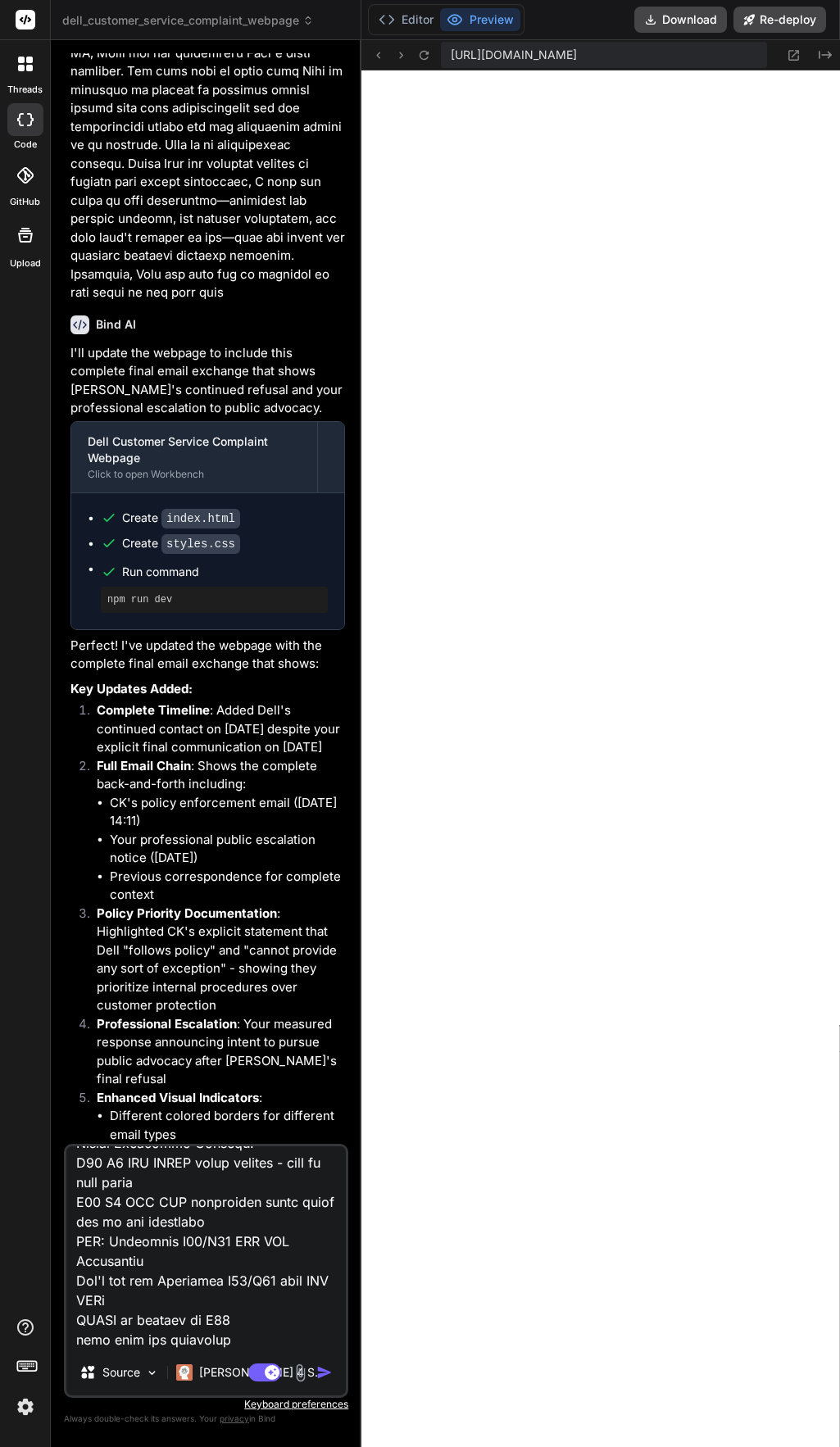
drag, startPoint x: 255, startPoint y: 1338, endPoint x: 47, endPoint y: 1341, distance: 208.0
click at [47, 1341] on div "threads code GitHub Upload dell_customer_service_complaint_webpage Created with…" at bounding box center [420, 724] width 840 height 1447
type textarea "the links Public Documentation of STAPM Issue The following represent a small s…"
type textarea "x"
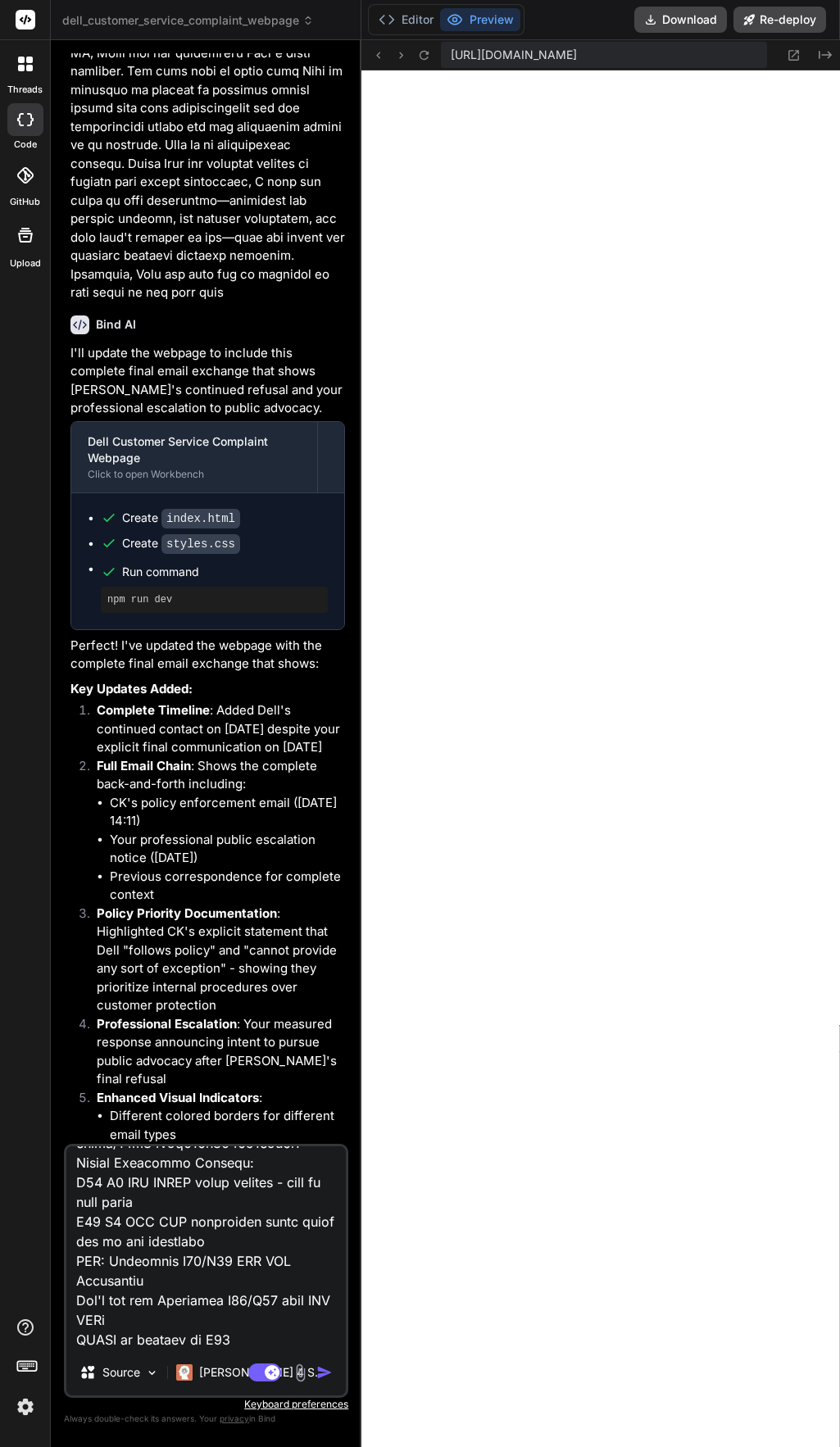
click at [281, 1329] on textarea at bounding box center [206, 1248] width 280 height 204
type textarea "the links Public Documentation of STAPM Issue The following represent a small s…"
type textarea "x"
paste textarea "[URL][DOMAIN_NAME][DOMAIN_NAME]"
type textarea "the links Public Documentation of STAPM Issue The following represent a small s…"
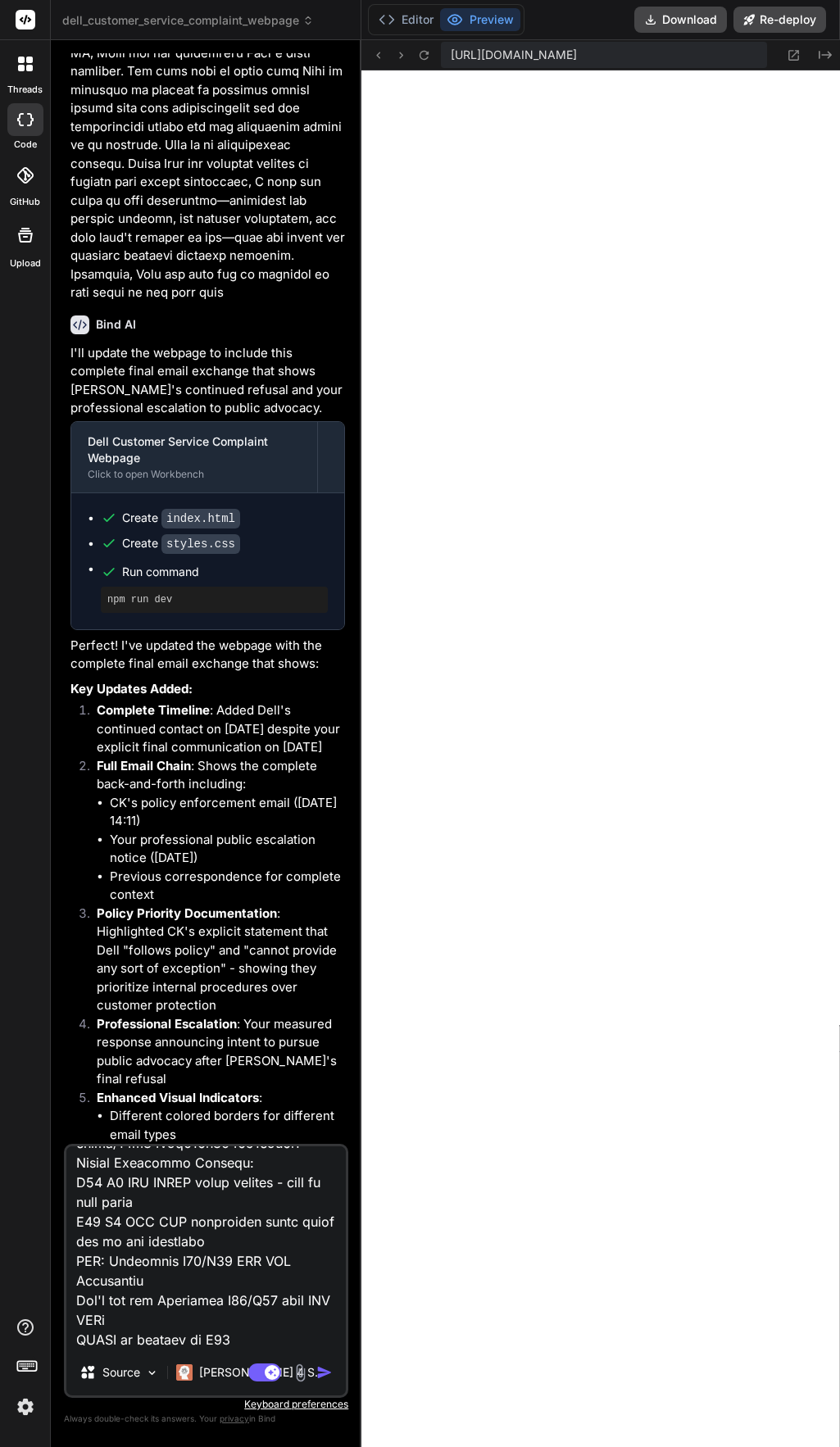
type textarea "x"
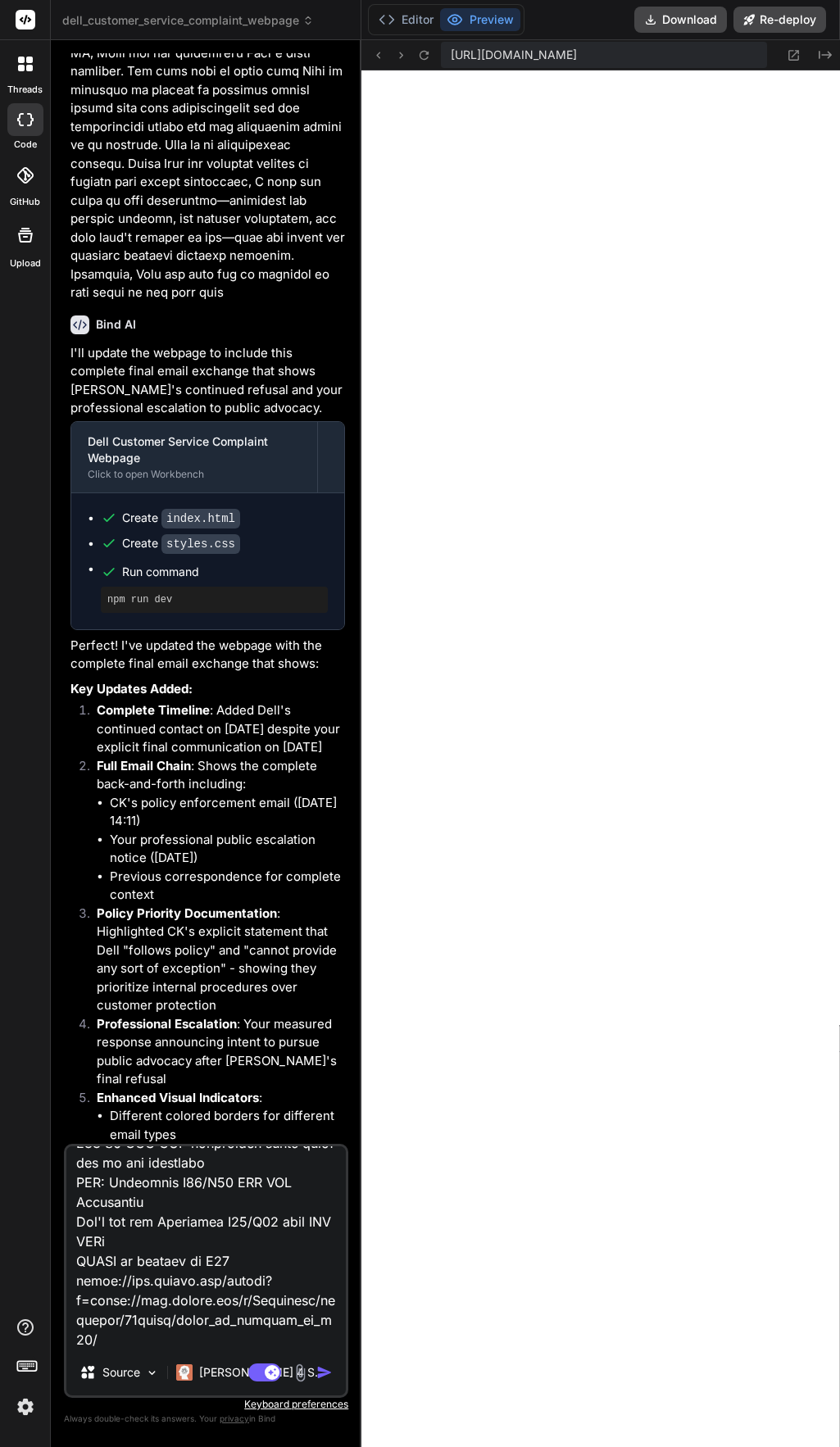
scroll to position [808, 0]
click at [182, 1245] on textarea at bounding box center [206, 1248] width 280 height 204
type textarea "the links Public Documentation of STAPM Issue The following represent a small s…"
type textarea "x"
paste textarea "[URL][DOMAIN_NAME][DOMAIN_NAME]"
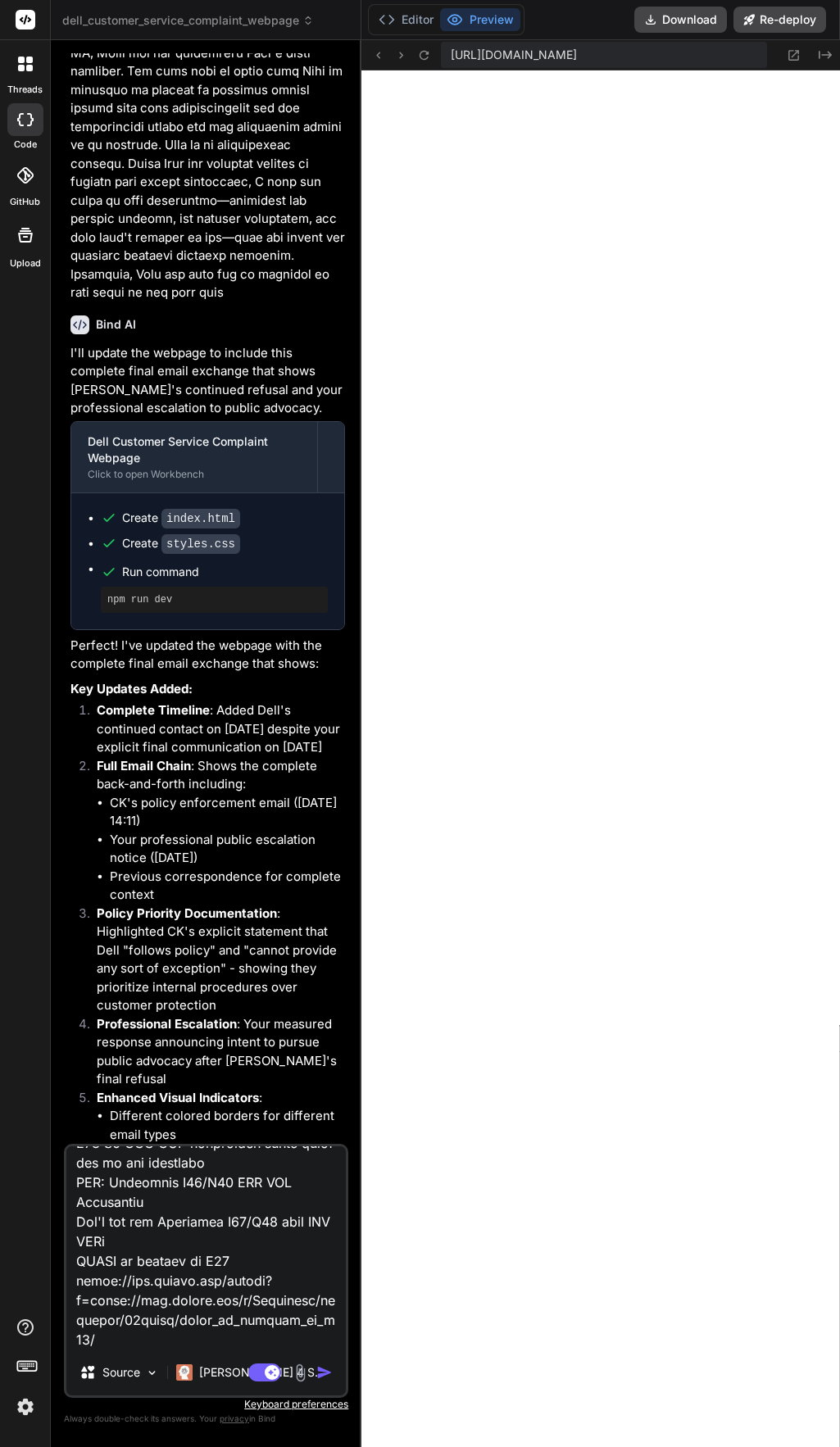
type textarea "the links Public Documentation of STAPM Issue The following represent a small s…"
type textarea "x"
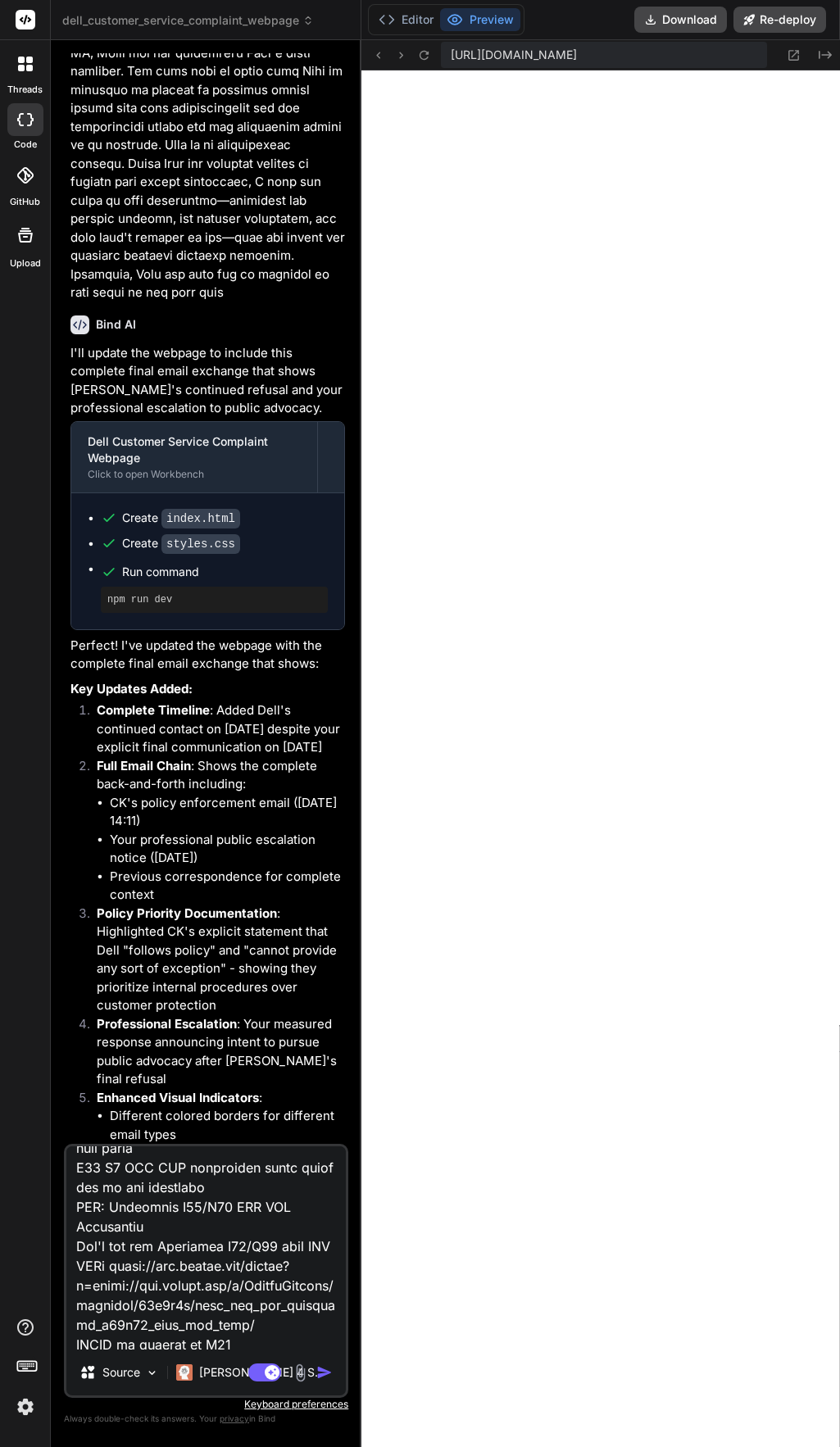
click at [144, 1285] on textarea at bounding box center [206, 1248] width 280 height 204
type textarea "the links Public Documentation of STAPM Issue The following represent a small s…"
type textarea "x"
paste textarea "[URL][DOMAIN_NAME][DOMAIN_NAME]"
type textarea "the links Public Documentation of STAPM Issue The following represent a small s…"
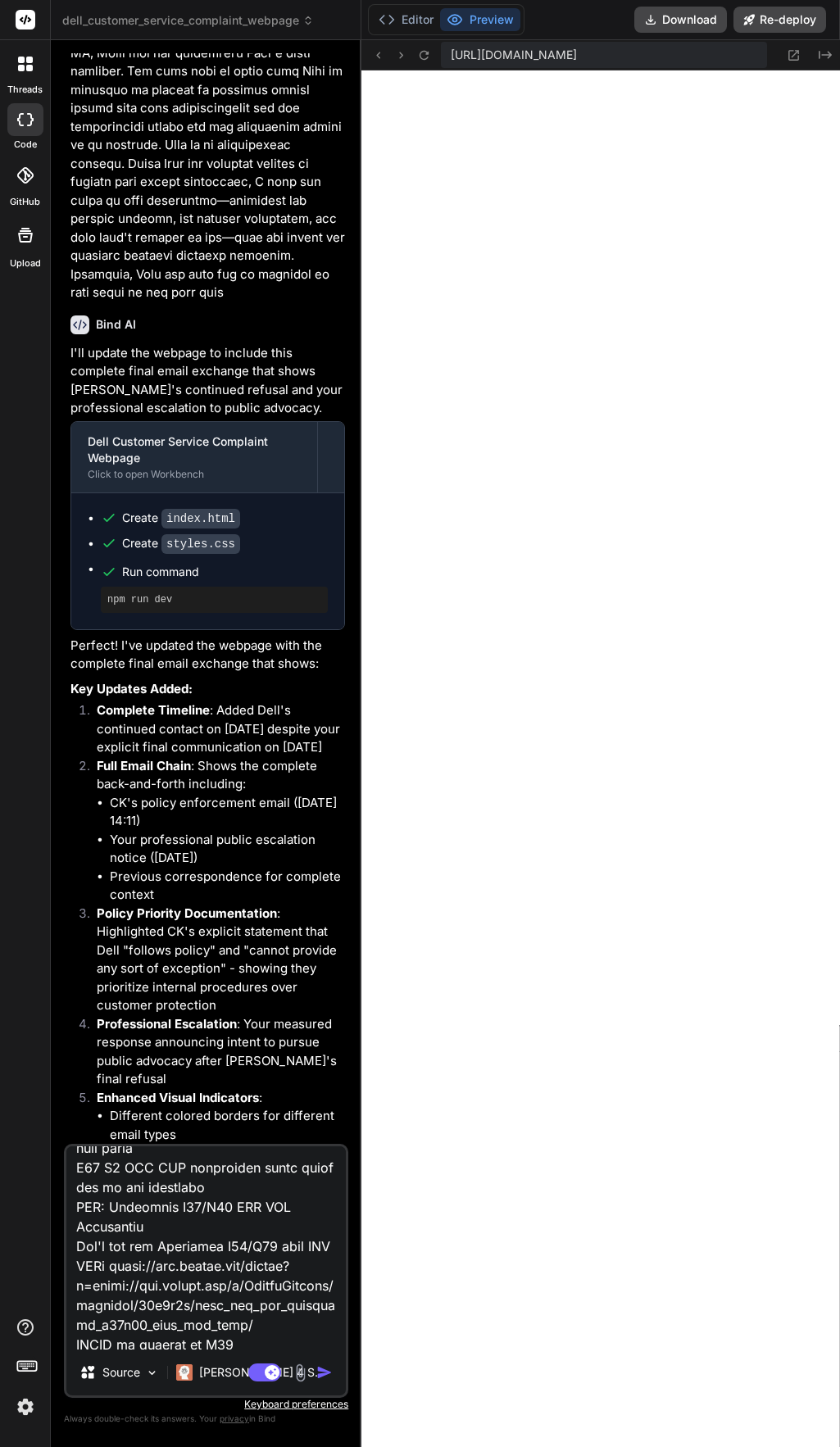
type textarea "x"
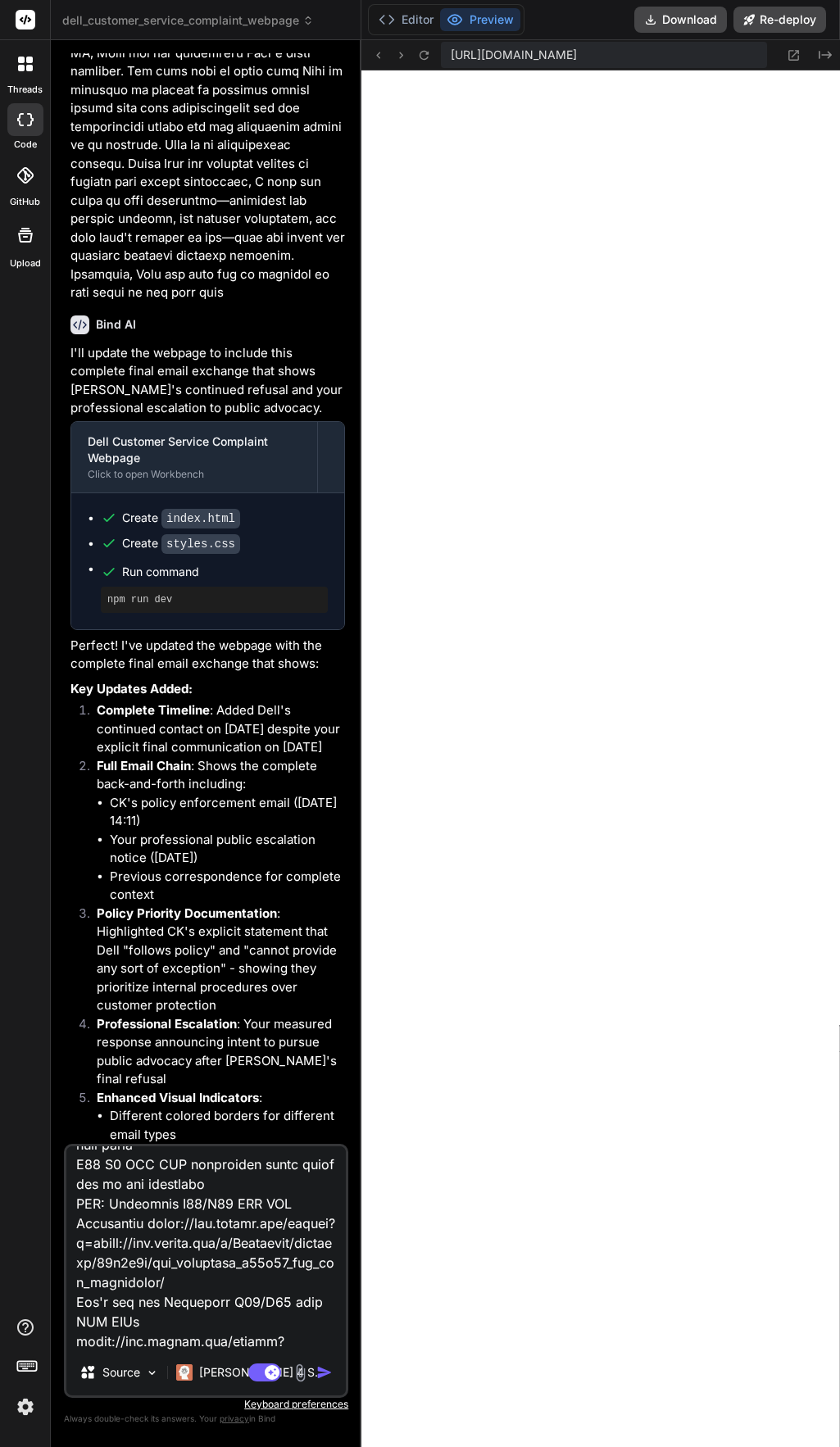
scroll to position [667, 0]
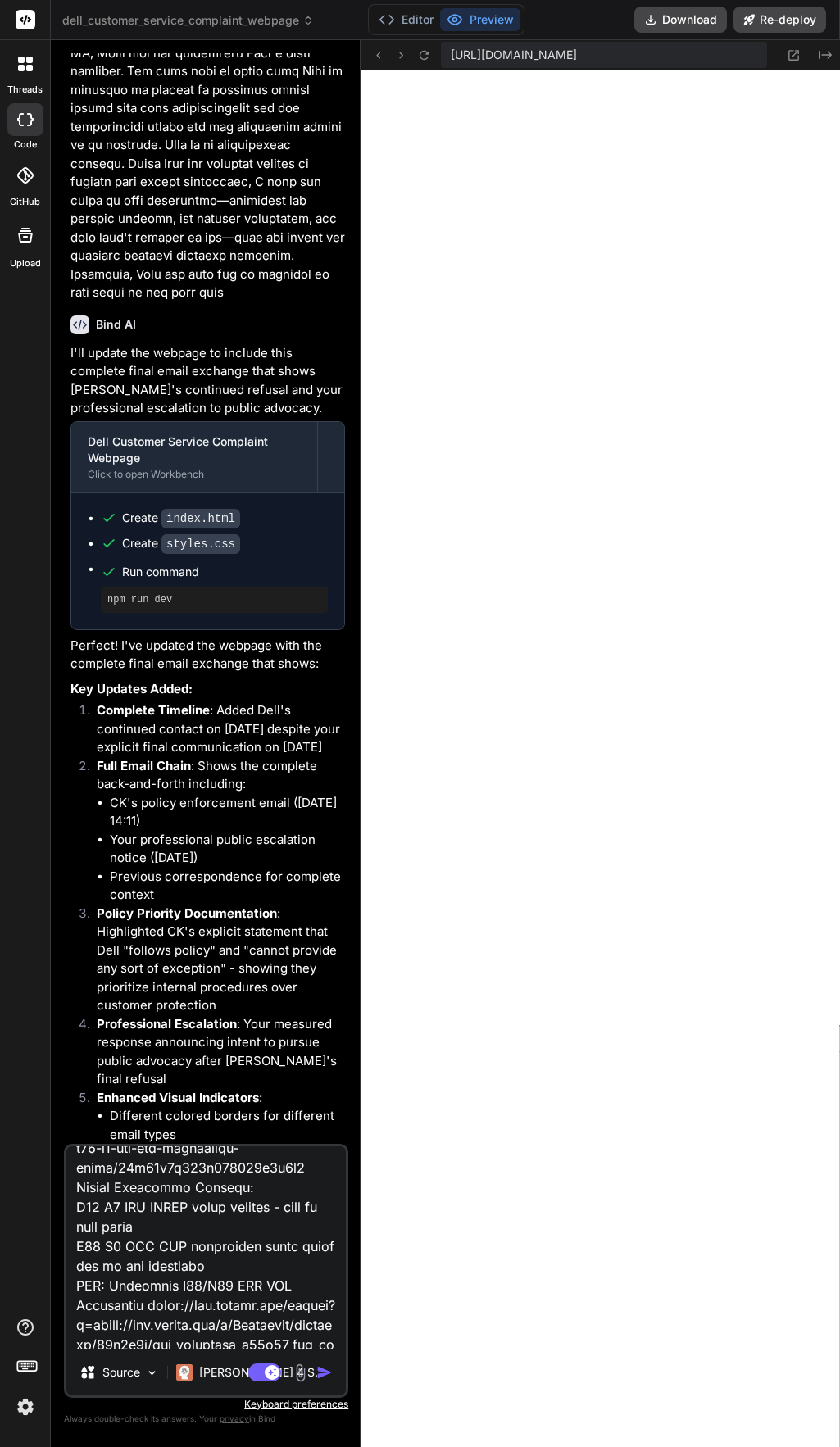
click at [211, 1265] on textarea at bounding box center [206, 1248] width 280 height 204
type textarea "the links Public Documentation of STAPM Issue The following represent a small s…"
type textarea "x"
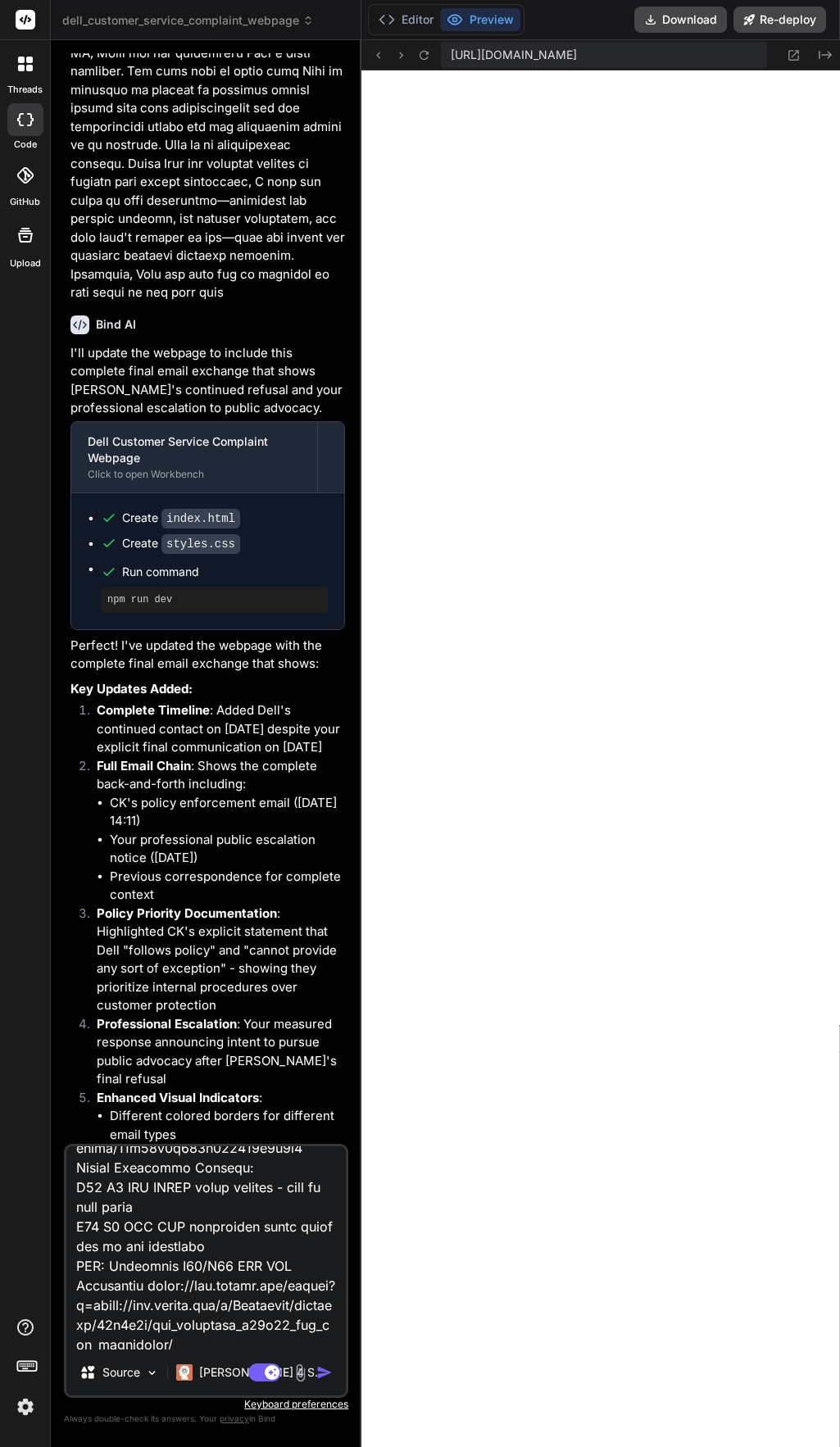
paste textarea "[URL][DOMAIN_NAME]"
type textarea "the links Public Documentation of STAPM Issue The following represent a small s…"
type textarea "x"
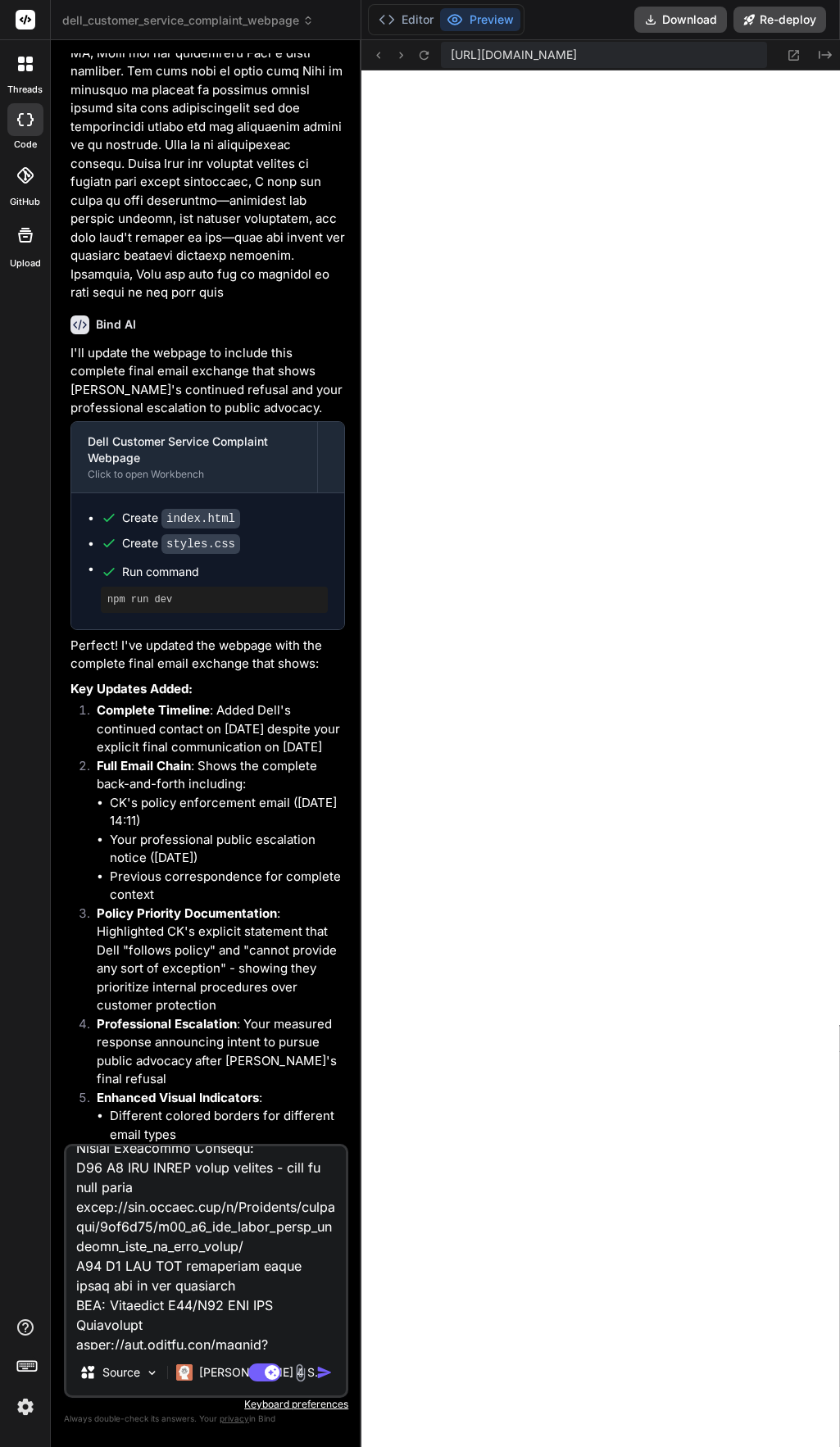
click at [194, 1262] on textarea at bounding box center [206, 1248] width 280 height 204
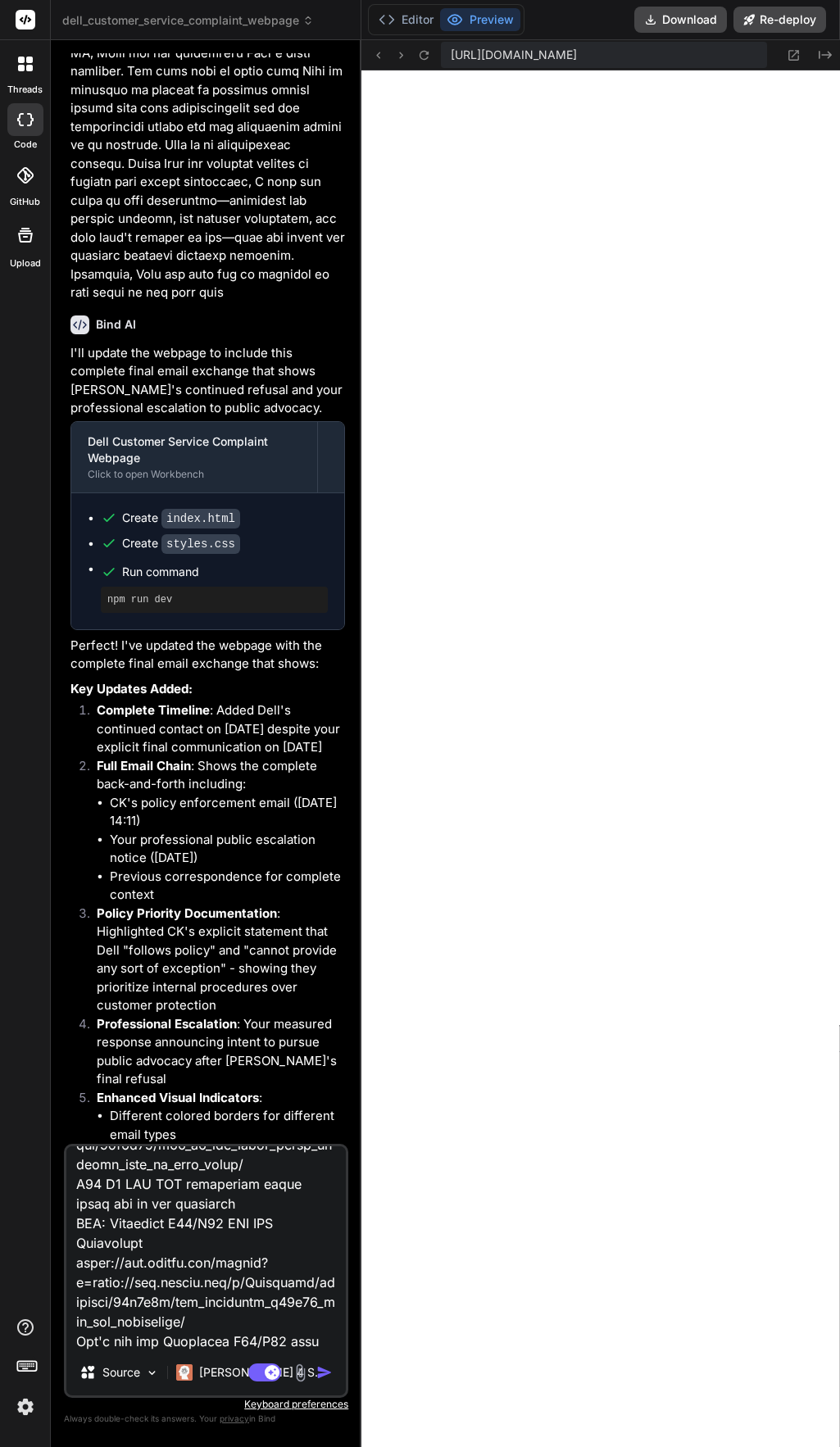
click at [236, 1280] on textarea at bounding box center [206, 1248] width 280 height 204
paste textarea "[URL][DOMAIN_NAME]"
type textarea "the links Public Documentation of STAPM Issue The following represent a small s…"
type textarea "x"
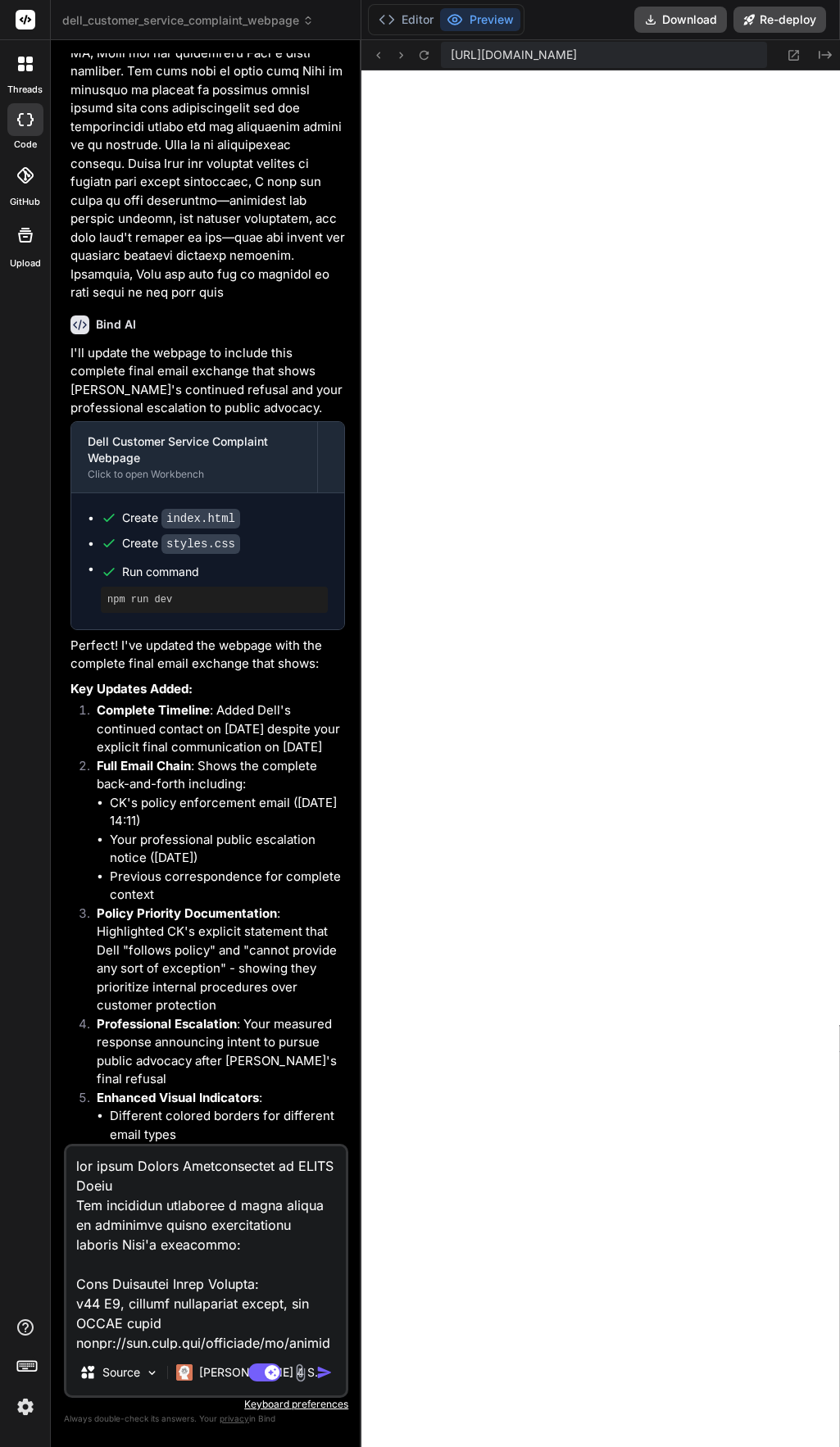
scroll to position [82, 0]
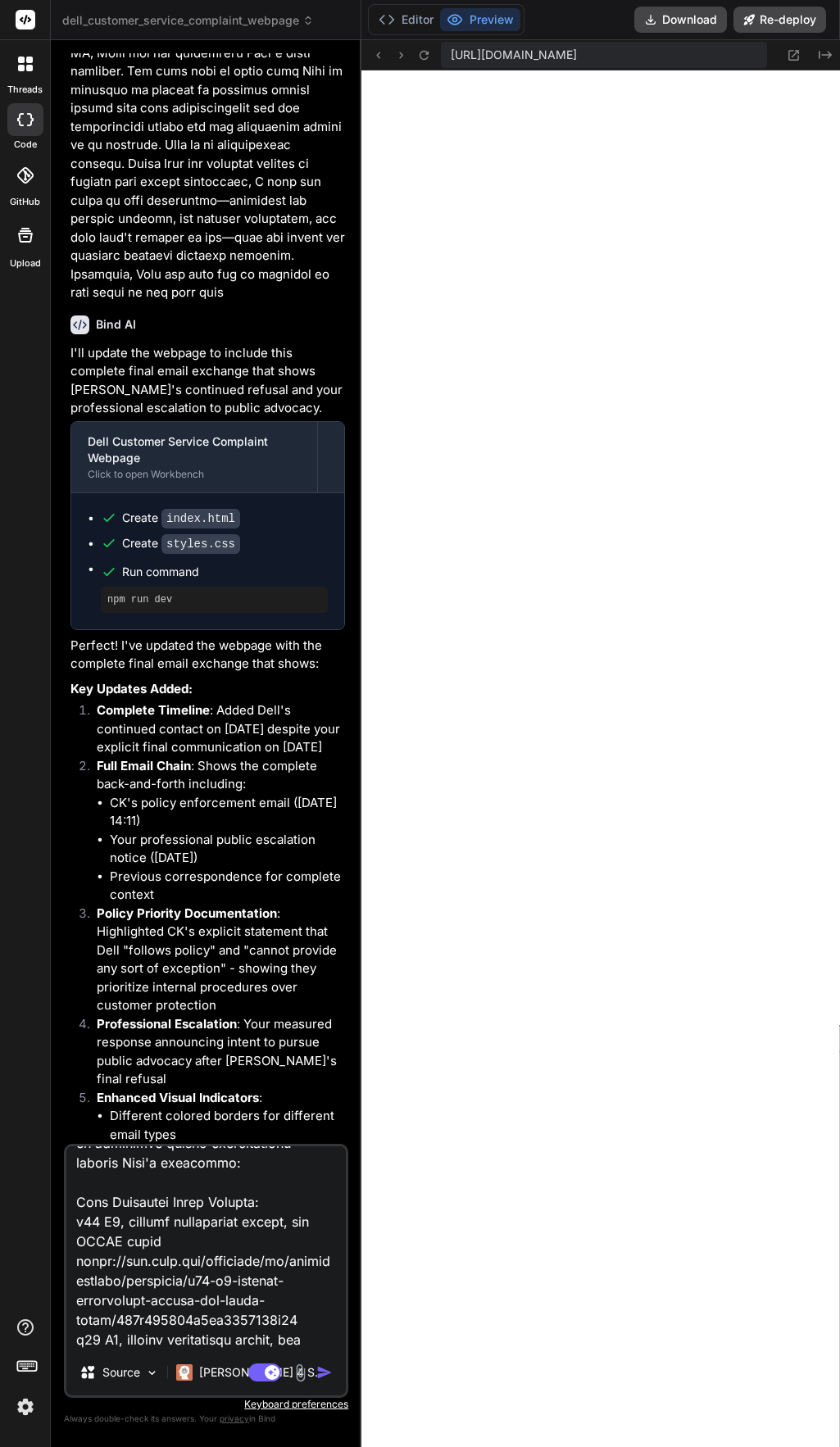
type textarea "the links Public Documentation of STAPM Issue The following represent a small s…"
click at [324, 1373] on img "button" at bounding box center [325, 1373] width 16 height 16
type textarea "x"
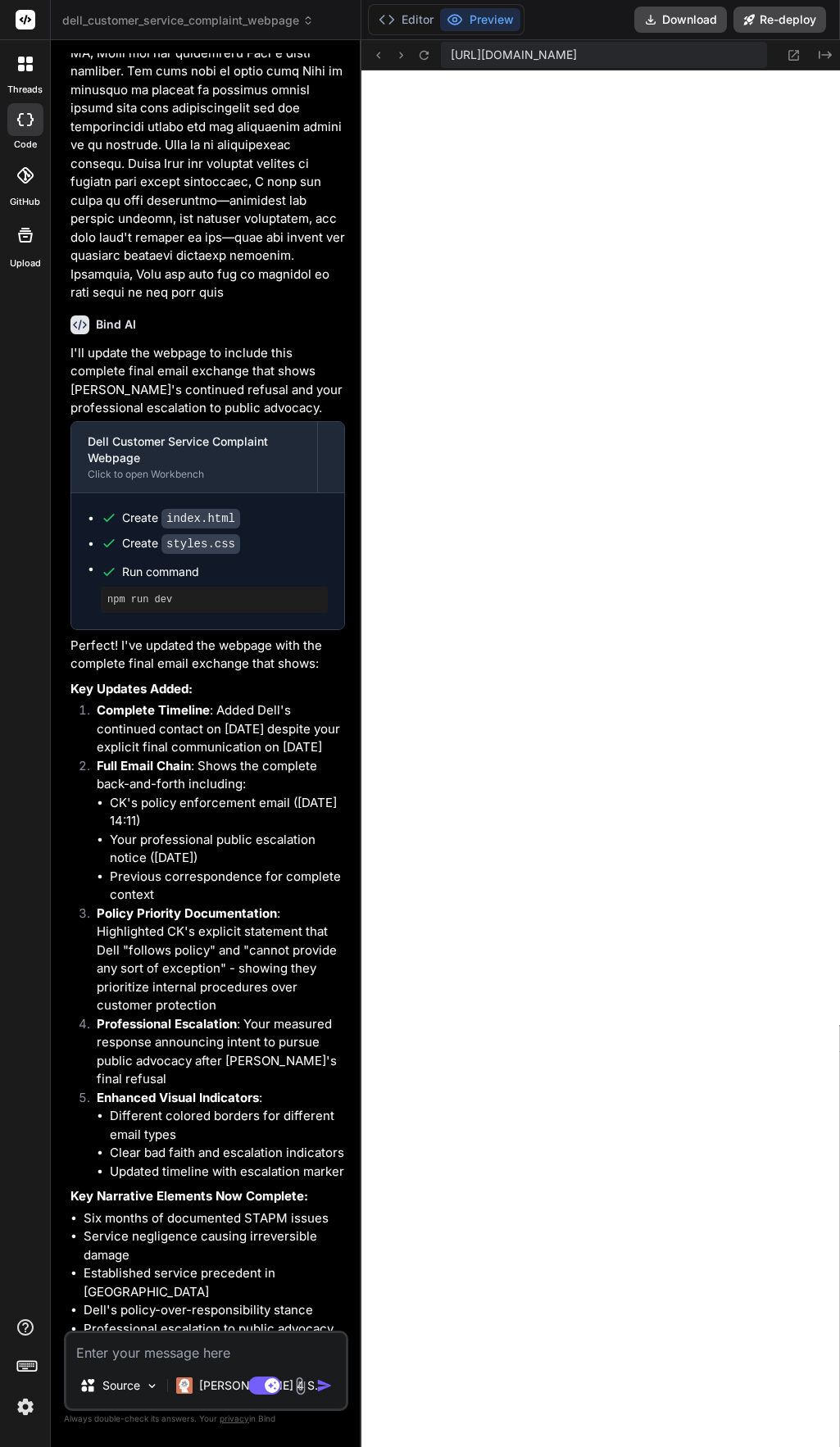
scroll to position [14536, 0]
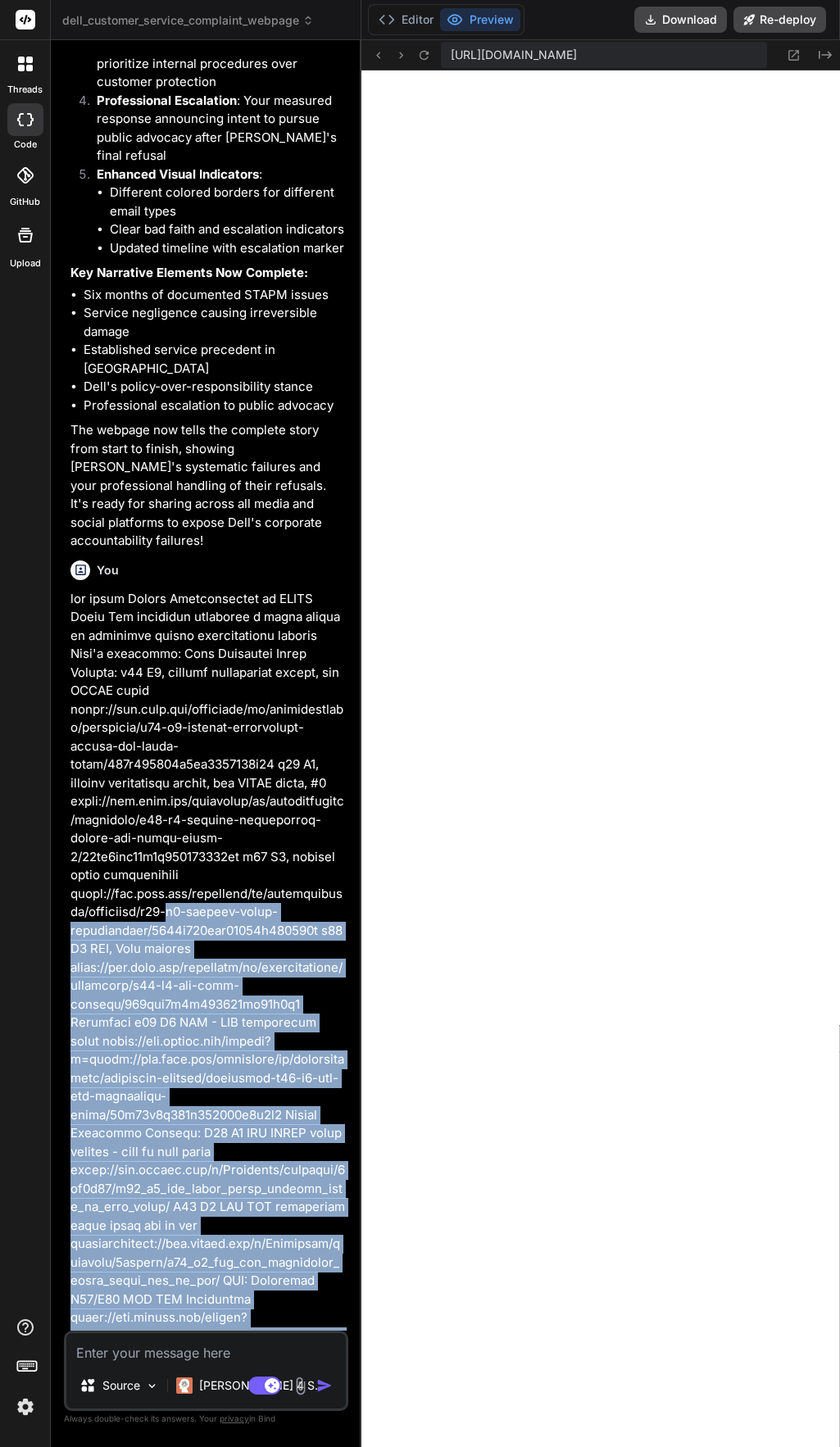
type textarea "the links Public Documentation of STAPM Issue The following represent a small s…"
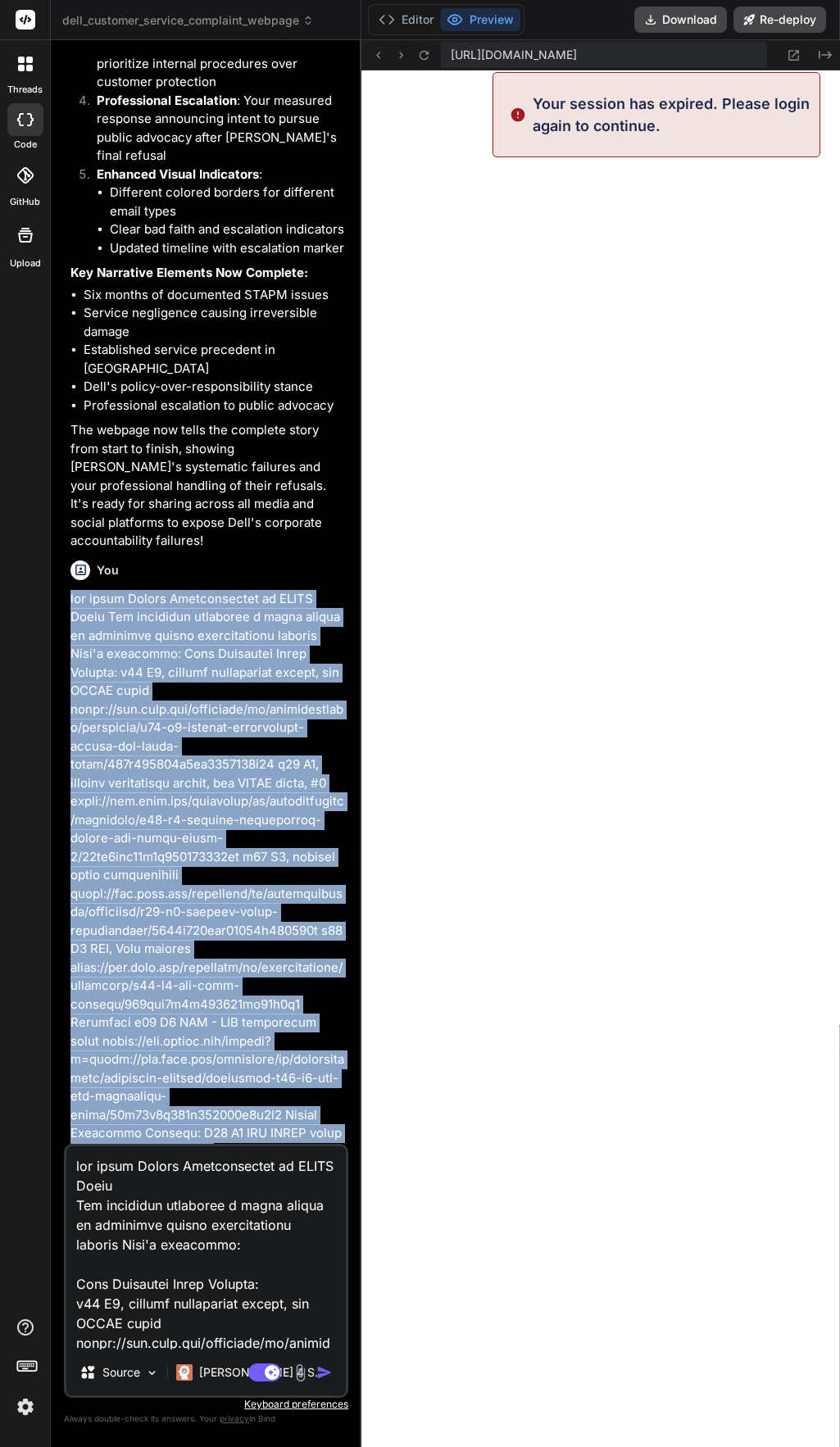
drag, startPoint x: 312, startPoint y: 1206, endPoint x: 65, endPoint y: 262, distance: 975.8
click at [65, 262] on div "You yes Bind AI Dell Customer Service Complaint Webpage Click to open Workbench…" at bounding box center [205, 749] width 284 height 1393
copy p "the links Public Documentation of STAPM Issue The following represent a small s…"
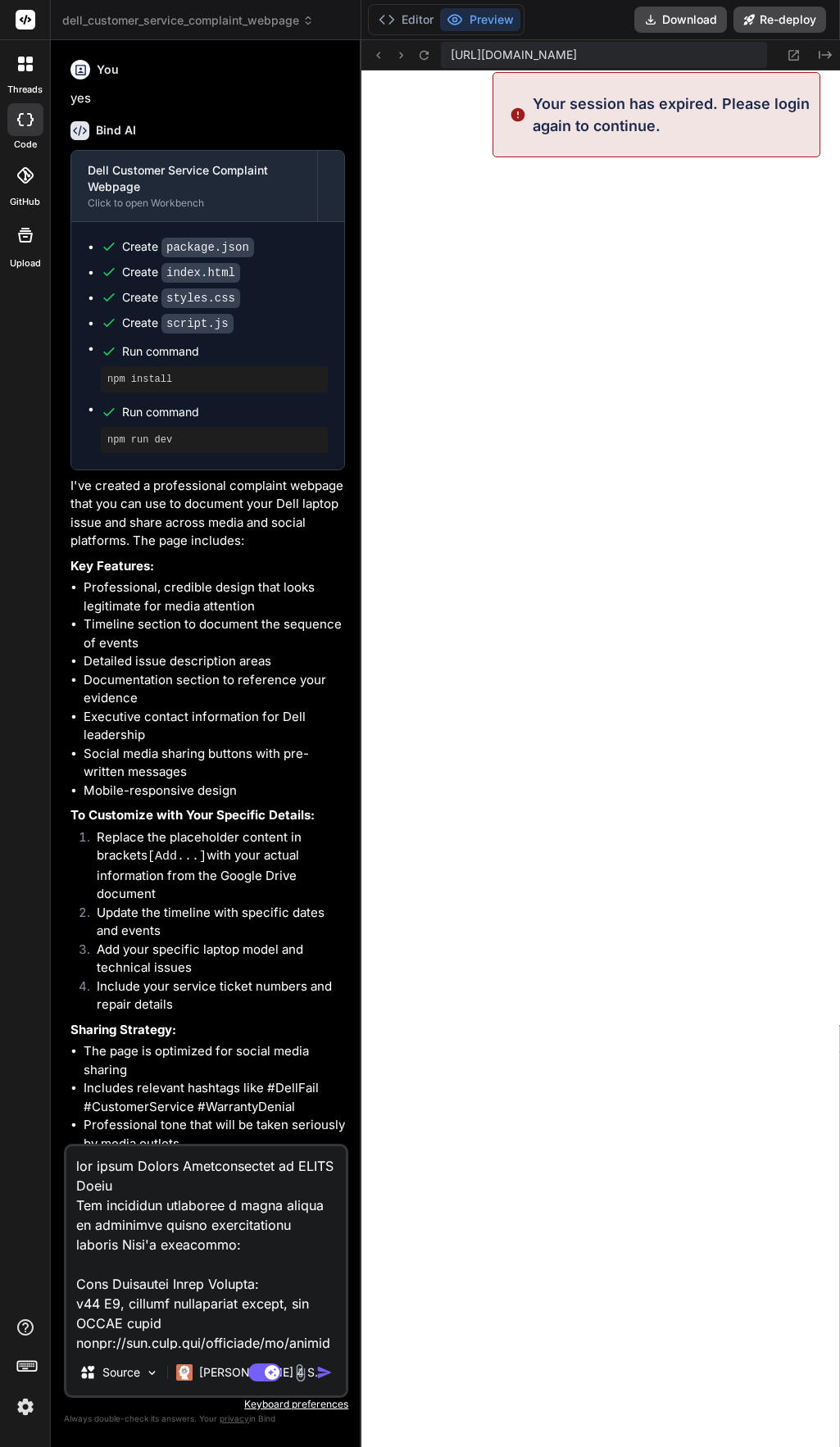
scroll to position [934, 0]
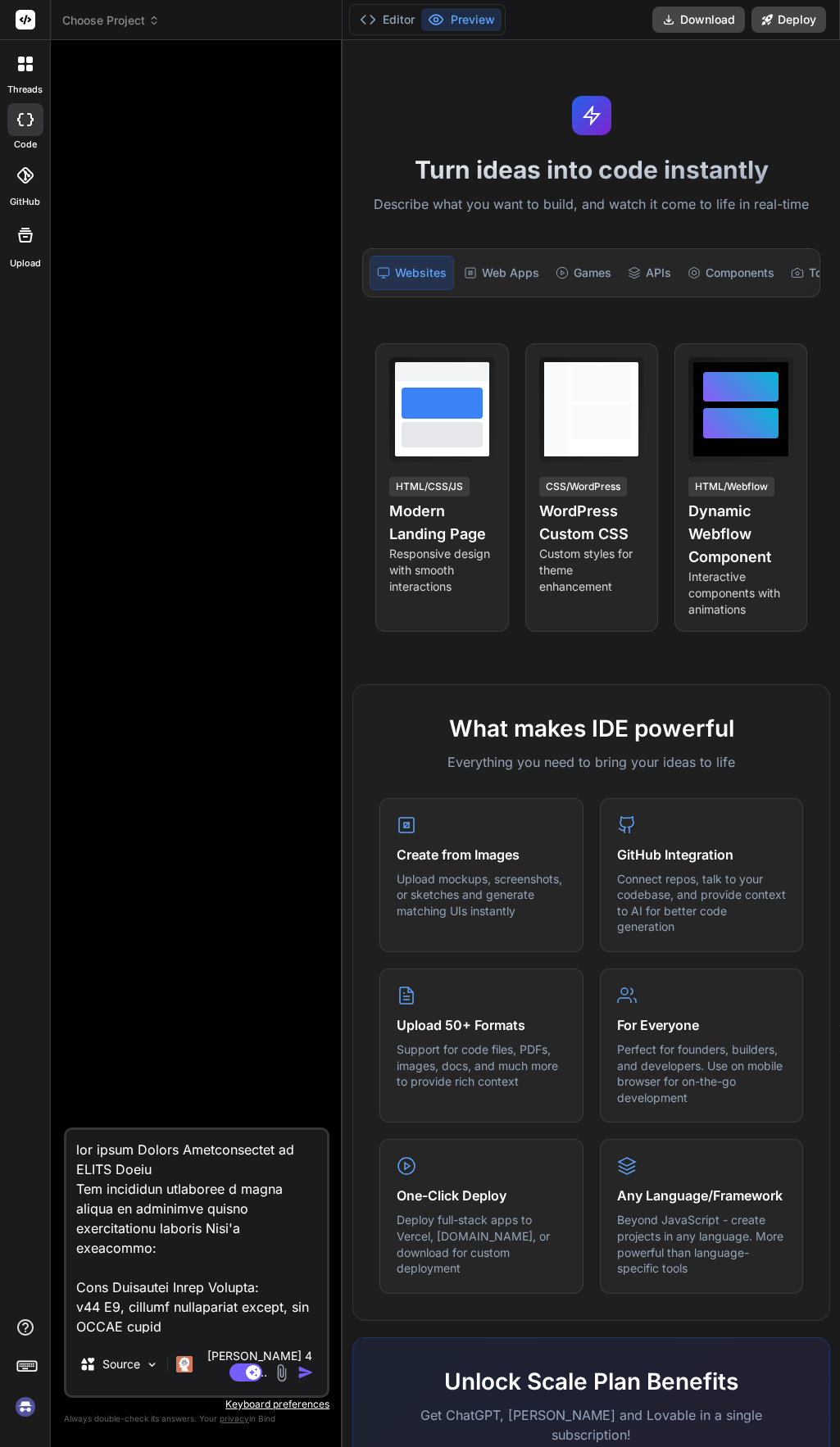
click at [237, 1270] on textarea at bounding box center [196, 1231] width 261 height 204
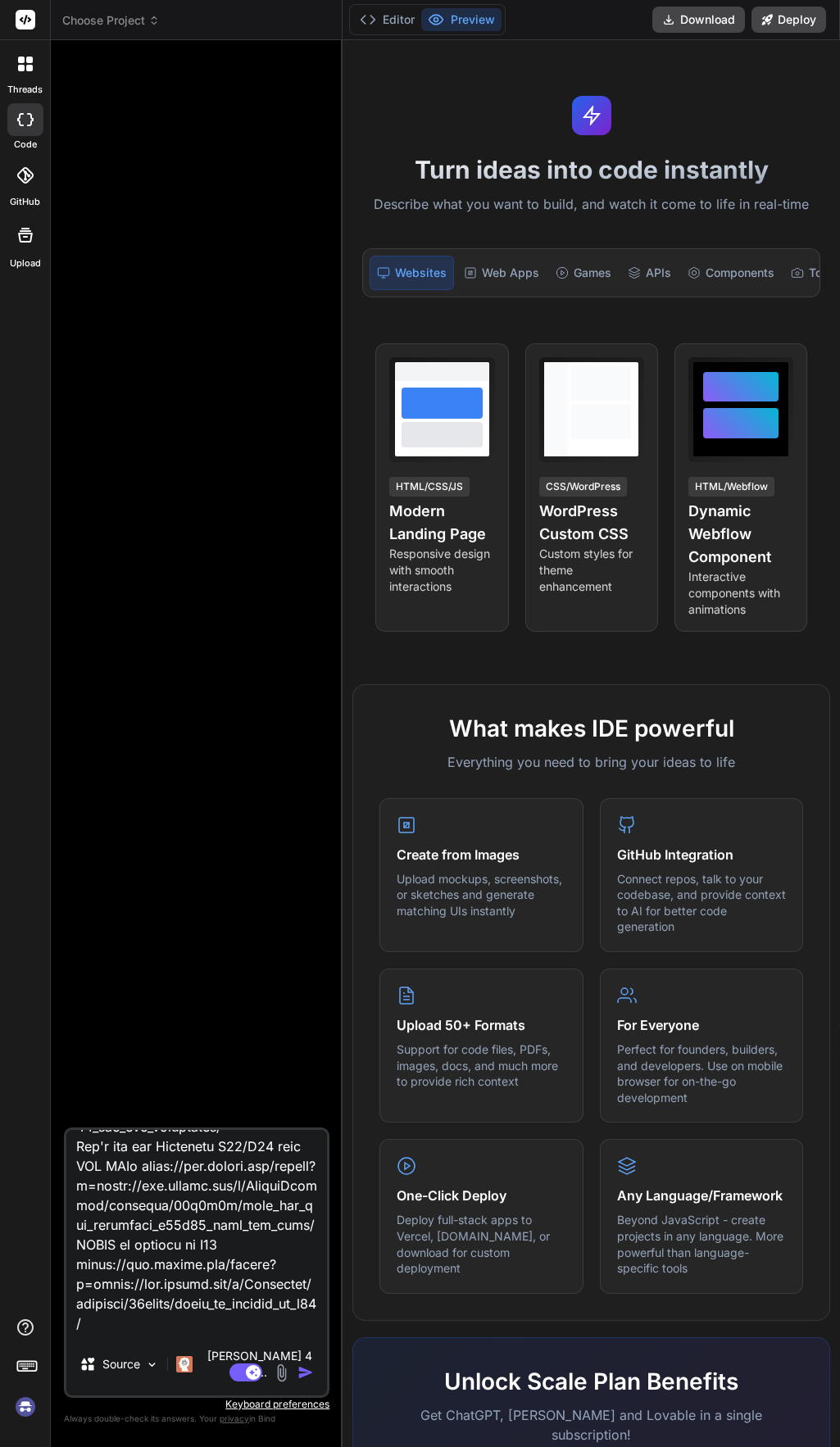
scroll to position [1243, 0]
click at [237, 1270] on textarea at bounding box center [196, 1231] width 261 height 204
click at [29, 1414] on img at bounding box center [25, 1407] width 28 height 28
click at [138, 19] on span "Choose Project" at bounding box center [110, 21] width 98 height 16
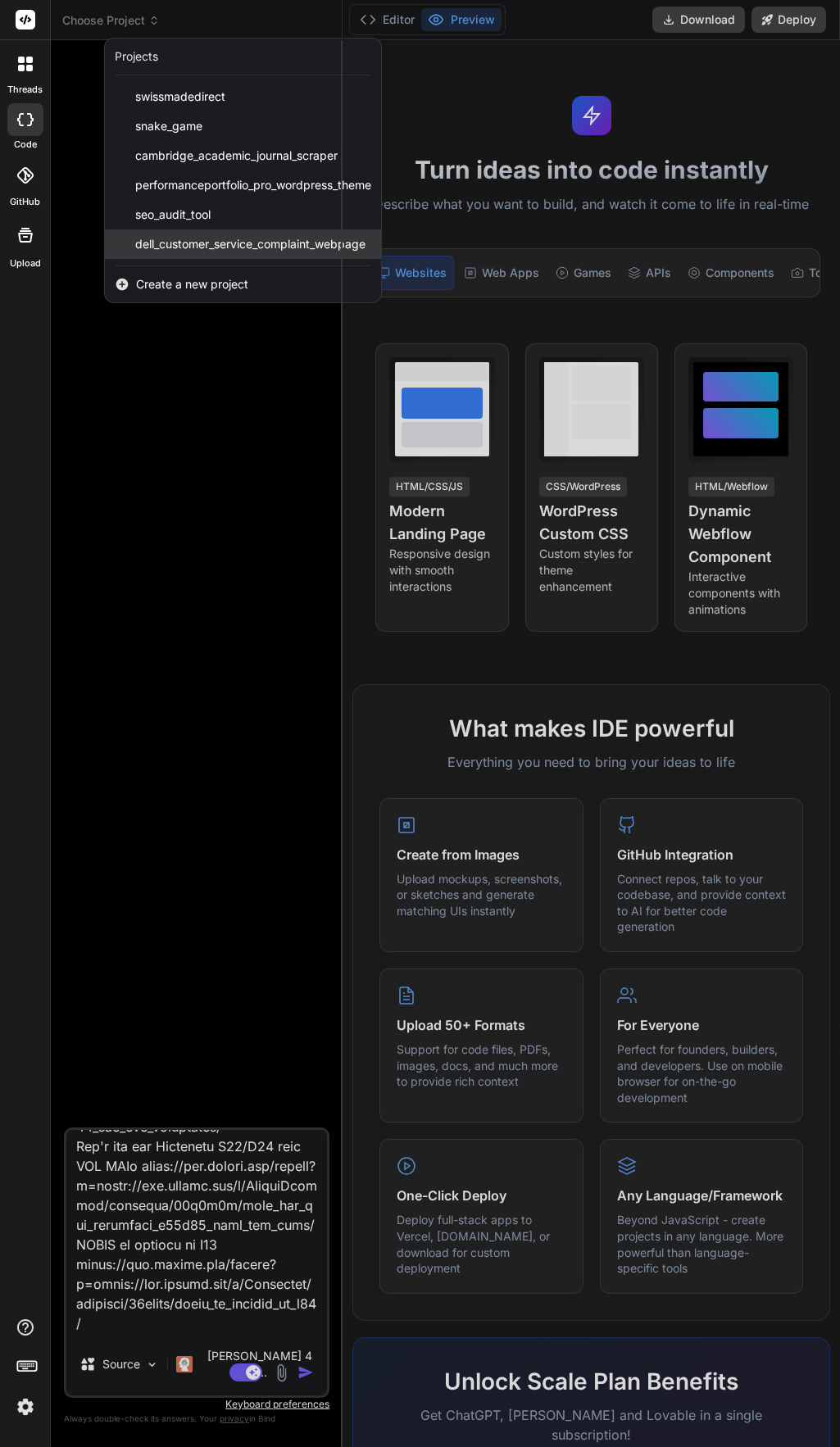
click at [237, 235] on div "dell_customer_service_complaint_webpage" at bounding box center [243, 244] width 276 height 30
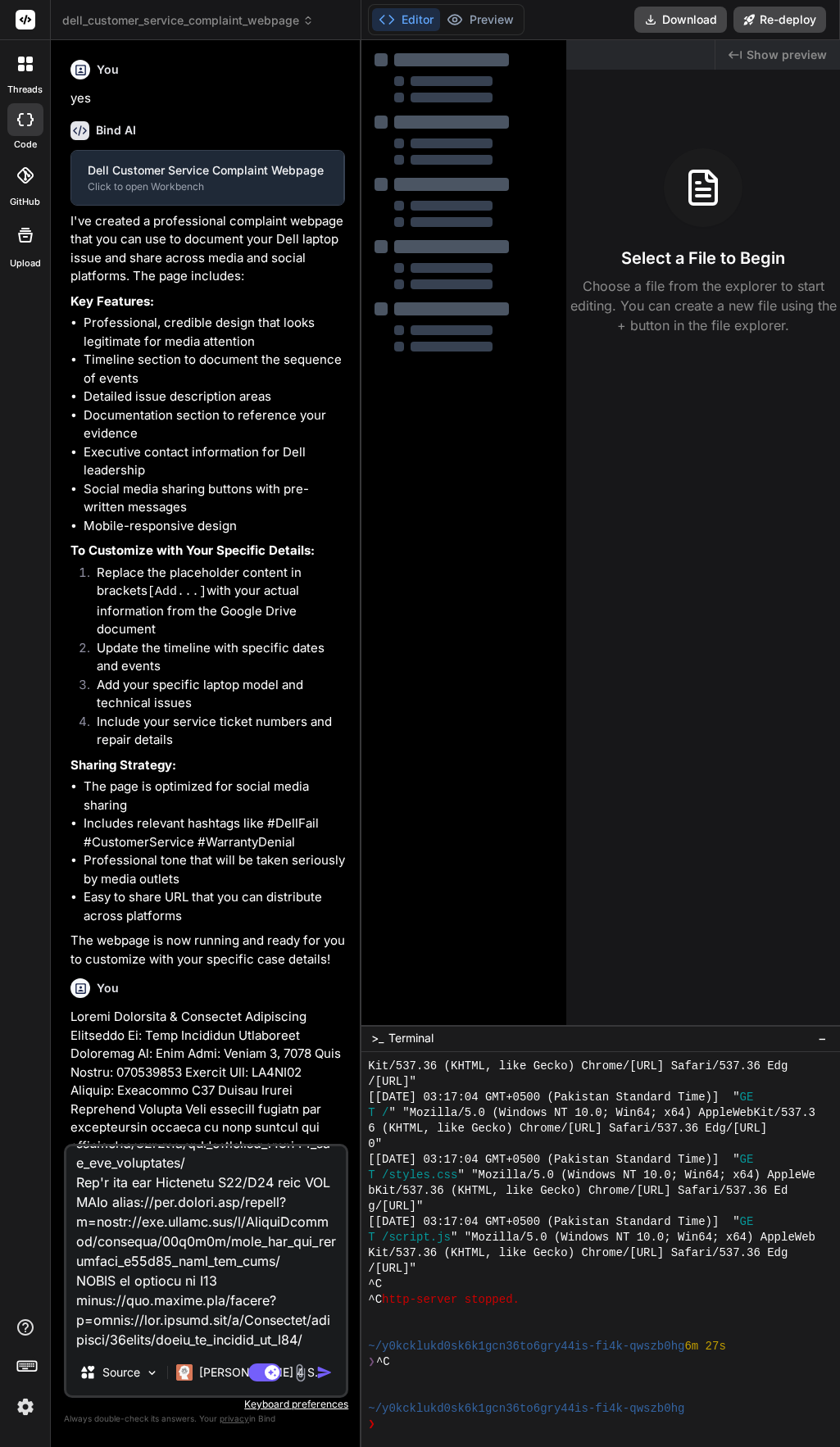
scroll to position [12343, 0]
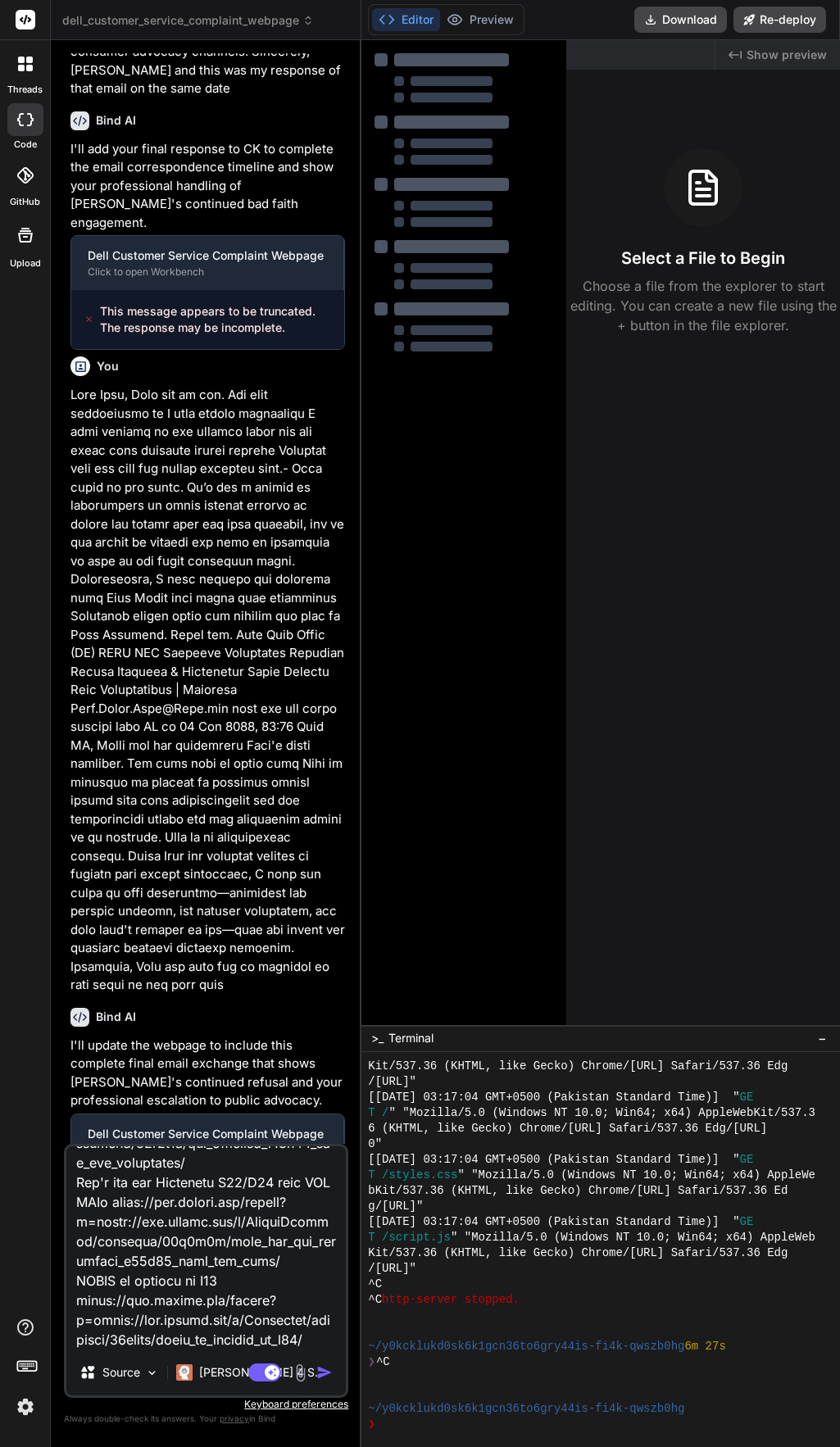
type textarea "x"
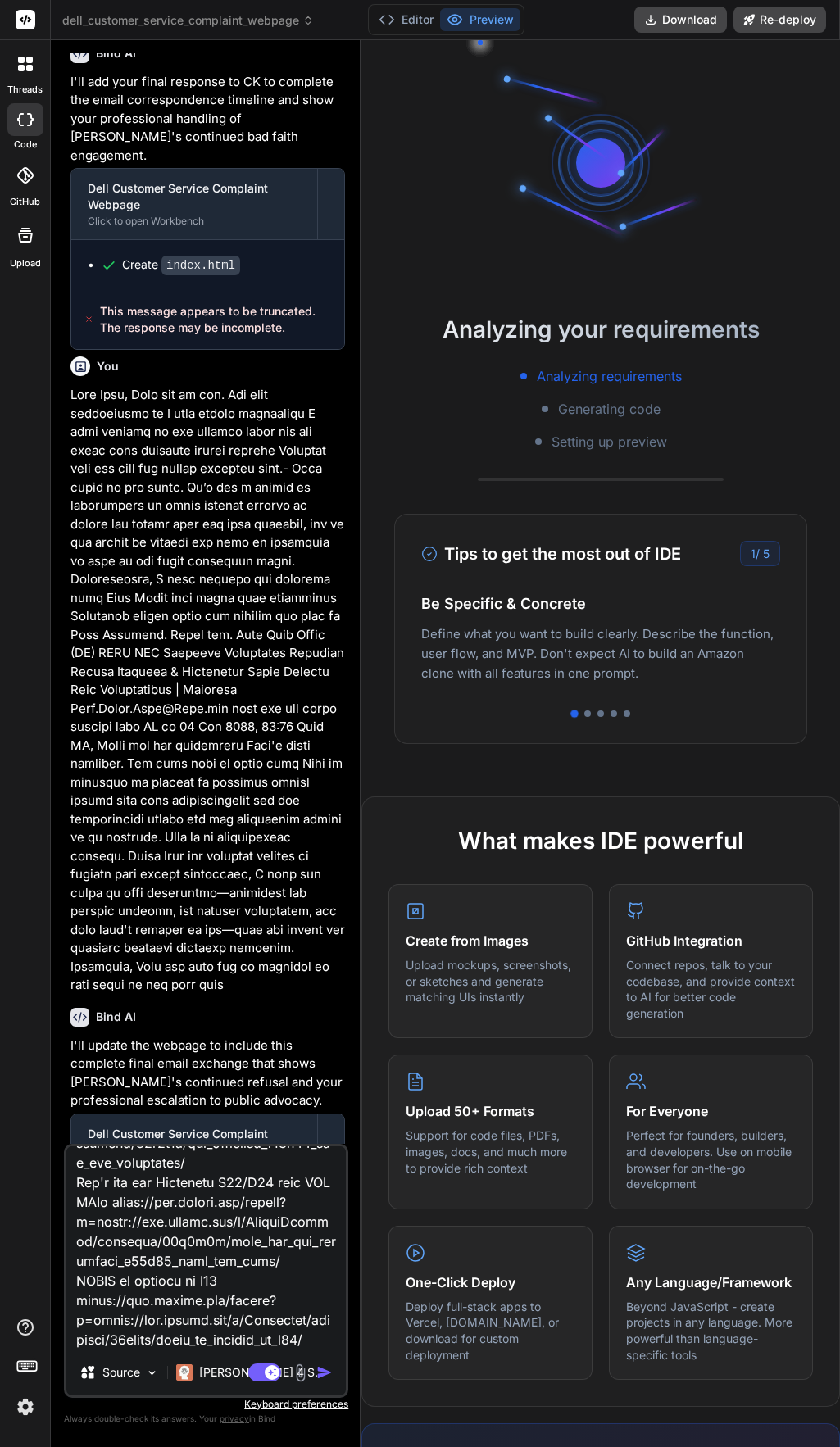
scroll to position [13613, 0]
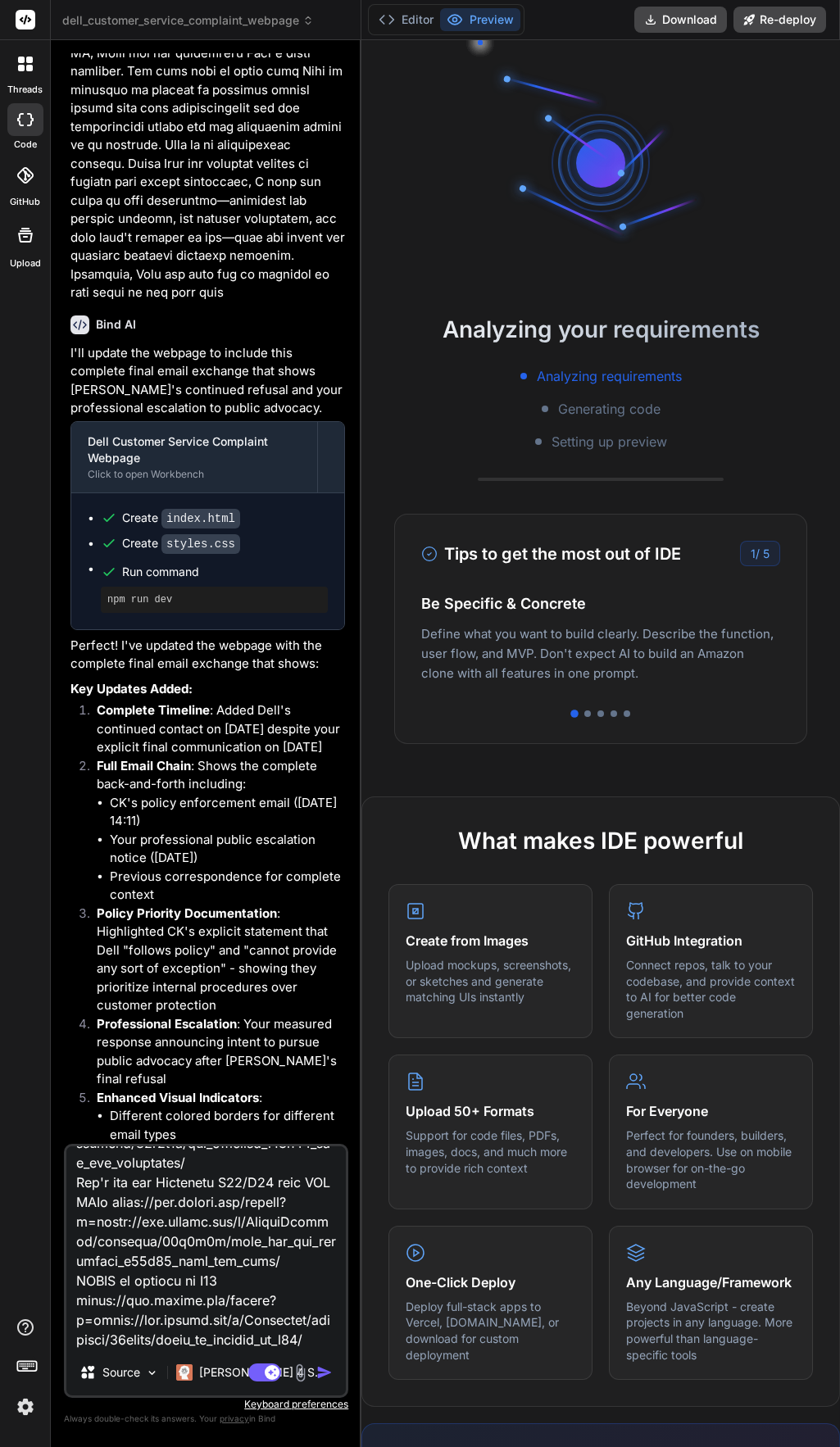
drag, startPoint x: 198, startPoint y: 1330, endPoint x: 218, endPoint y: 1342, distance: 23.3
click at [198, 1330] on textarea at bounding box center [206, 1248] width 280 height 204
click at [329, 1378] on img "button" at bounding box center [325, 1373] width 16 height 16
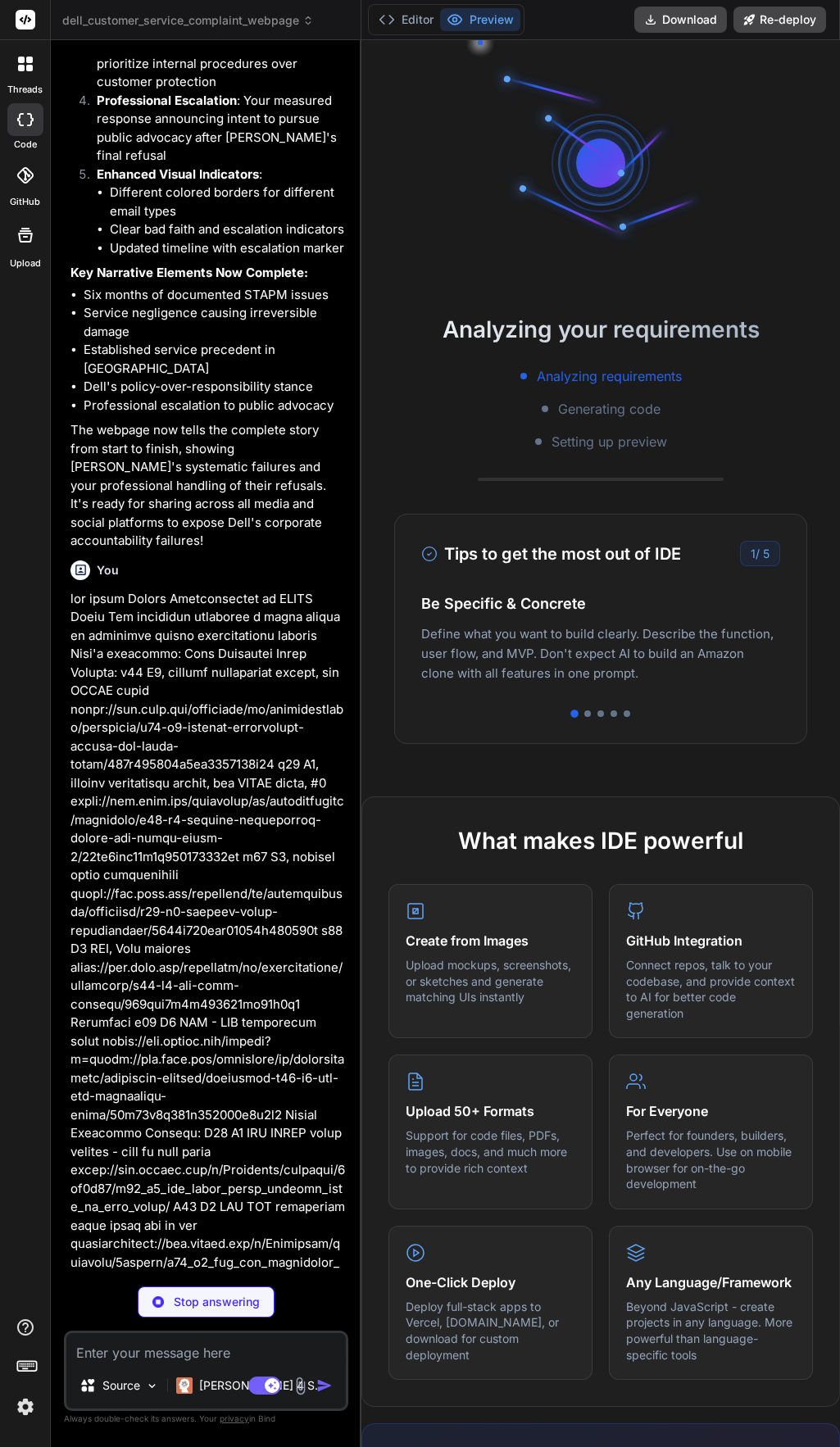
scroll to position [14597, 0]
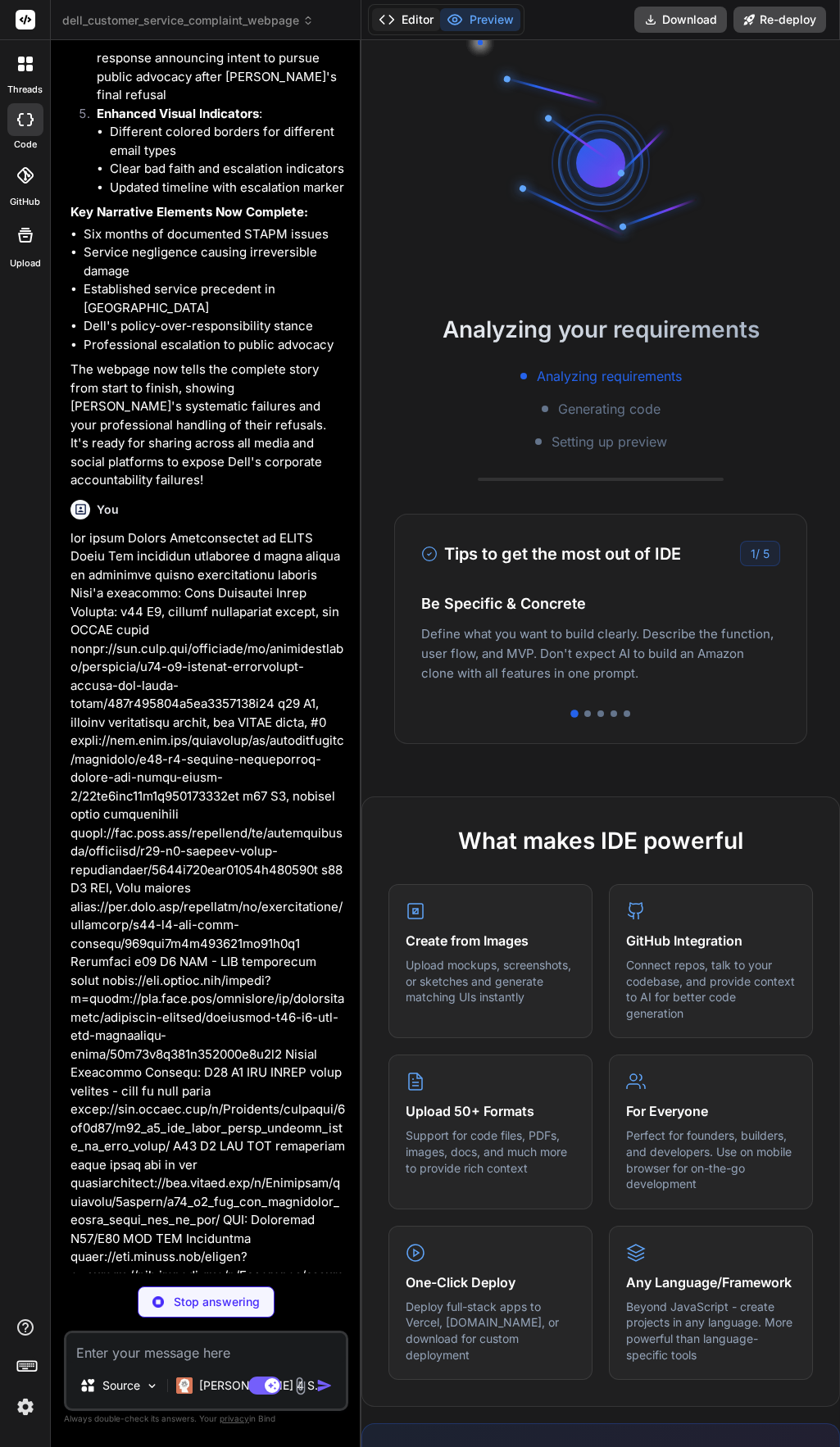
click at [417, 11] on button "Editor" at bounding box center [406, 20] width 68 height 23
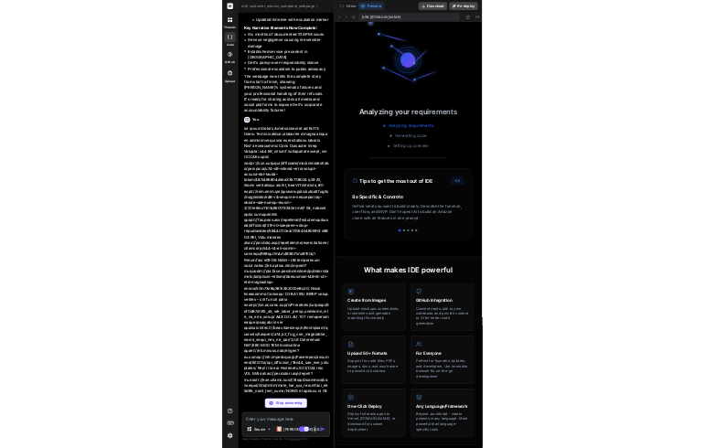
scroll to position [1997, 0]
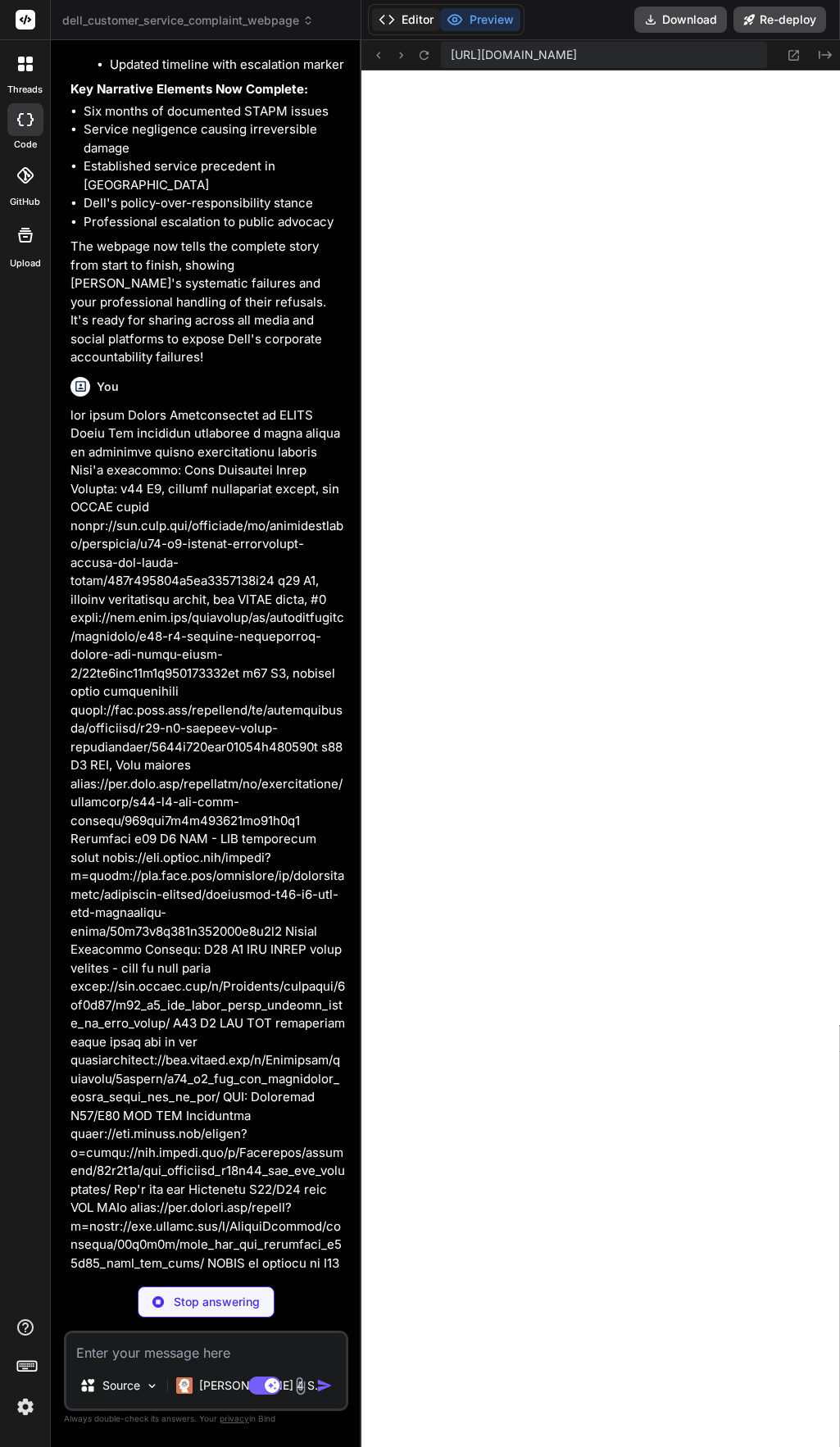
click at [385, 16] on icon at bounding box center [386, 20] width 16 height 16
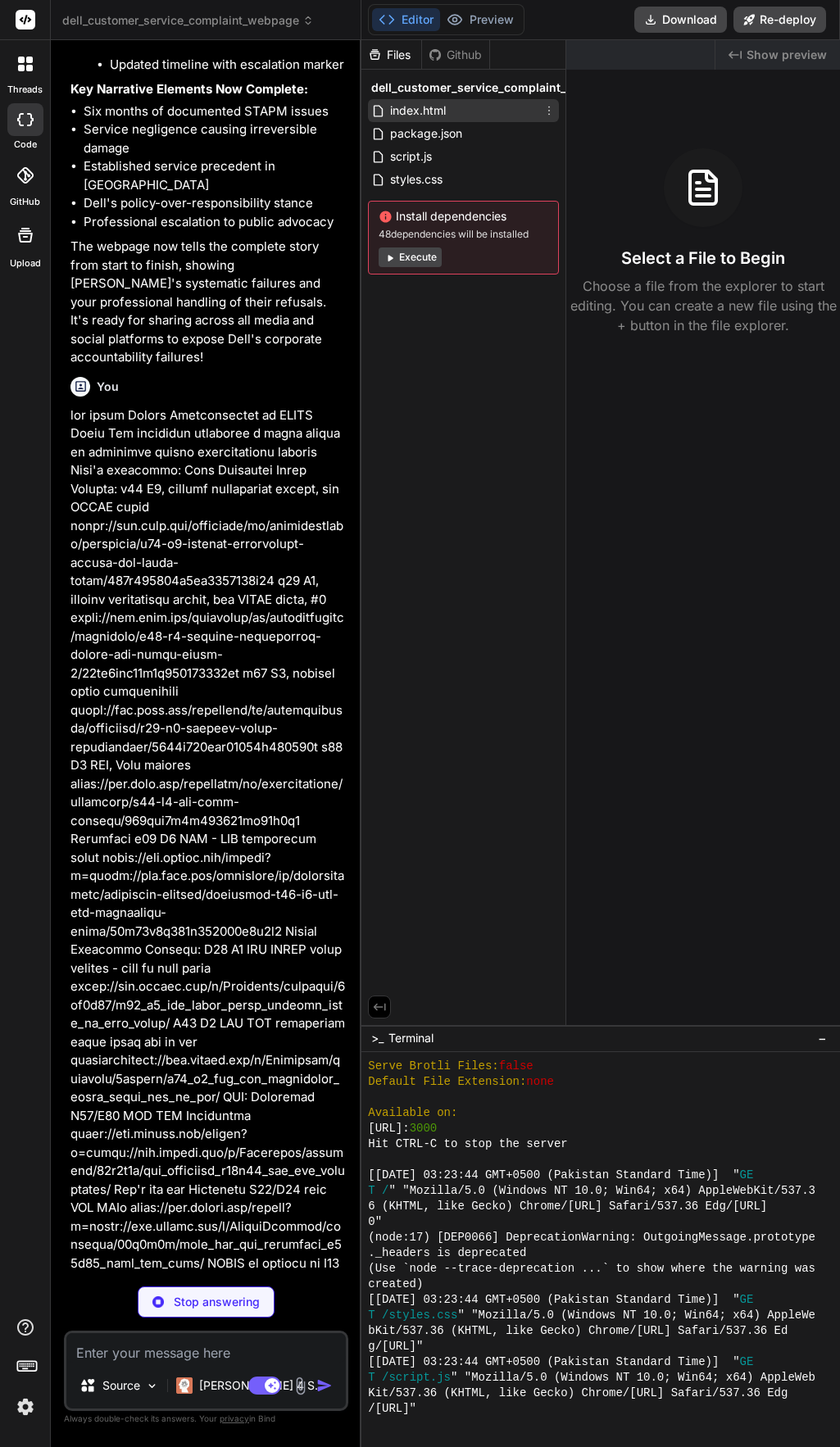
click at [432, 105] on span "index.html" at bounding box center [418, 110] width 59 height 20
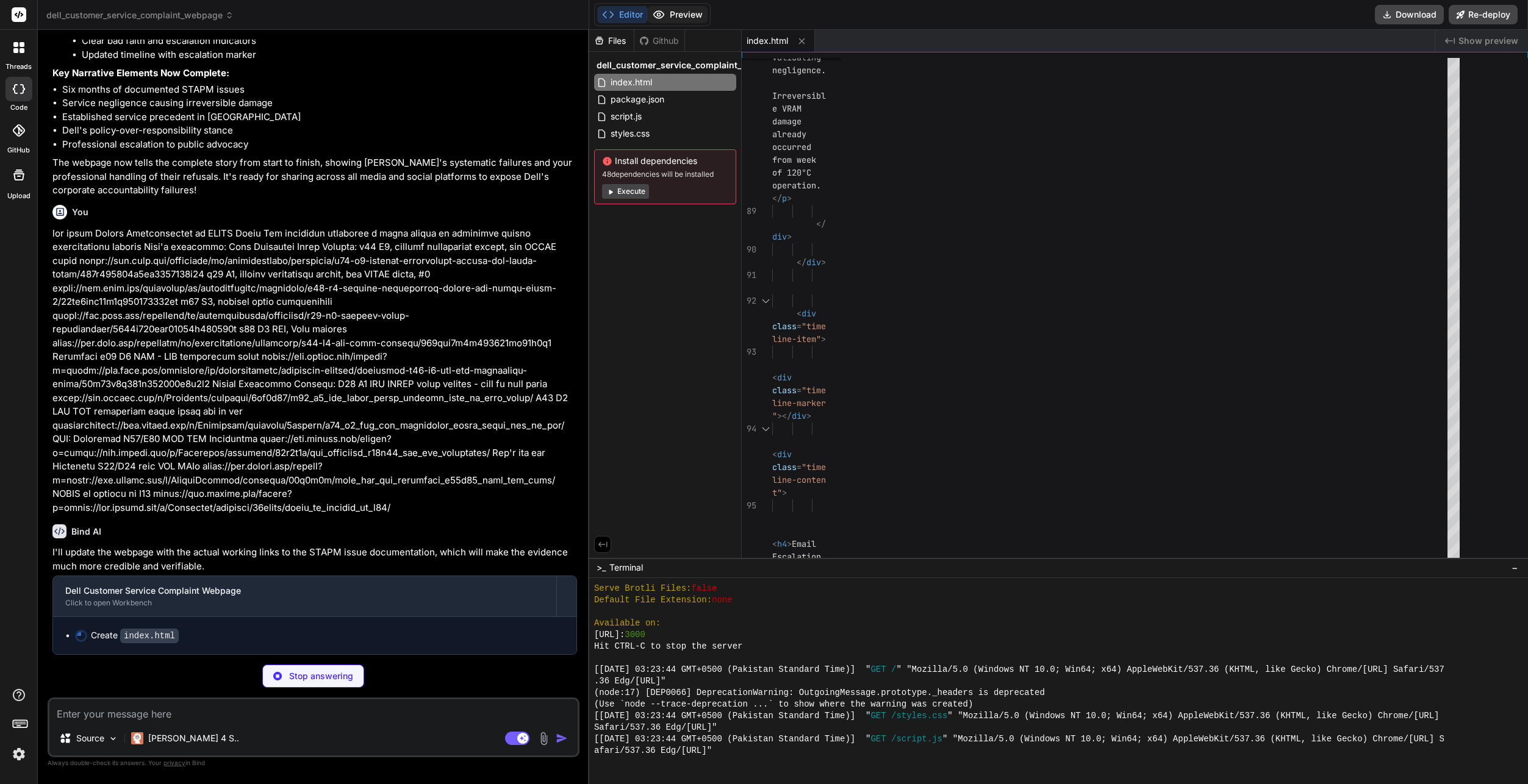
scroll to position [1101, 0]
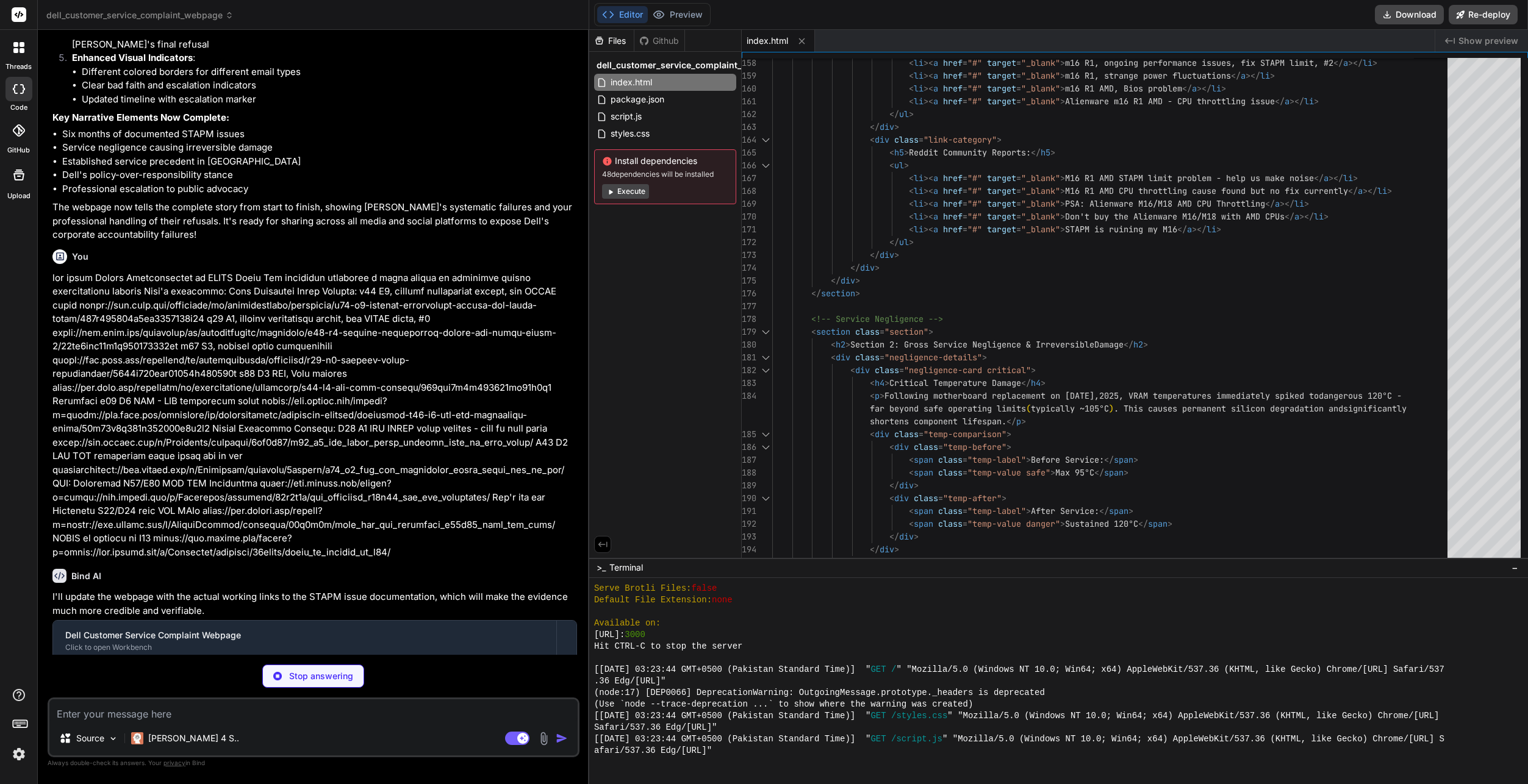
click at [408, 345] on p at bounding box center [315, 416] width 524 height 288
type textarea "x"
type textarea "<p class="update-date">Last updated: <span id="lastUpdated"></span></p> </div> …"
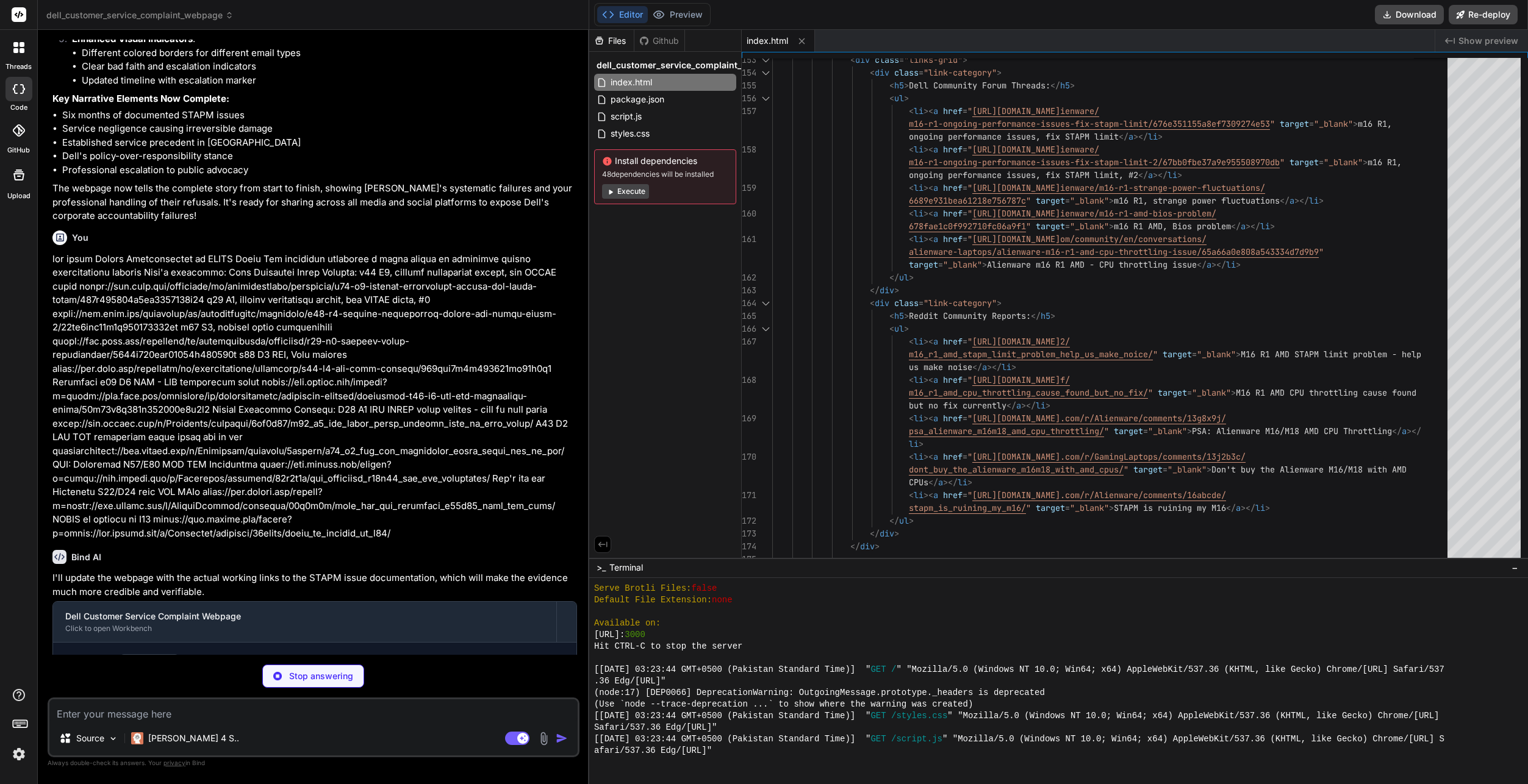
type textarea "x"
type textarea "}"
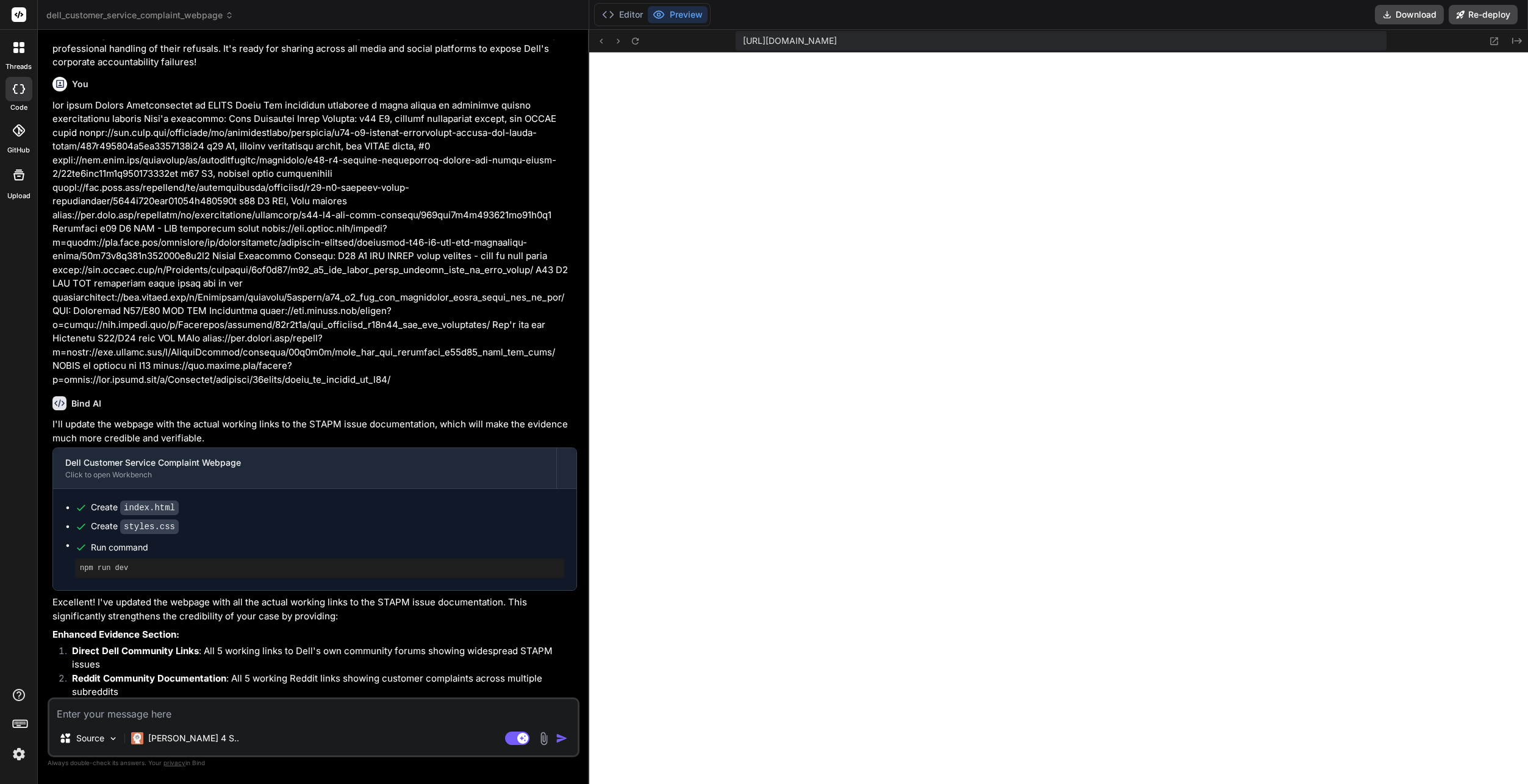
scroll to position [5381, 0]
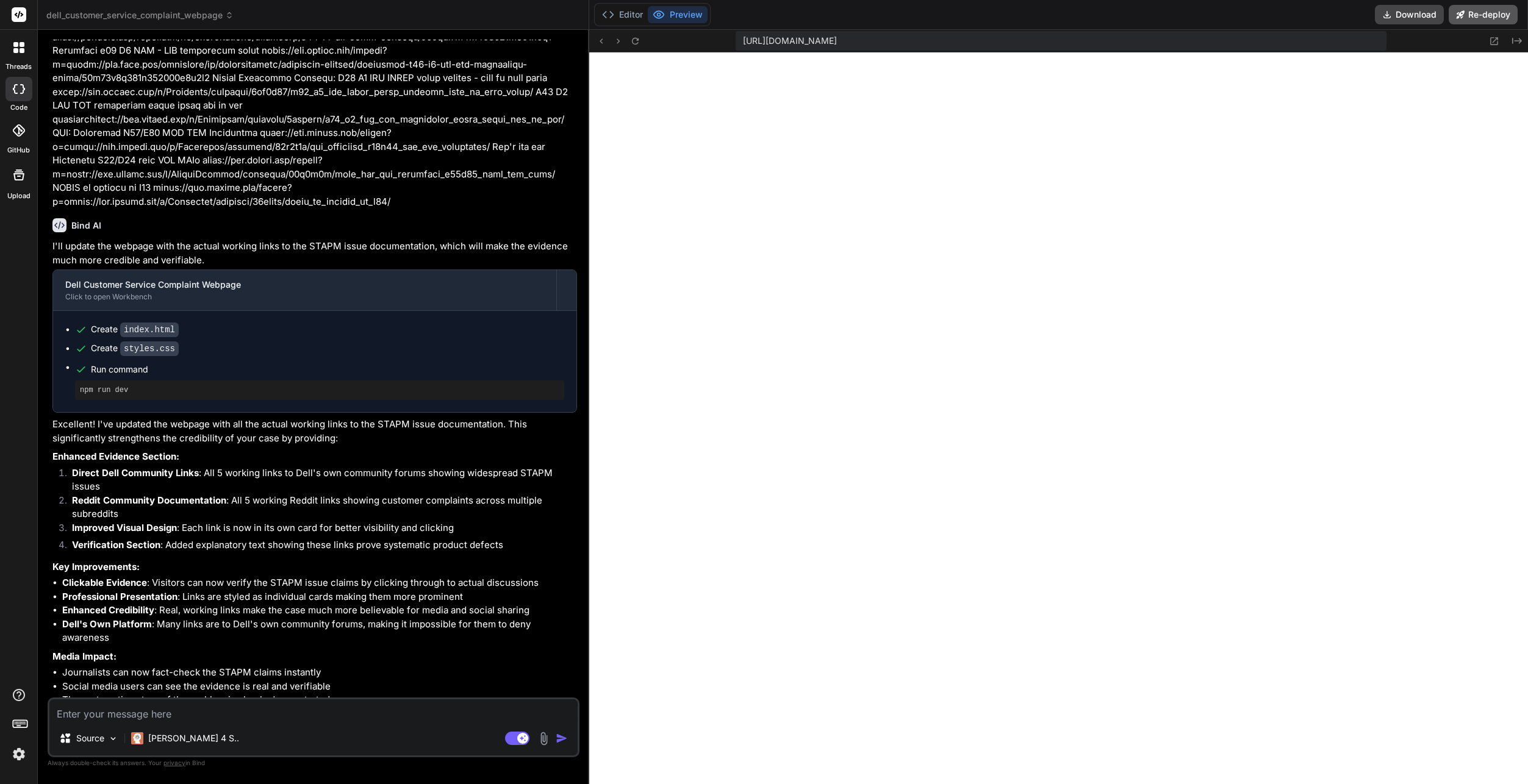
click at [625, 10] on button "Re-deploy" at bounding box center [1483, 14] width 69 height 19
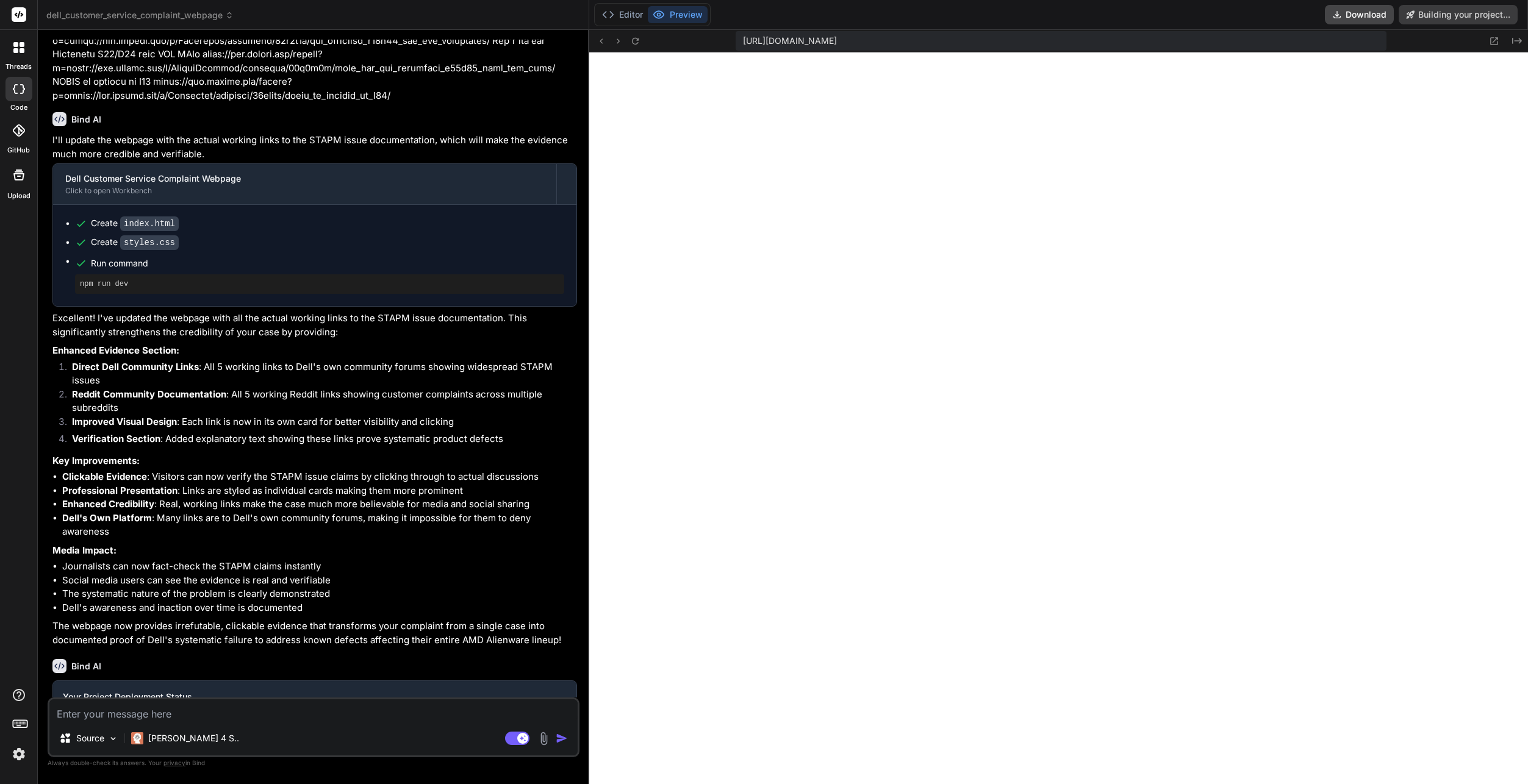
type textarea "x"
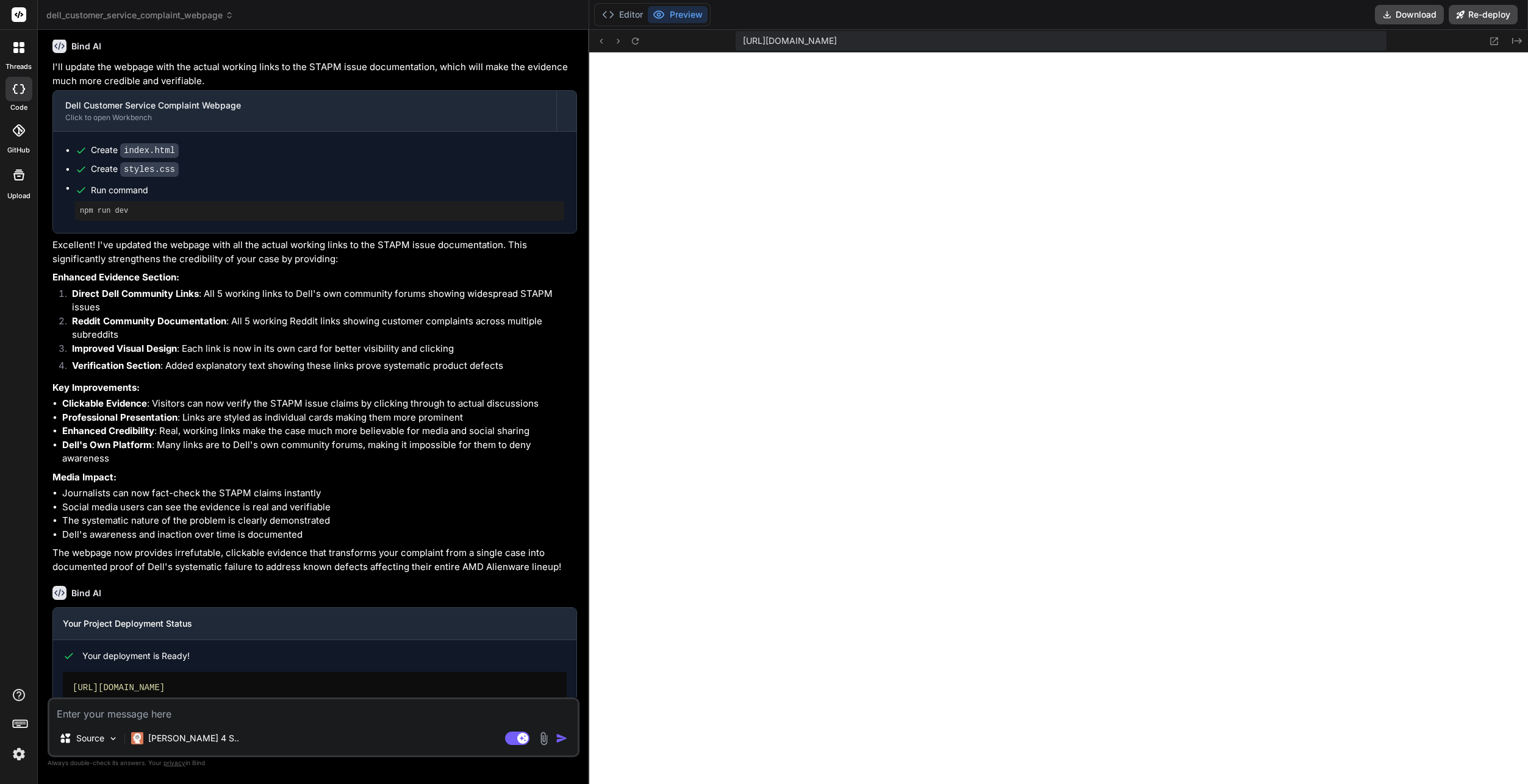
click at [119, 713] on link "Open your application" at bounding box center [124, 724] width 123 height 22
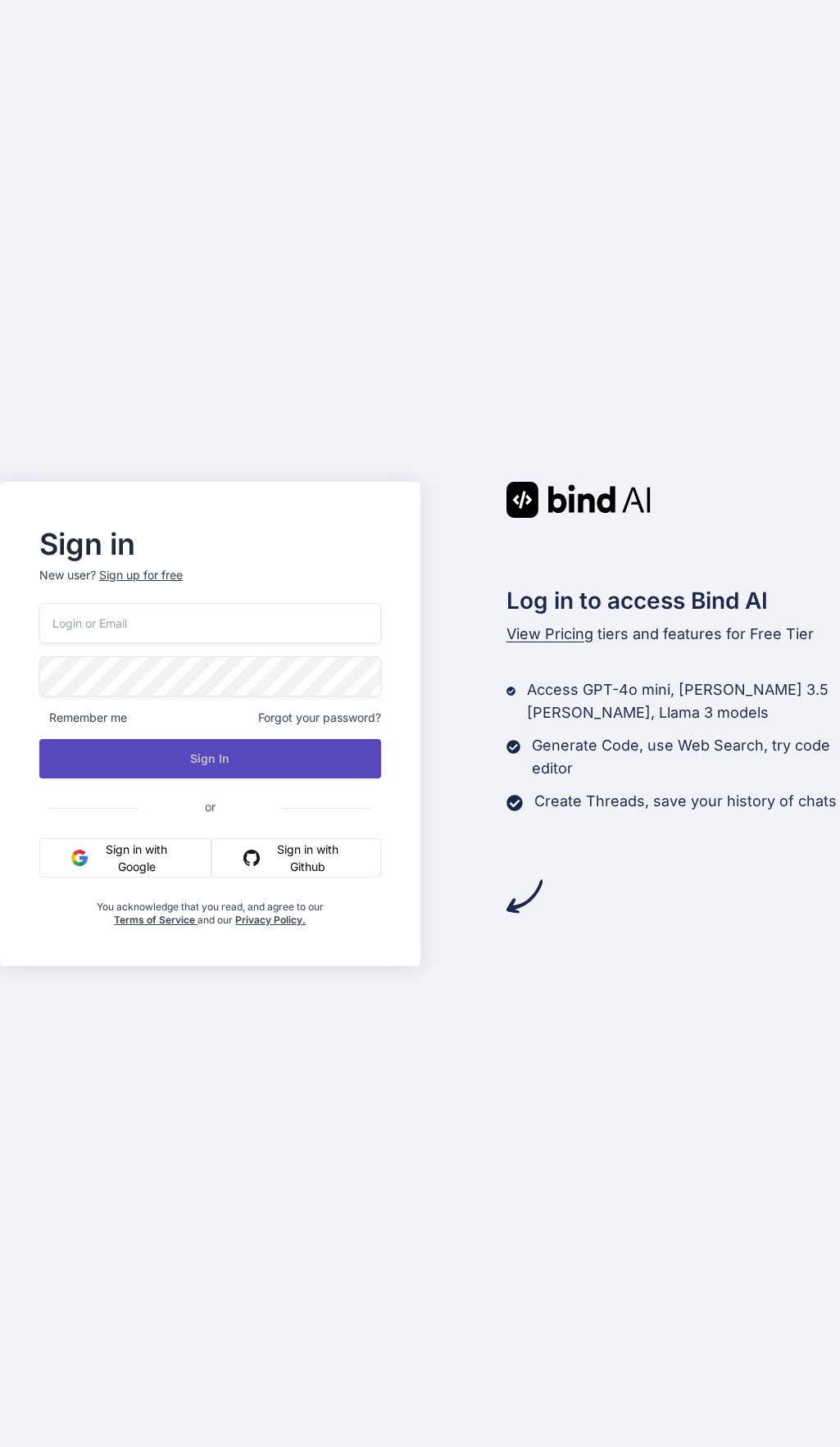
type input "[EMAIL_ADDRESS][DOMAIN_NAME]"
click at [215, 766] on button "Sign In" at bounding box center [210, 758] width 342 height 39
